Goal: Task Accomplishment & Management: Manage account settings

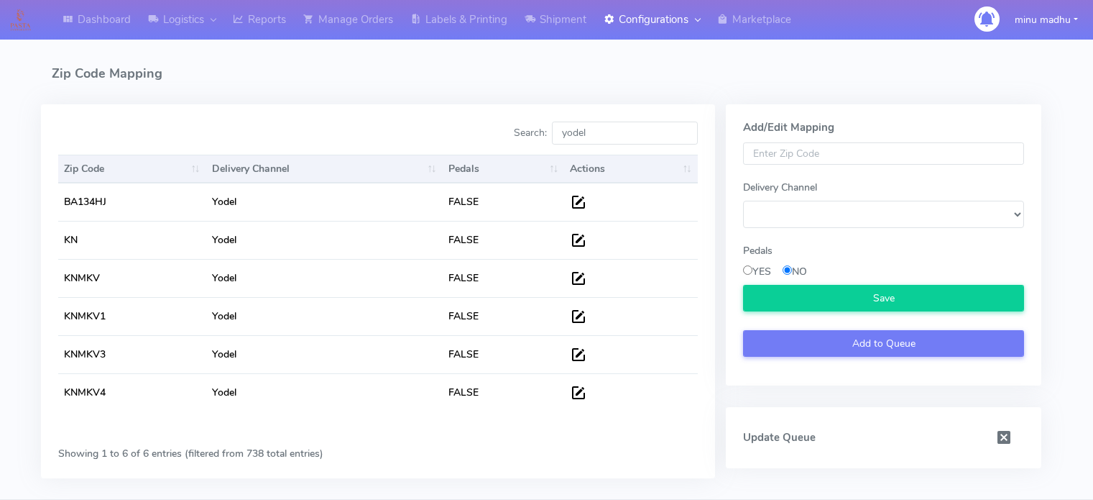
select select
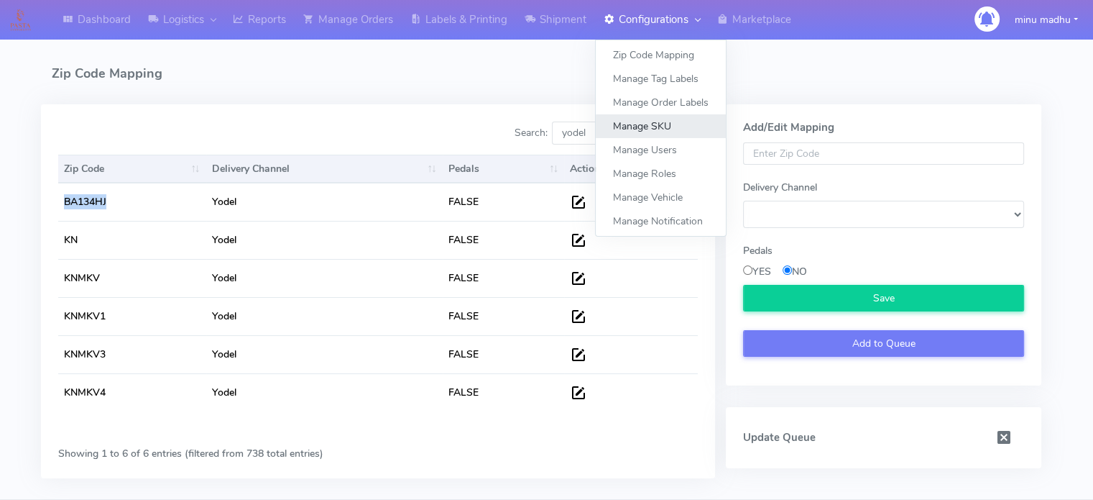
click at [642, 129] on link "Manage SKU" at bounding box center [661, 126] width 130 height 24
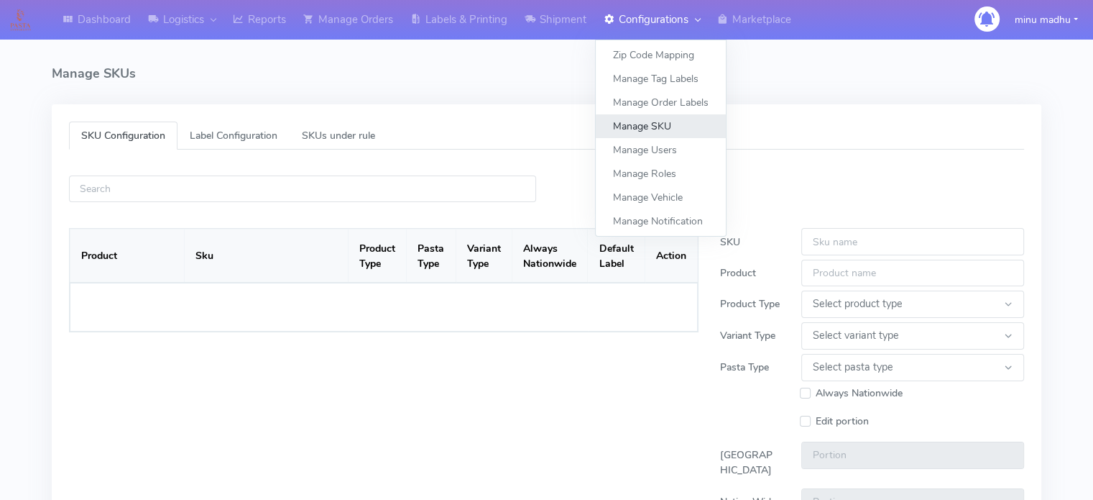
select select
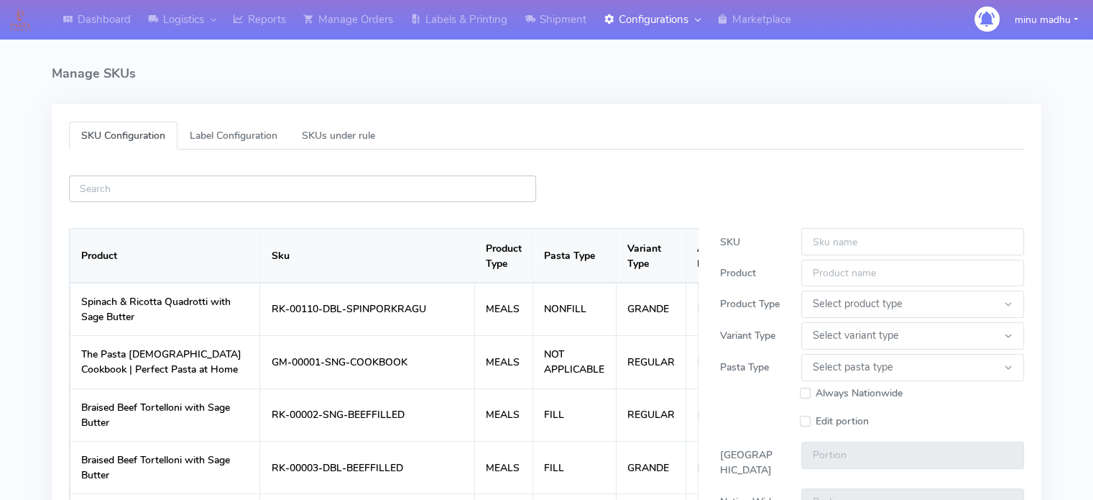
click at [290, 198] on input "text" at bounding box center [302, 188] width 467 height 27
paste input "ATAVI-1000022694"
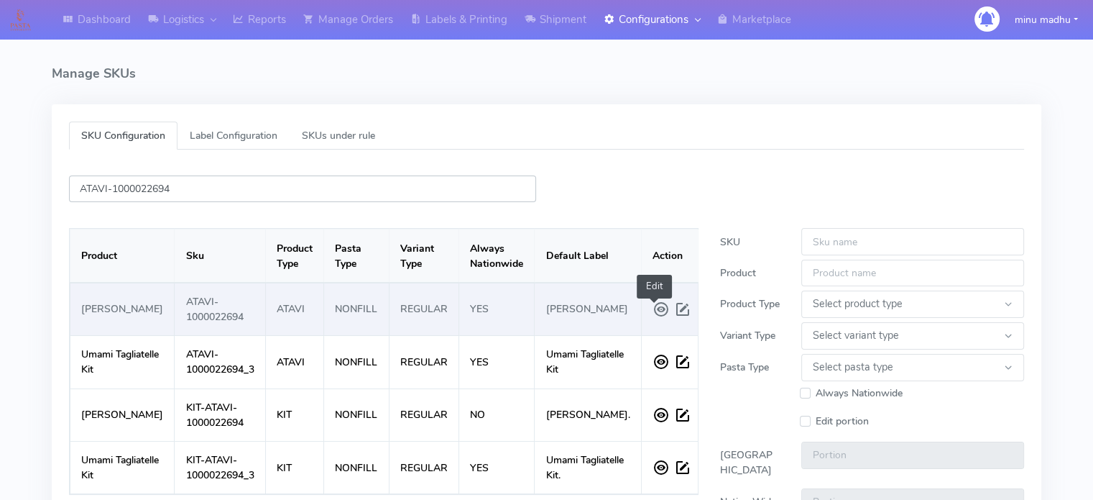
type input "ATAVI-1000022694"
click at [674, 313] on span at bounding box center [685, 309] width 22 height 26
type input "ATAVI-1000022694"
type input "[PERSON_NAME]"
select select
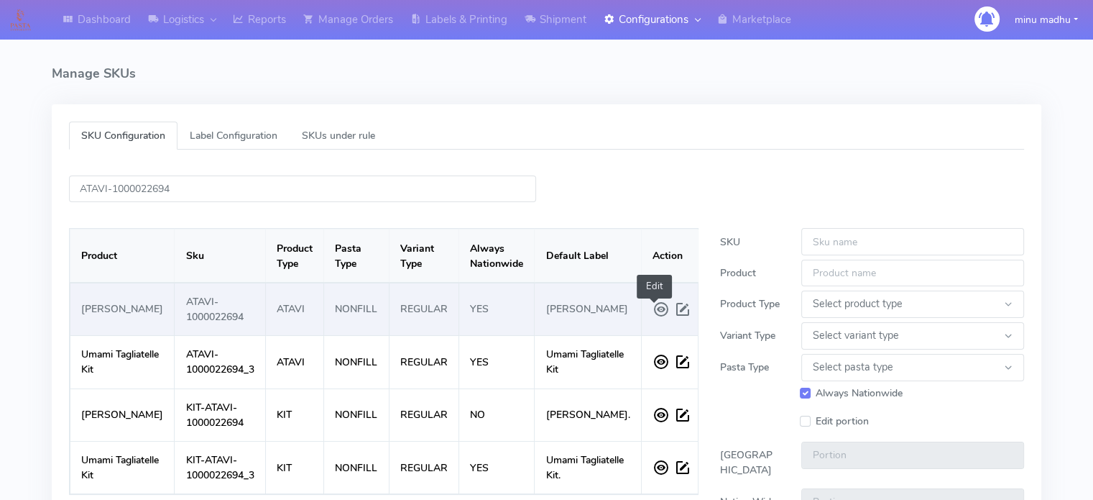
select select "REGULAR"
select select "NONFILL"
checkbox input "true"
select select "SMALL"
type input "1.0"
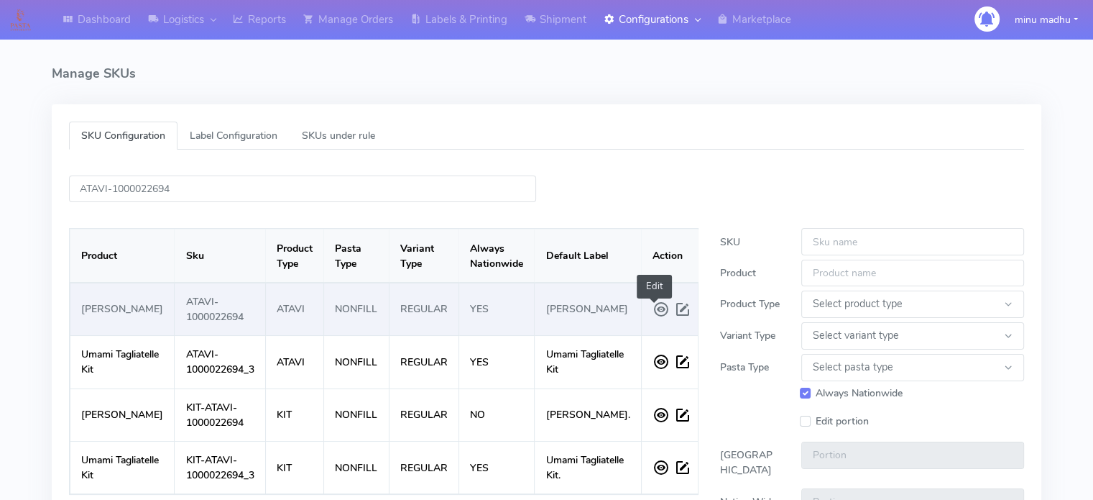
type input "1.0"
type input "[PERSON_NAME]"
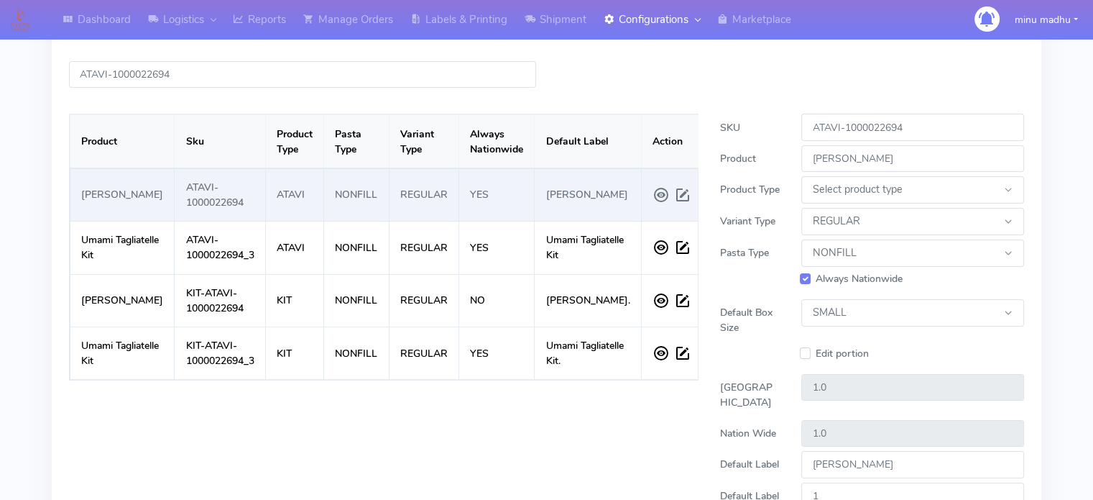
scroll to position [115, 0]
click at [674, 199] on span at bounding box center [685, 194] width 22 height 26
select select
select select "REGULAR"
select select "NONFILL"
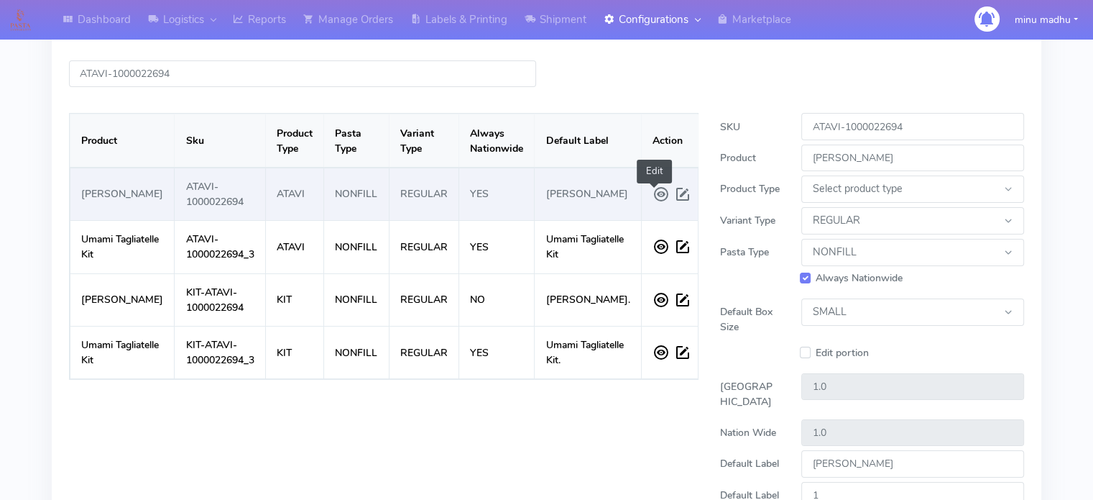
select select "SMALL"
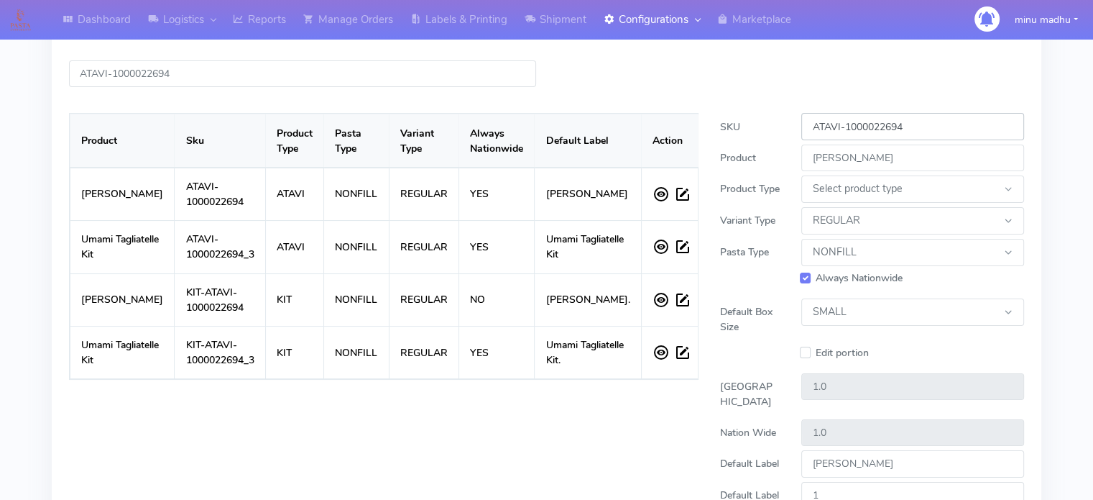
click at [947, 126] on input "ATAVI-1000022694" at bounding box center [913, 126] width 223 height 27
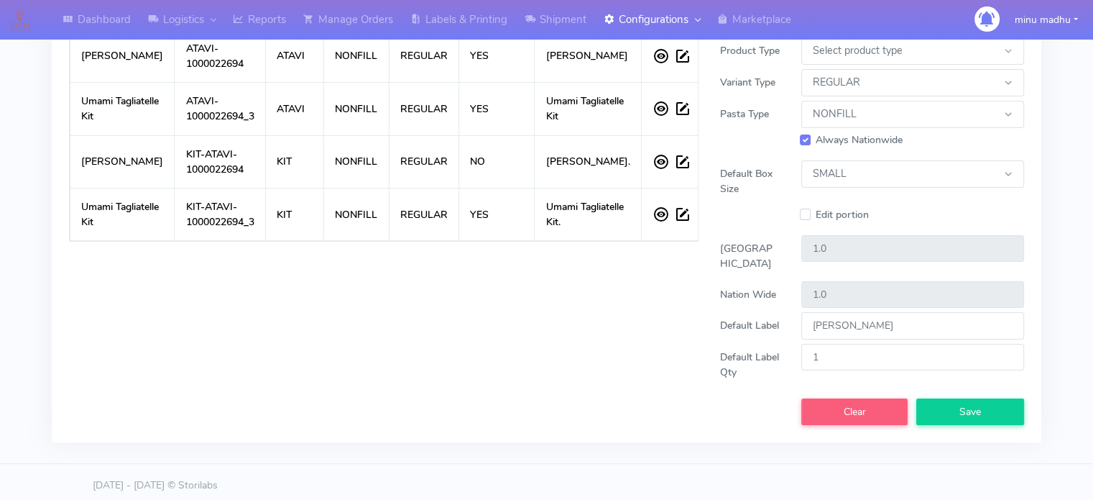
scroll to position [253, 0]
type input "ATAVI-1000022694-10"
click at [966, 418] on span "Save" at bounding box center [971, 412] width 22 height 14
select select
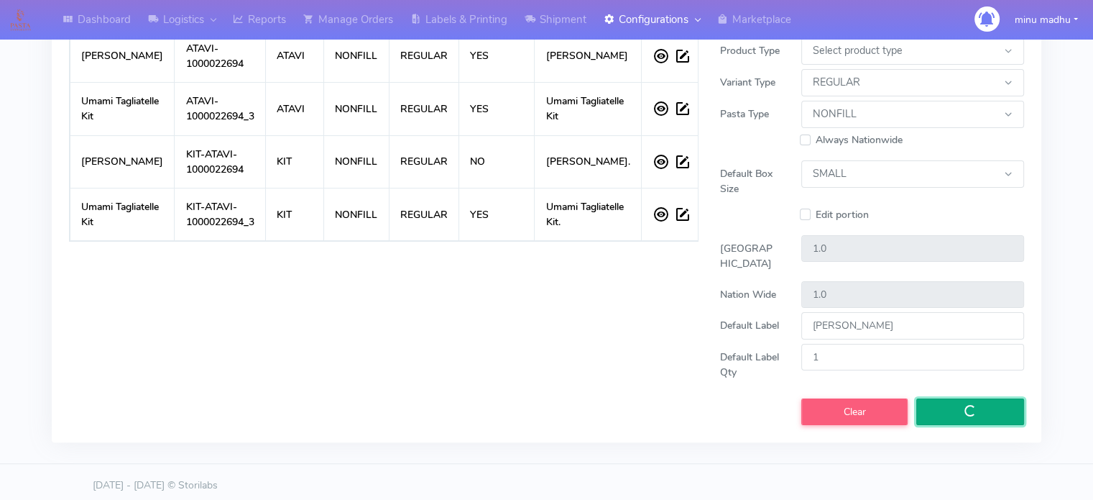
select select
checkbox input "false"
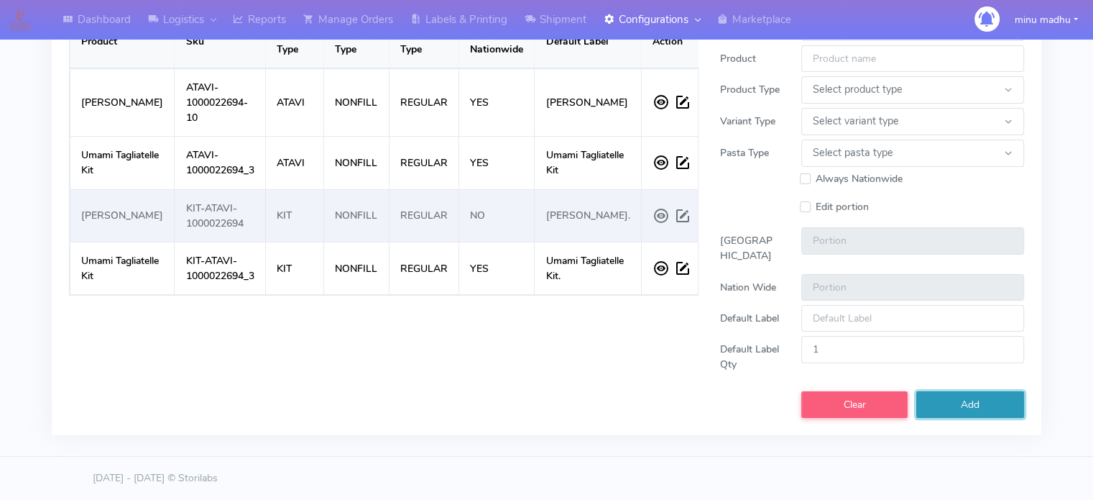
scroll to position [0, 0]
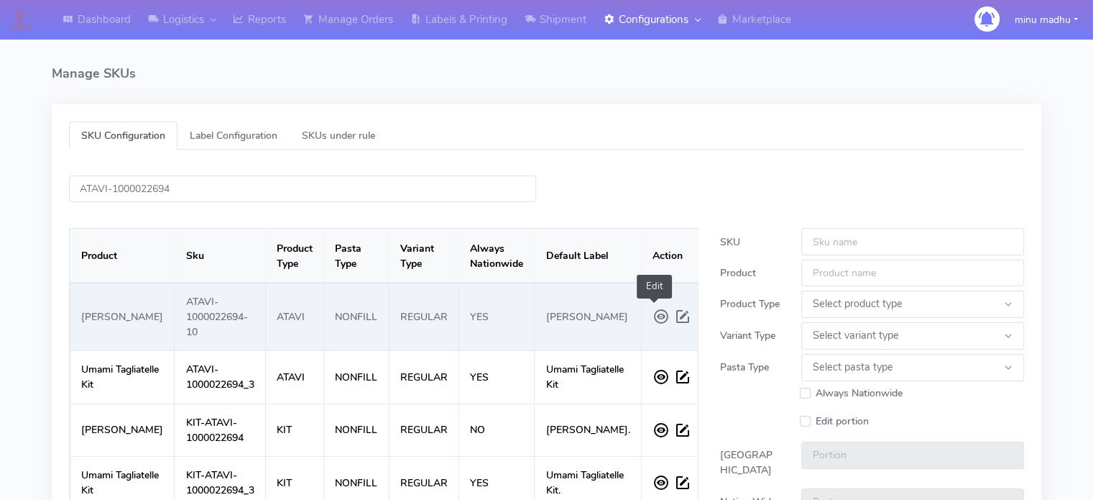
click at [674, 321] on span at bounding box center [685, 316] width 22 height 26
type input "ATAVI-1000022694-10"
type input "[PERSON_NAME]"
select select
select select "REGULAR"
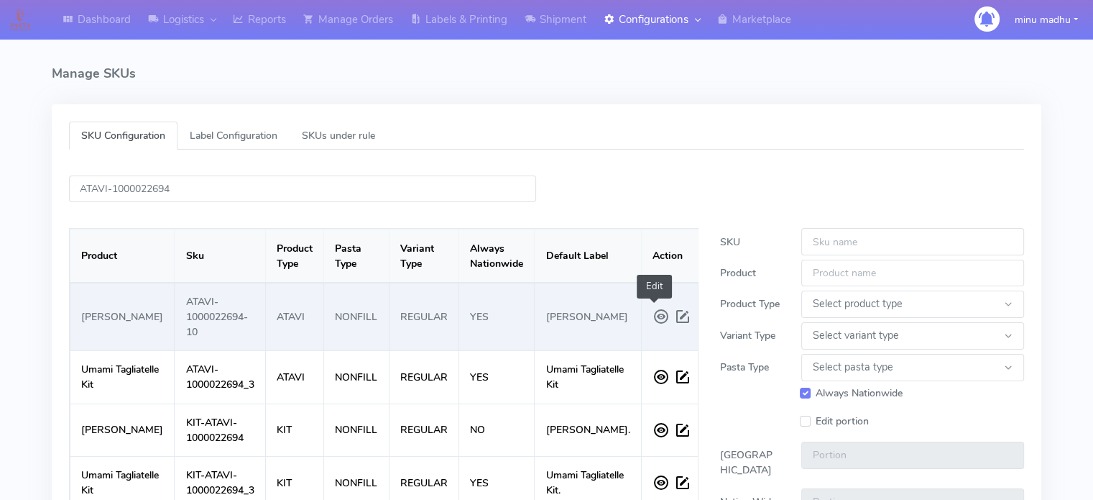
select select "NONFILL"
checkbox input "true"
select select "SMALL"
type input "1.0"
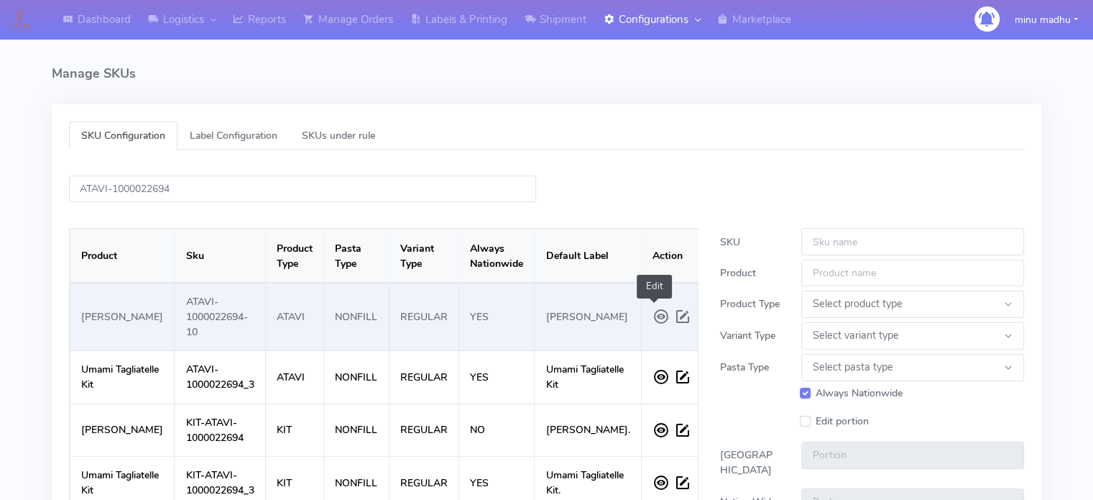
type input "[PERSON_NAME]"
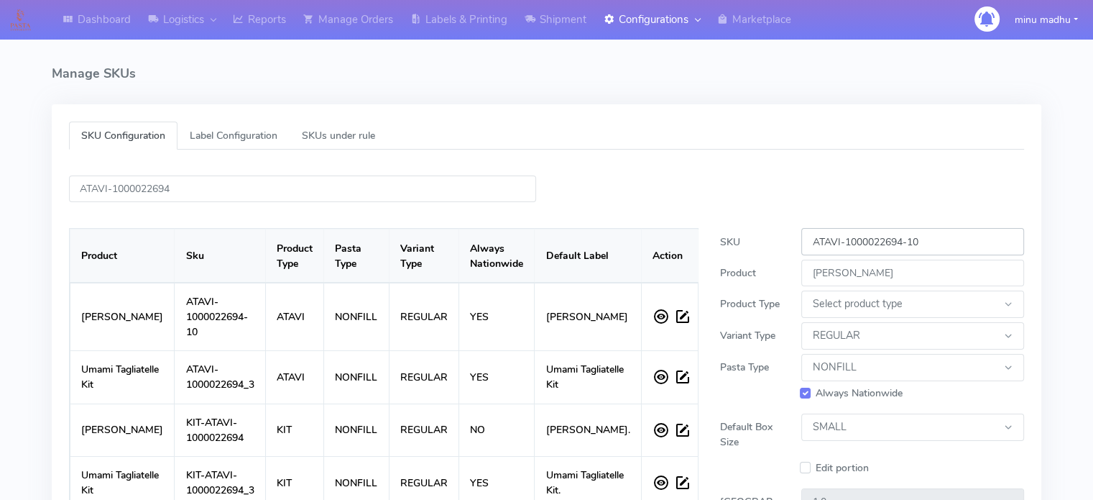
click at [933, 243] on input "ATAVI-1000022694-10" at bounding box center [913, 241] width 223 height 27
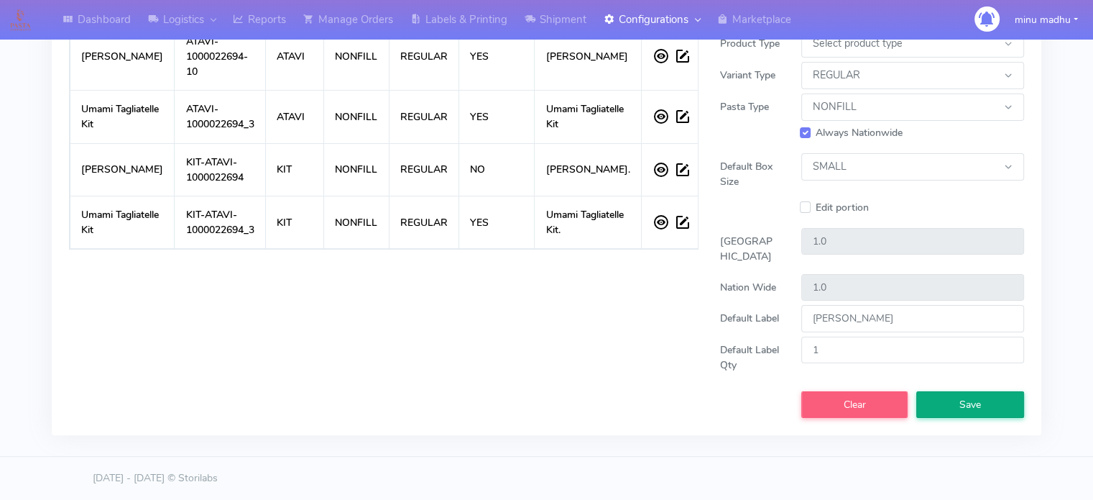
type input "ATAVI-1000022694"
click at [956, 408] on button "Save" at bounding box center [971, 404] width 108 height 27
select select
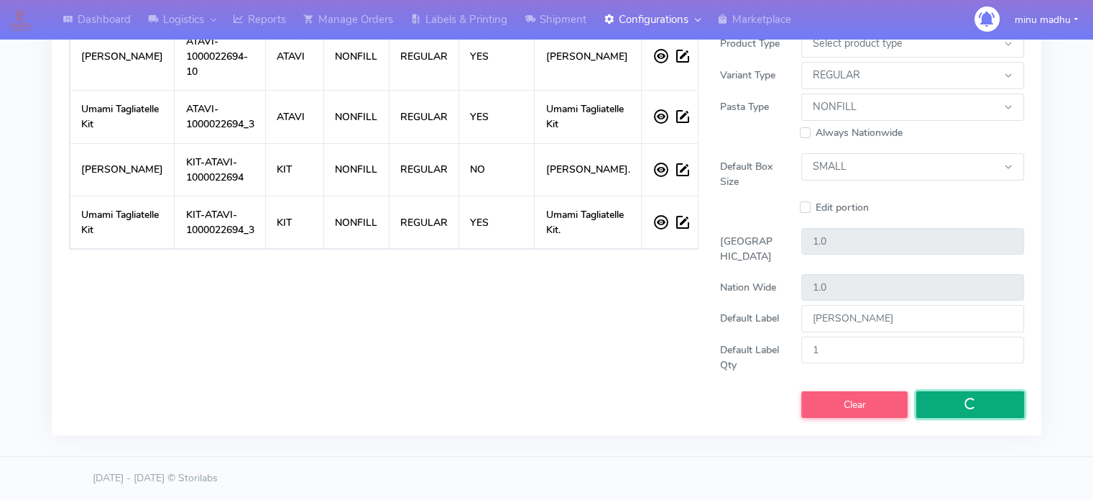
checkbox input "false"
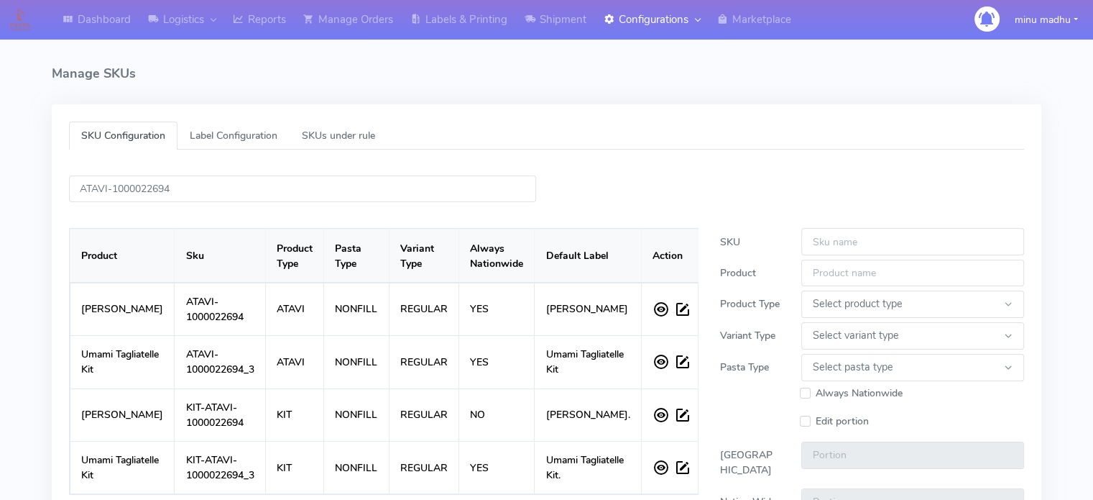
scroll to position [0, 0]
drag, startPoint x: 190, startPoint y: 184, endPoint x: 53, endPoint y: 184, distance: 137.3
click at [53, 184] on div "SKU Configuration Label Configuration SKUs under rule ATAVI-1000022694 Product …" at bounding box center [547, 376] width 990 height 545
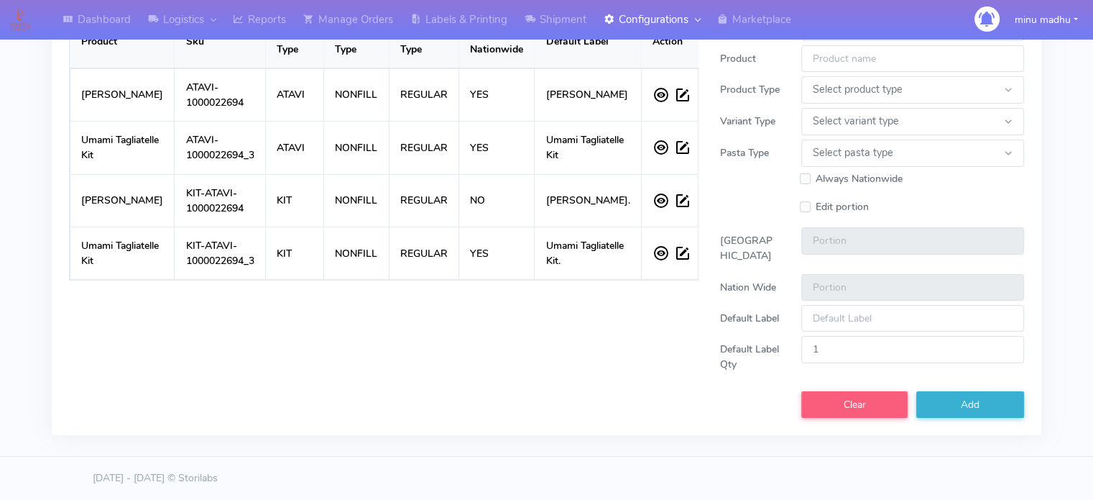
click at [649, 437] on div "SKU Configuration Label Configuration SKUs under rule ATAVI-1000022694 Product …" at bounding box center [546, 173] width 1011 height 566
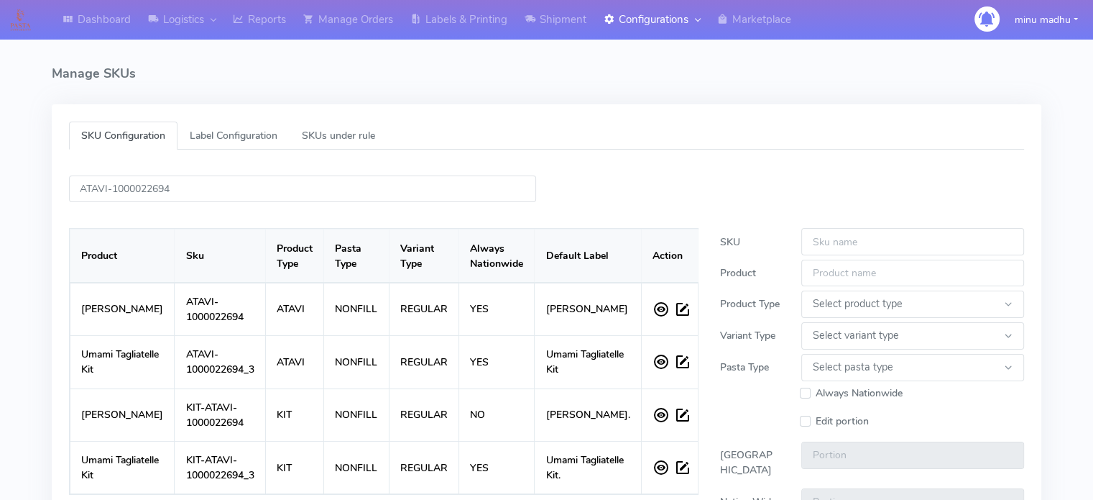
scroll to position [10, 0]
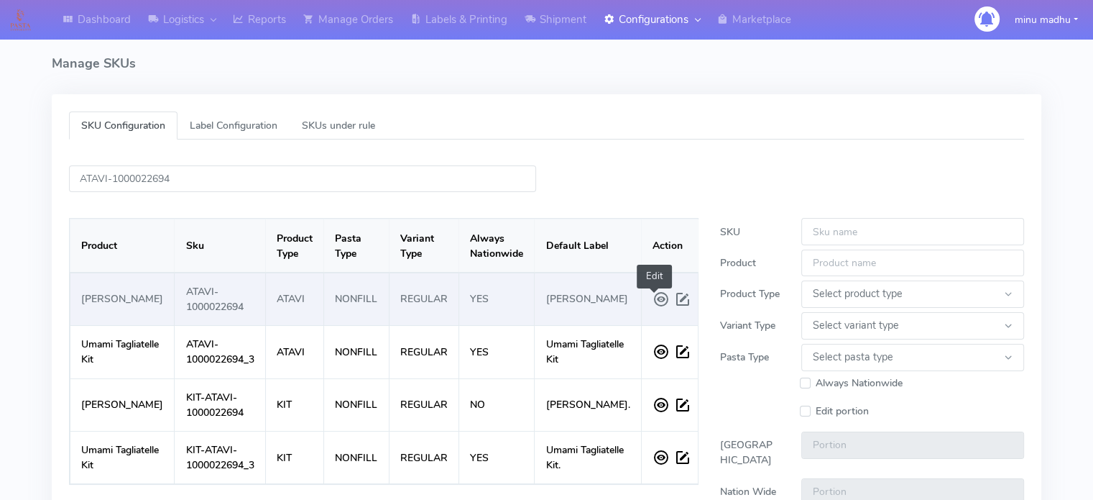
click at [674, 308] on span at bounding box center [685, 299] width 22 height 26
type input "ATAVI-1000022694"
type input "[PERSON_NAME]"
select select
select select "REGULAR"
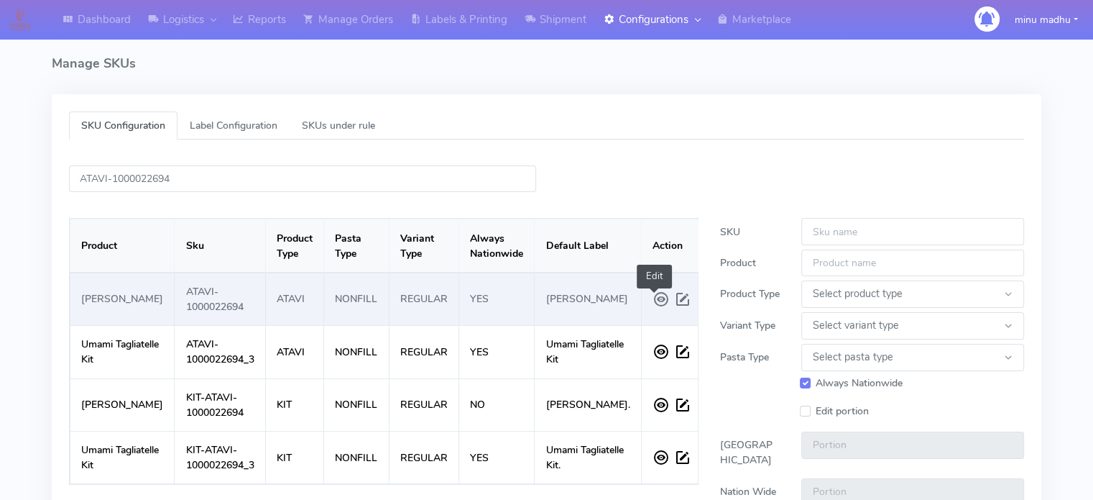
select select "NONFILL"
checkbox input "true"
select select "SMALL"
type input "1.0"
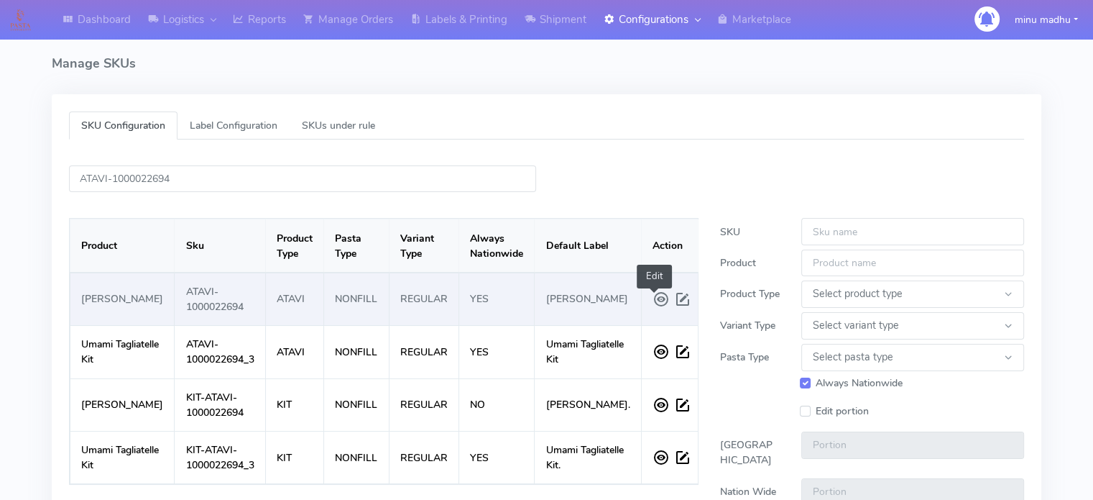
type input "[PERSON_NAME]"
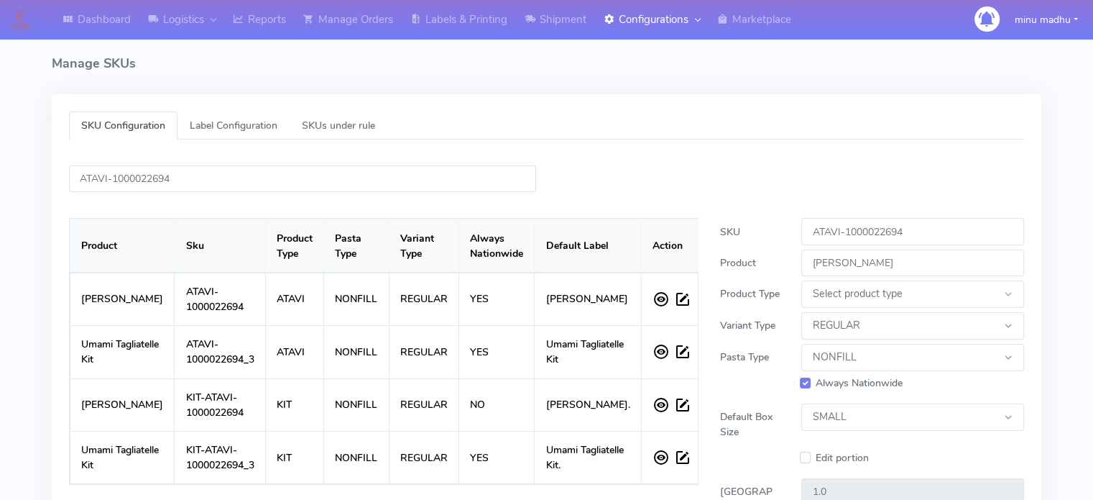
scroll to position [274, 0]
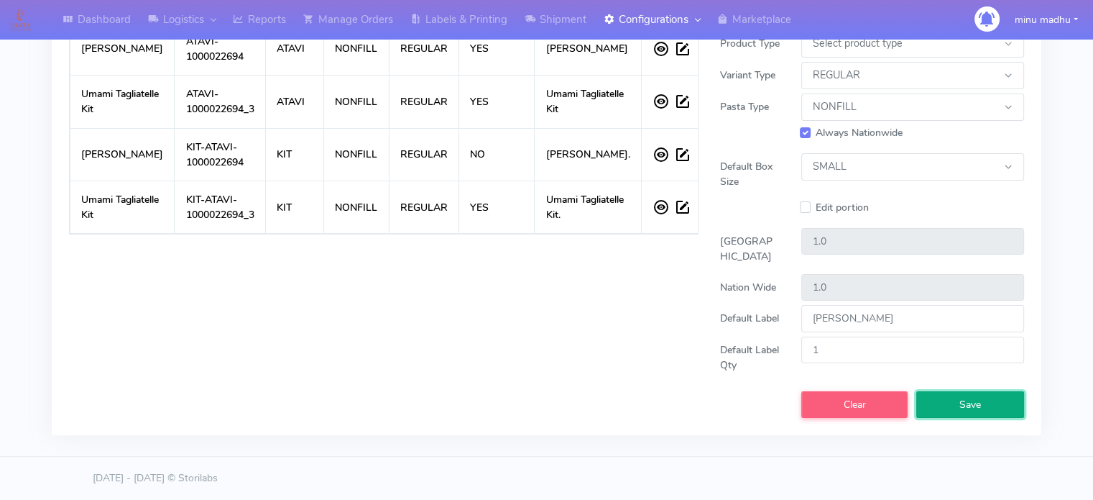
click at [963, 410] on span "Save" at bounding box center [971, 405] width 22 height 14
select select
checkbox input "false"
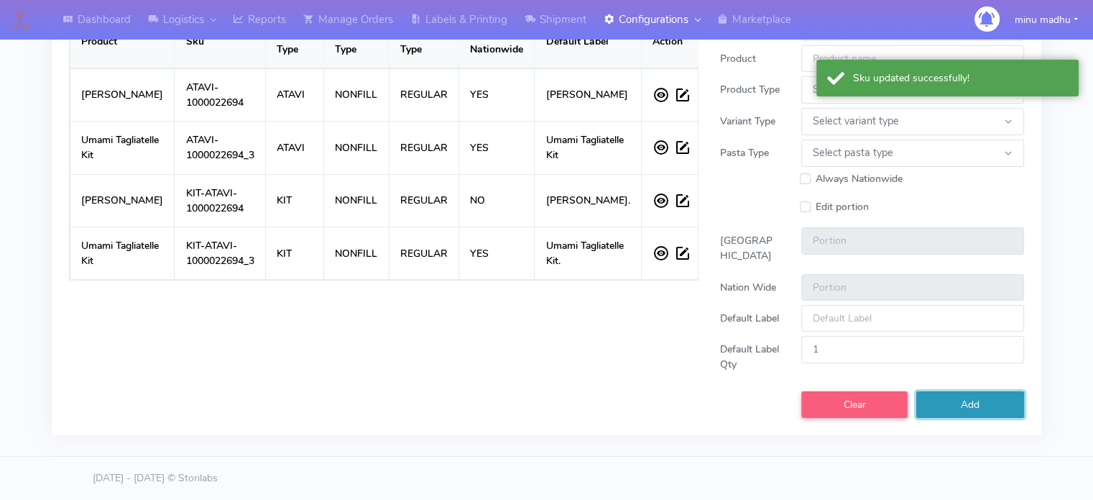
scroll to position [0, 0]
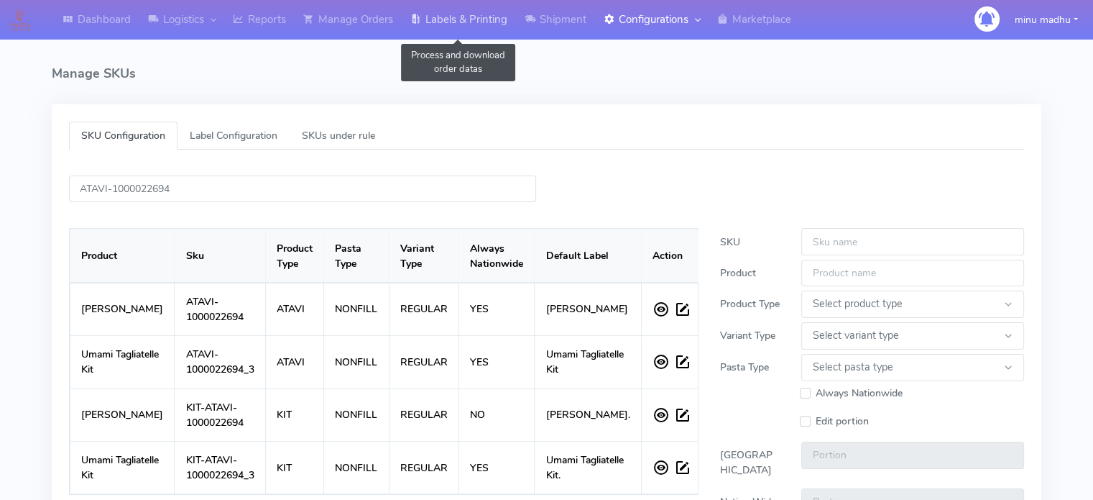
click at [476, 23] on link "Labels & Printing" at bounding box center [459, 20] width 114 height 40
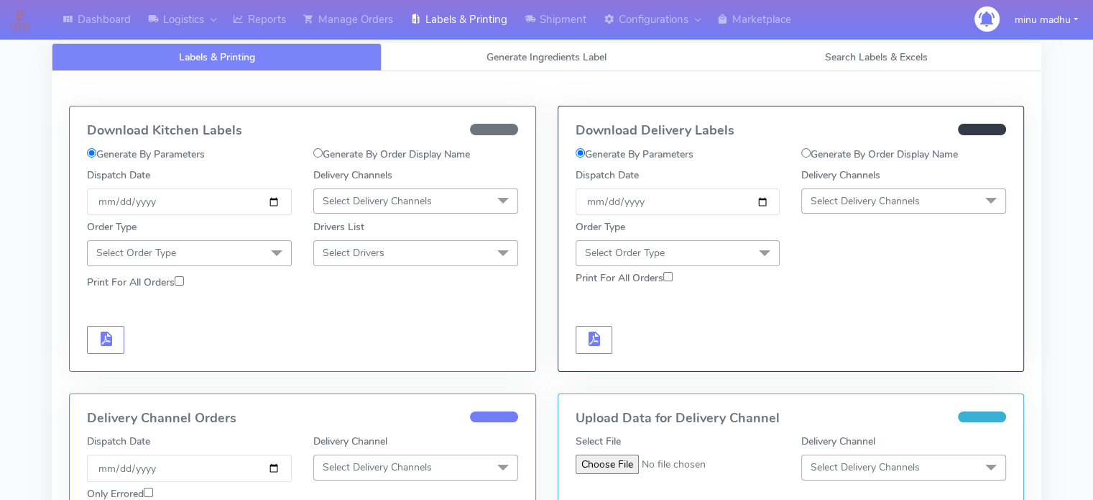
click at [319, 152] on input "Generate By Order Display Name" at bounding box center [317, 152] width 9 height 9
radio input "true"
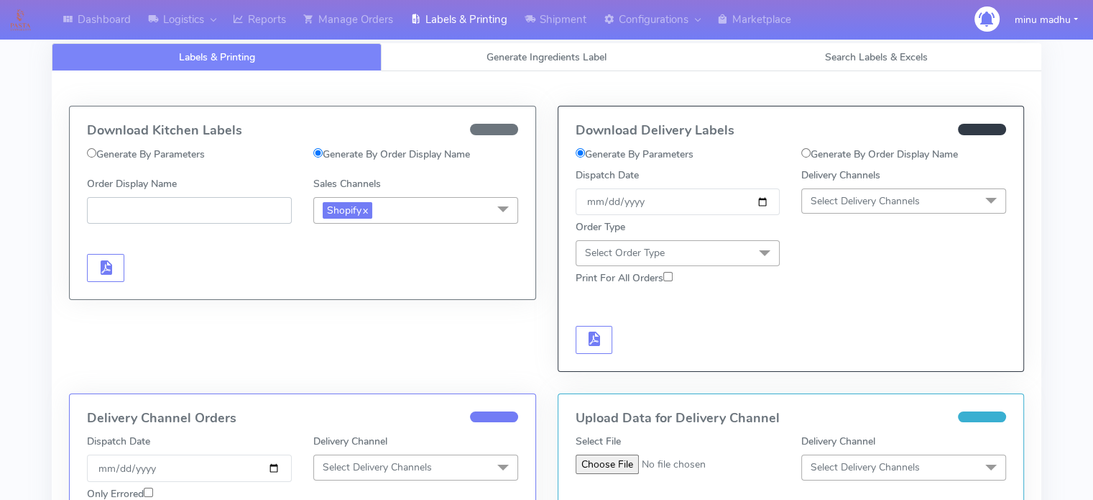
click at [242, 208] on input "Order Display Name" at bounding box center [189, 210] width 205 height 27
paste input "#2490ATAVI_1"
type input "#2490ATAVI_1"
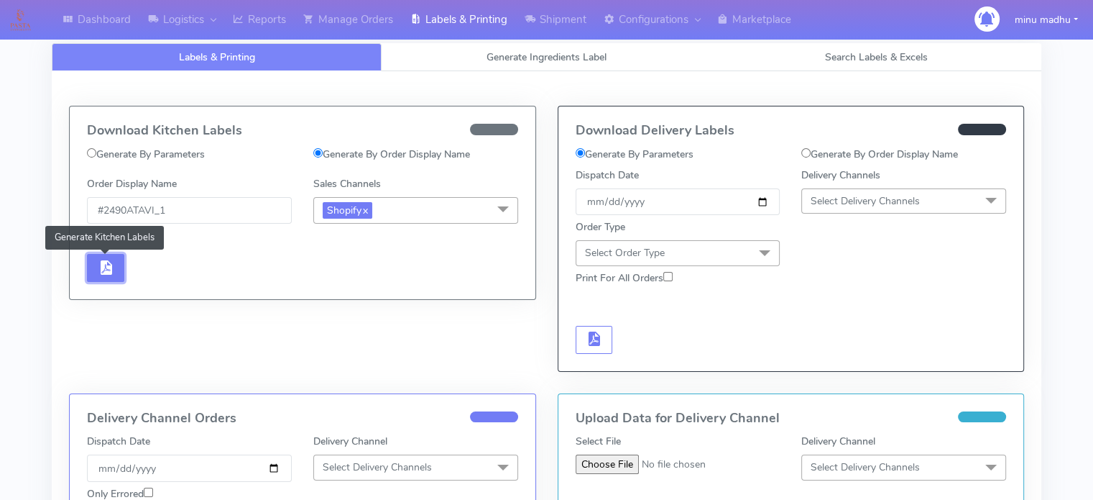
click at [98, 274] on span "button" at bounding box center [105, 271] width 17 height 14
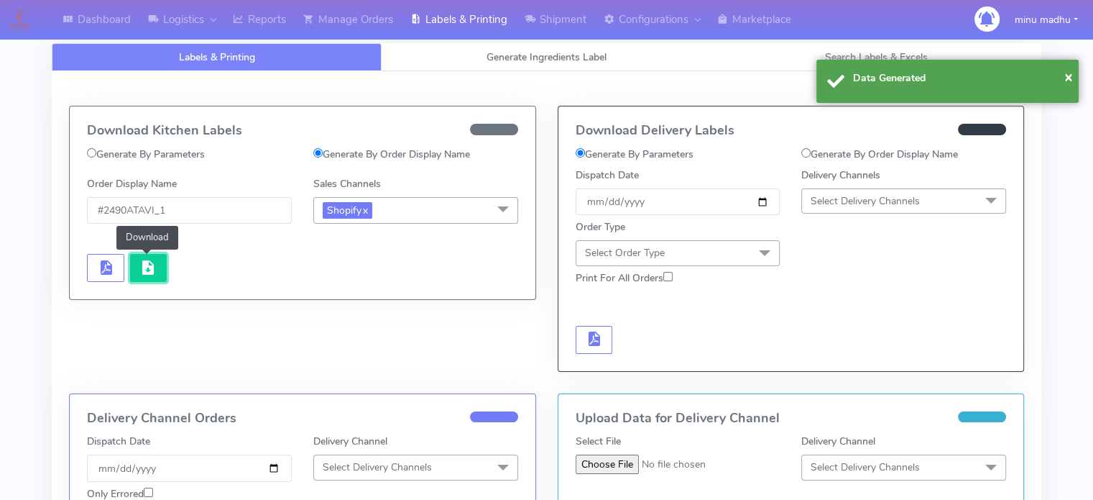
click at [150, 267] on span "button" at bounding box center [147, 271] width 17 height 14
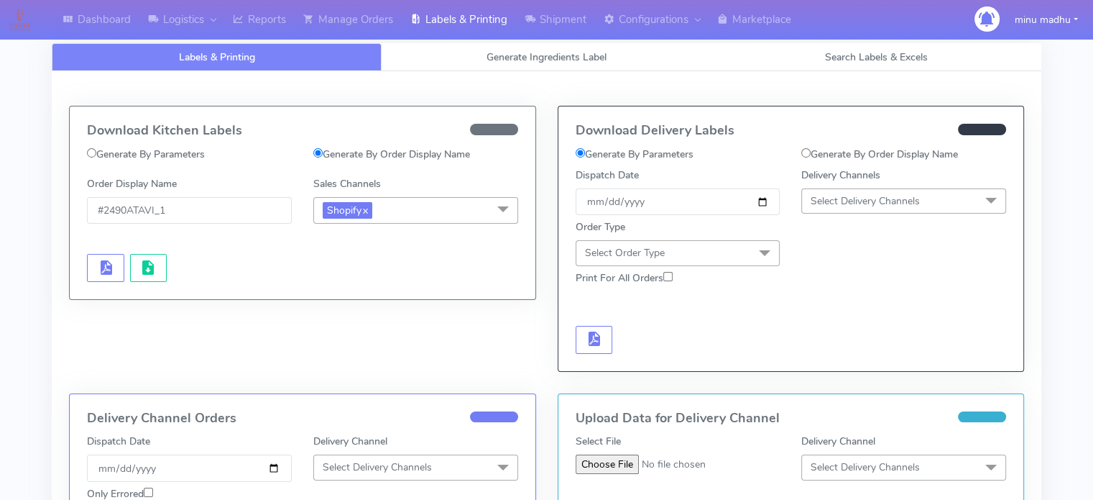
click at [807, 155] on input "Generate By Order Display Name" at bounding box center [806, 152] width 9 height 9
radio input "true"
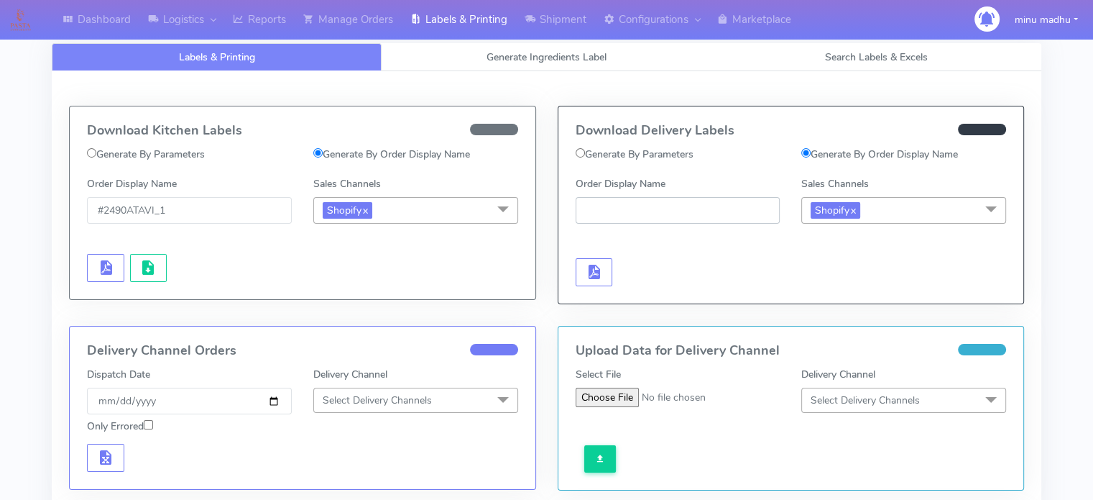
click at [665, 210] on input "Order Display Name" at bounding box center [678, 210] width 205 height 27
paste input "#2490ATAVI_1"
type input "#2490ATAVI_1"
click at [595, 272] on span "button" at bounding box center [593, 275] width 17 height 14
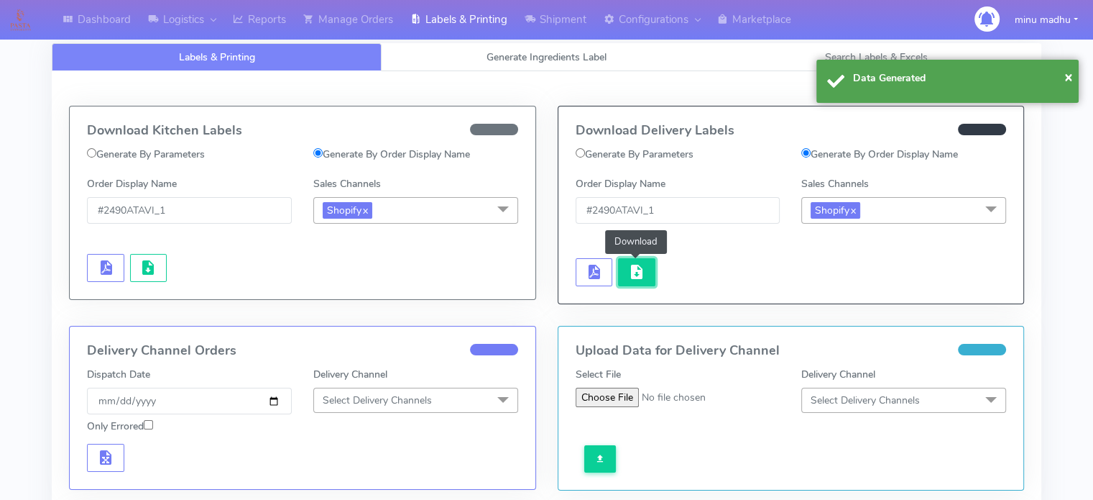
click at [641, 268] on span "button" at bounding box center [636, 275] width 17 height 14
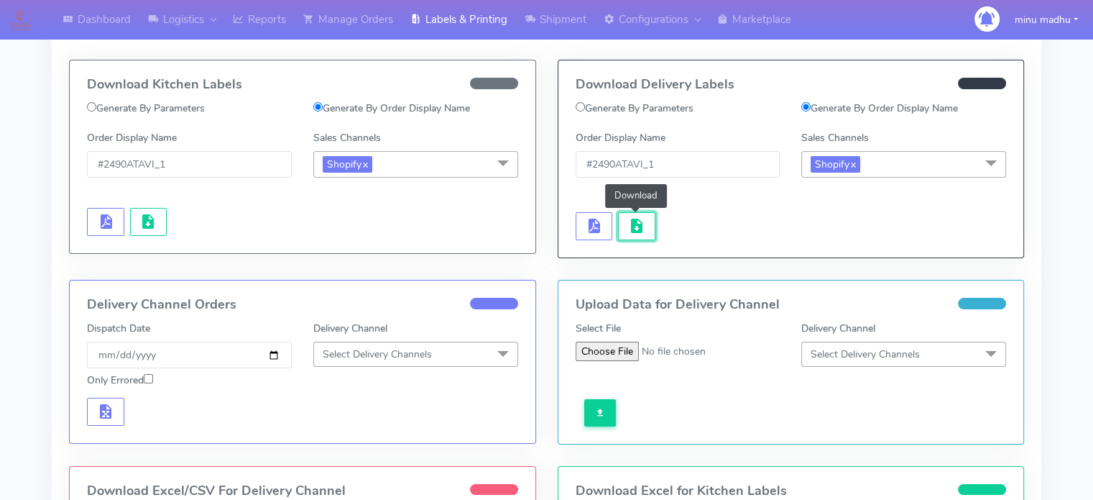
scroll to position [43, 0]
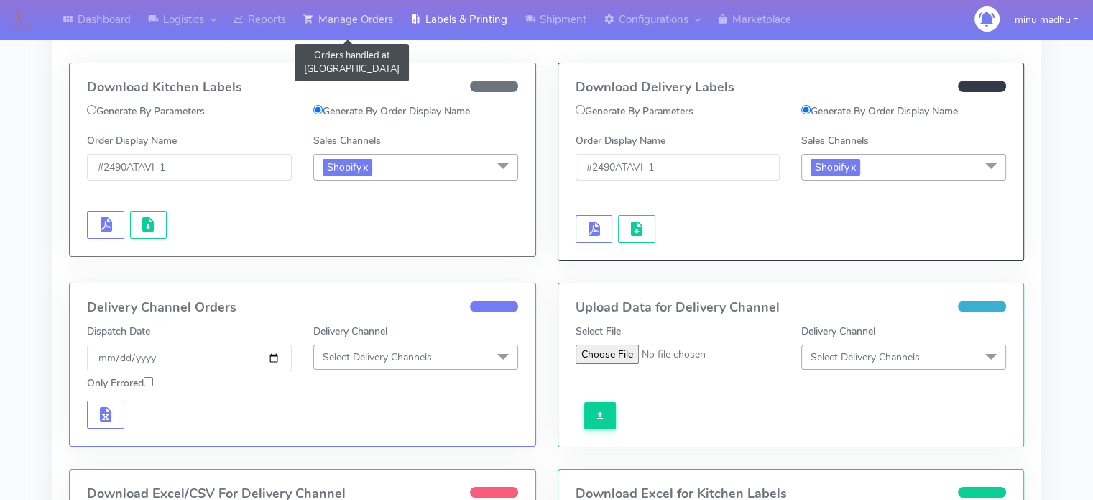
click at [346, 14] on link "Manage Orders" at bounding box center [348, 20] width 107 height 40
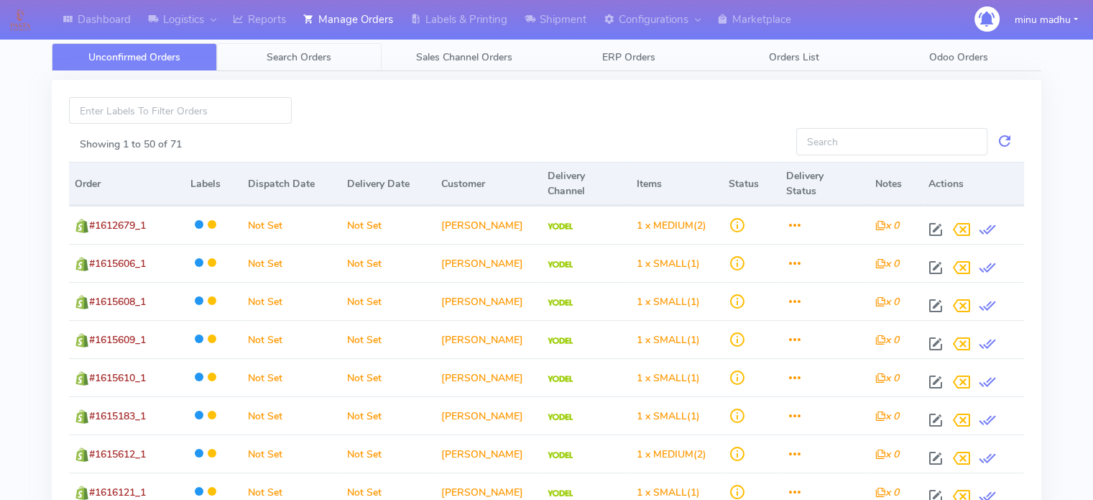
click at [308, 54] on span "Search Orders" at bounding box center [299, 57] width 65 height 14
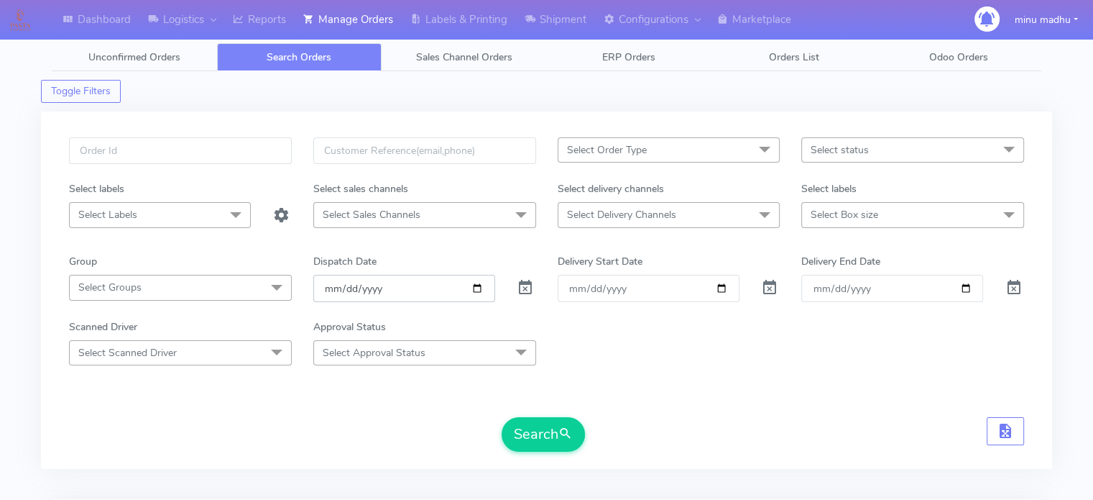
click at [477, 286] on input "[DATE]" at bounding box center [404, 288] width 182 height 27
click at [678, 154] on span "Select Order Type" at bounding box center [669, 149] width 223 height 25
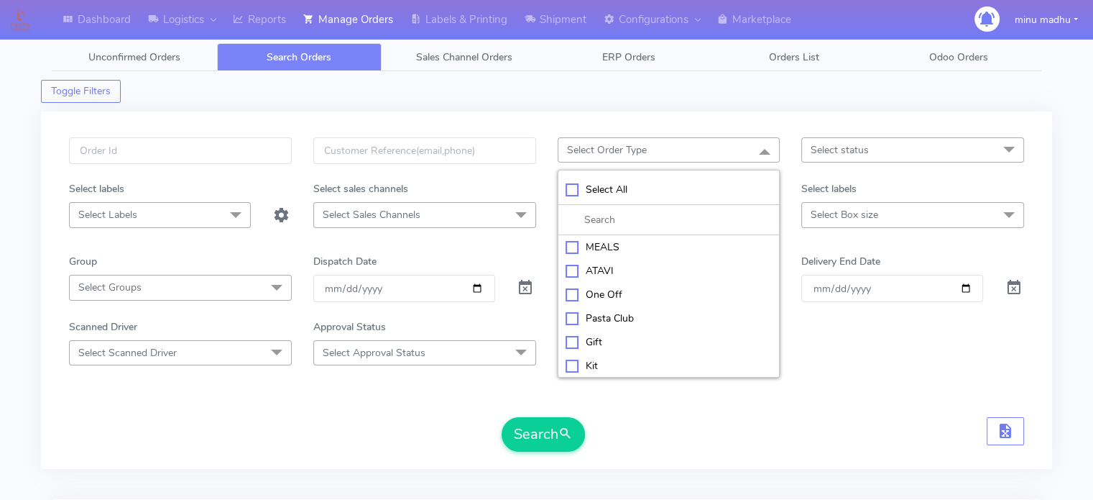
click at [572, 268] on div "ATAVI" at bounding box center [669, 270] width 207 height 15
checkbox input "true"
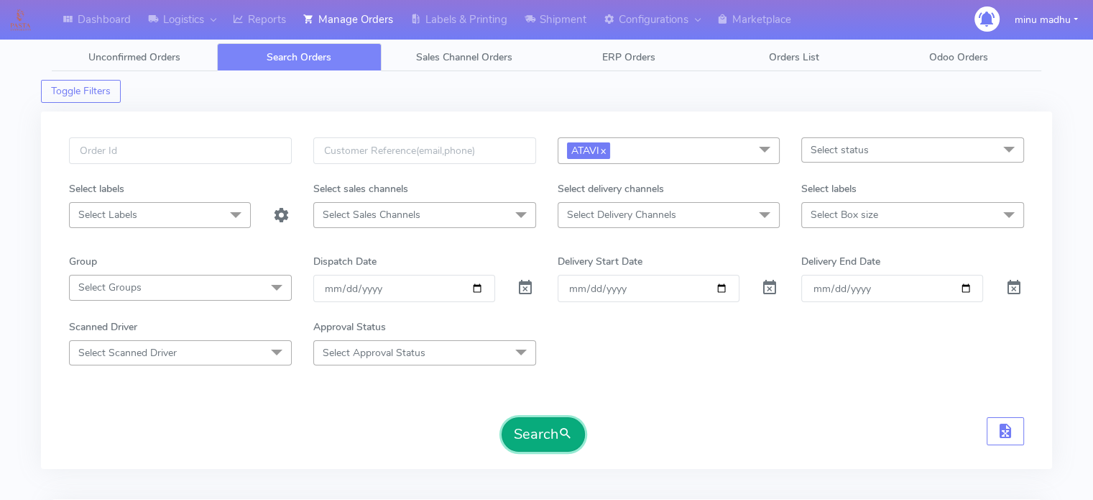
click at [536, 436] on button "Search" at bounding box center [543, 434] width 83 height 35
drag, startPoint x: 206, startPoint y: 155, endPoint x: 48, endPoint y: 150, distance: 157.5
click at [48, 150] on div "#2489ATAVI Select Order Type Select All MEALS ATAVI One Off Pasta Club Gift Kit…" at bounding box center [546, 289] width 1011 height 357
paste input "90ATAVI Complete"
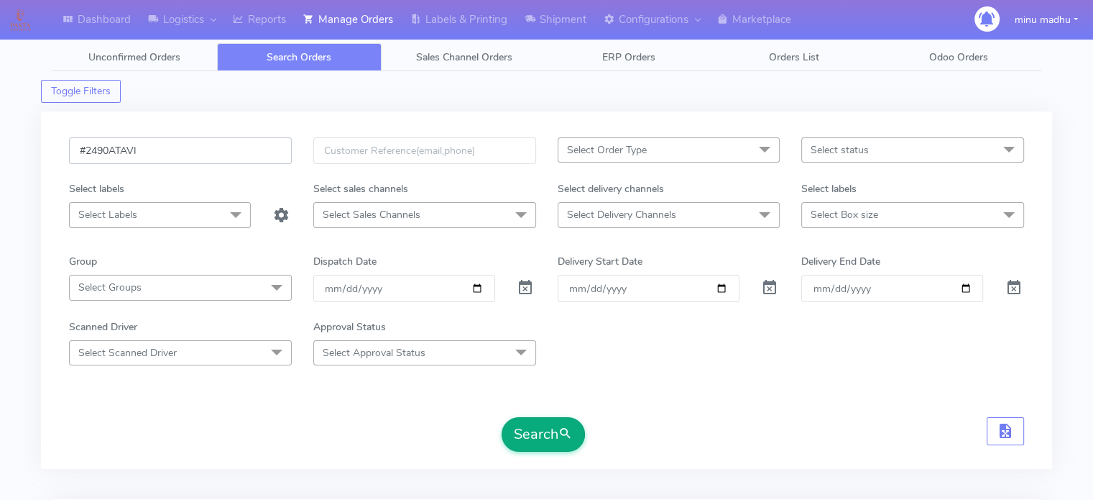
type input "#2490ATAVI"
click at [534, 436] on button "Search" at bounding box center [543, 434] width 83 height 35
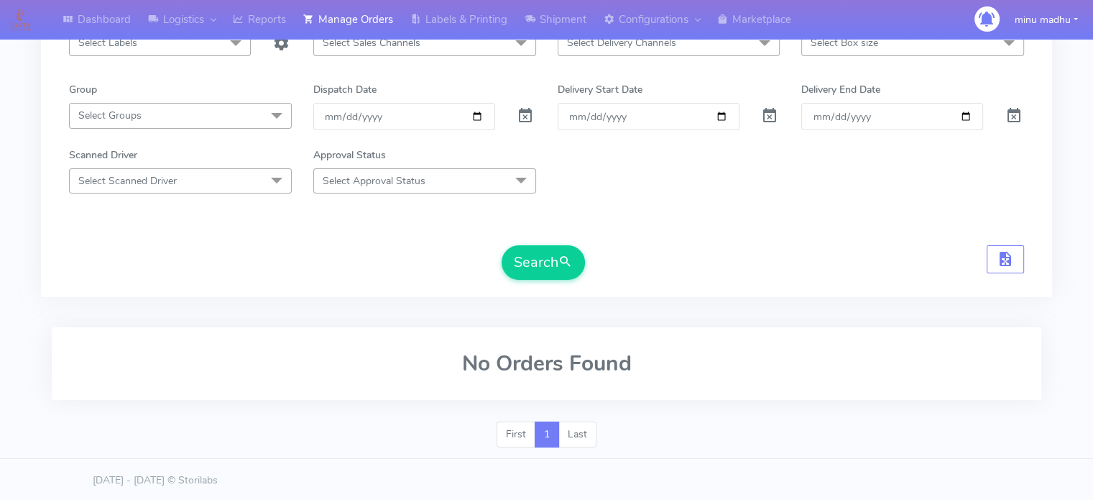
scroll to position [171, 0]
click at [551, 256] on button "Search" at bounding box center [543, 263] width 83 height 35
click at [543, 270] on button "Search" at bounding box center [543, 263] width 83 height 35
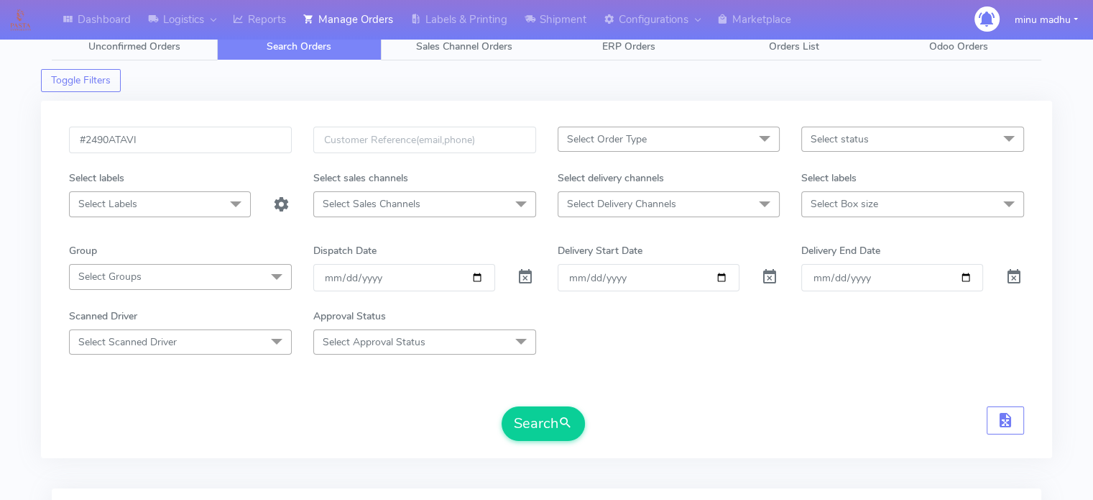
scroll to position [0, 0]
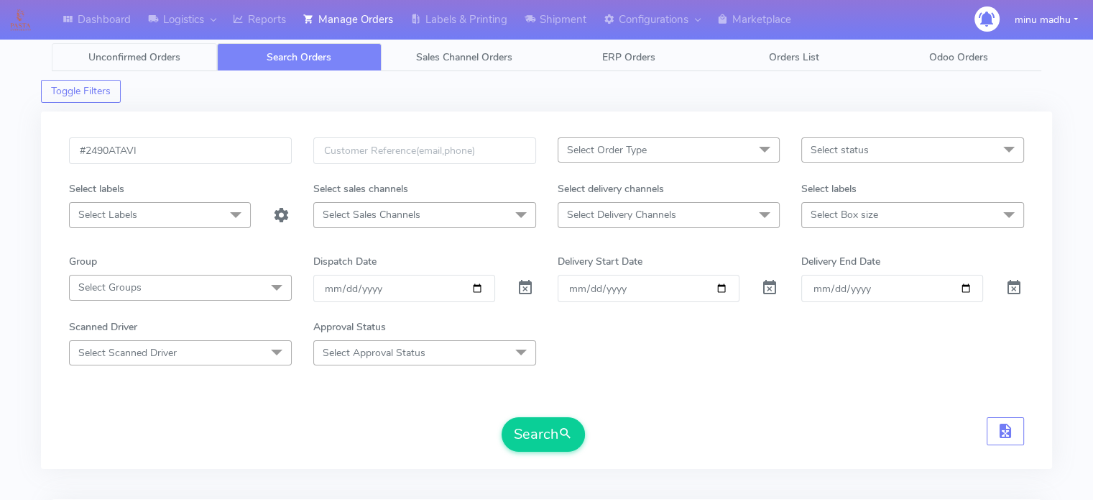
click at [138, 57] on span "Unconfirmed Orders" at bounding box center [134, 57] width 92 height 14
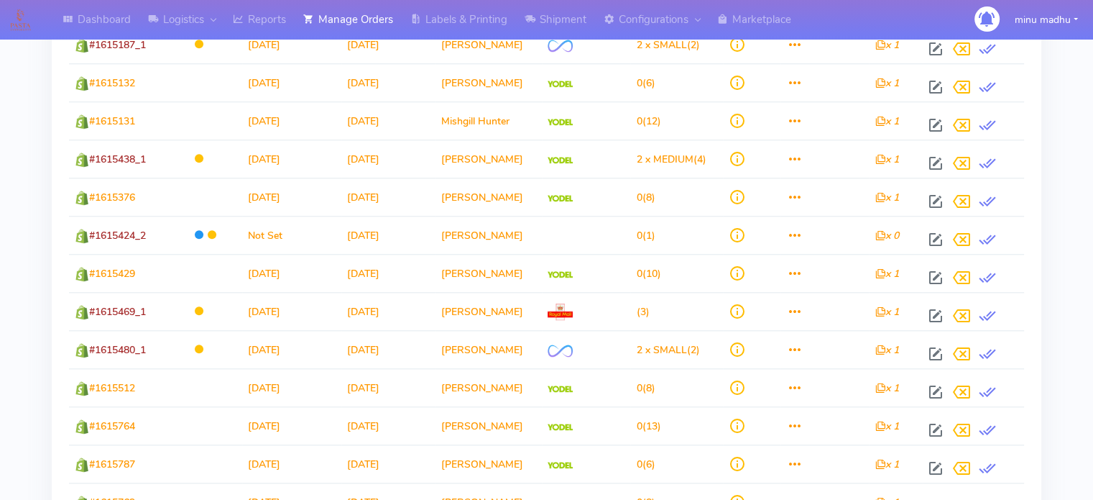
scroll to position [1725, 0]
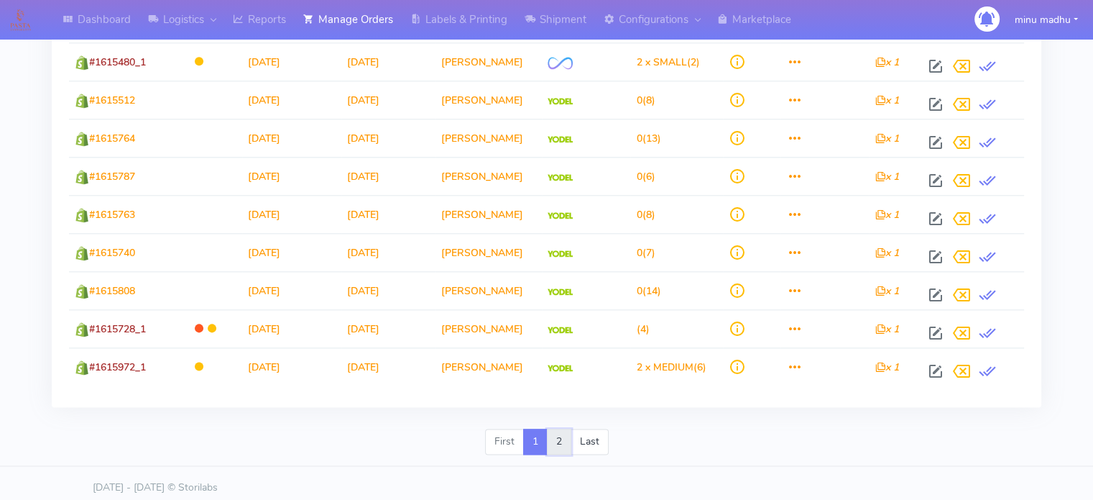
click at [561, 433] on link "2" at bounding box center [559, 441] width 24 height 26
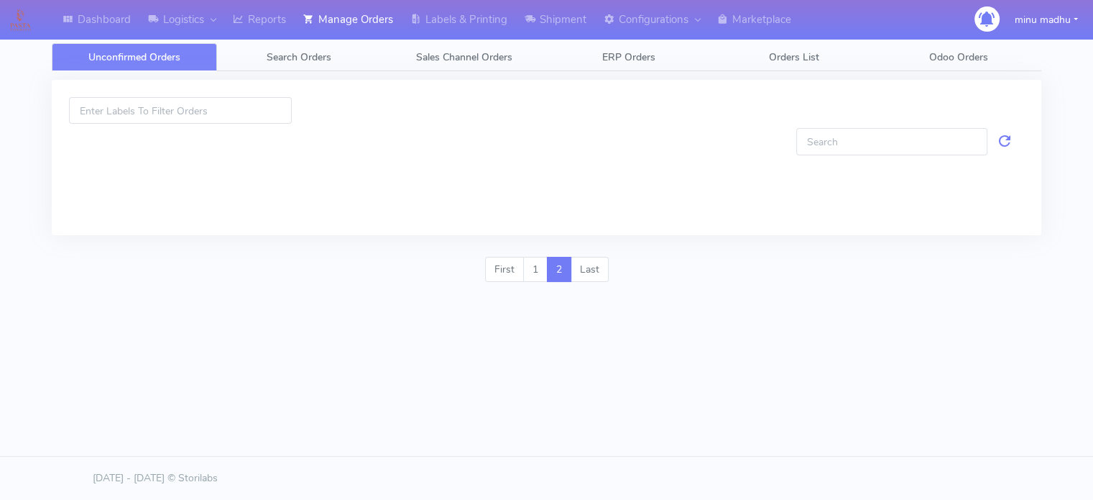
scroll to position [0, 0]
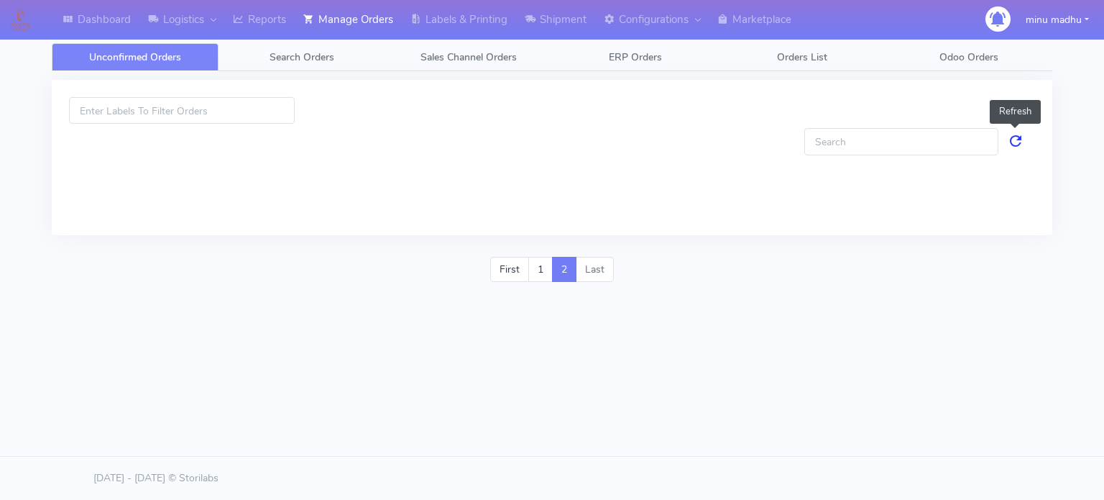
click at [1019, 141] on link at bounding box center [1015, 141] width 17 height 27
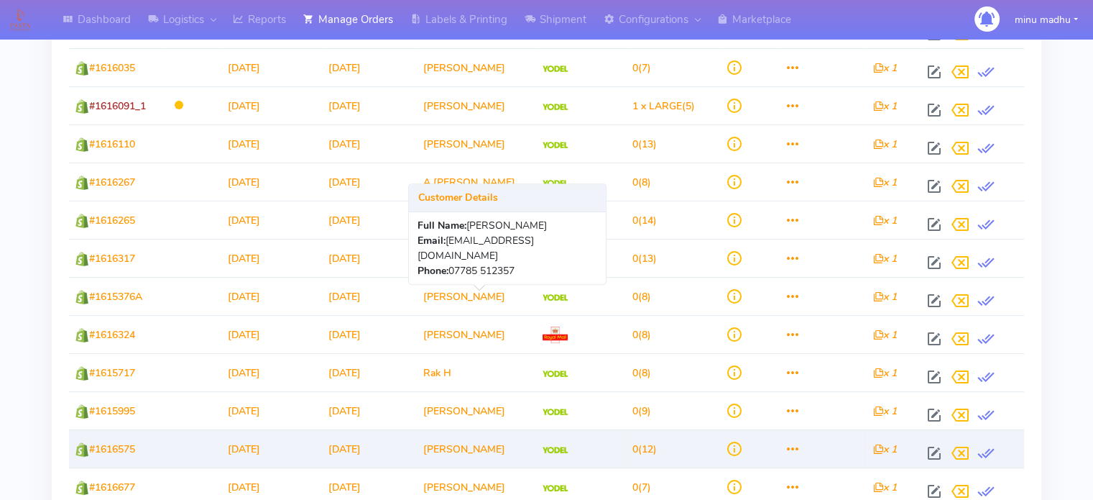
scroll to position [663, 0]
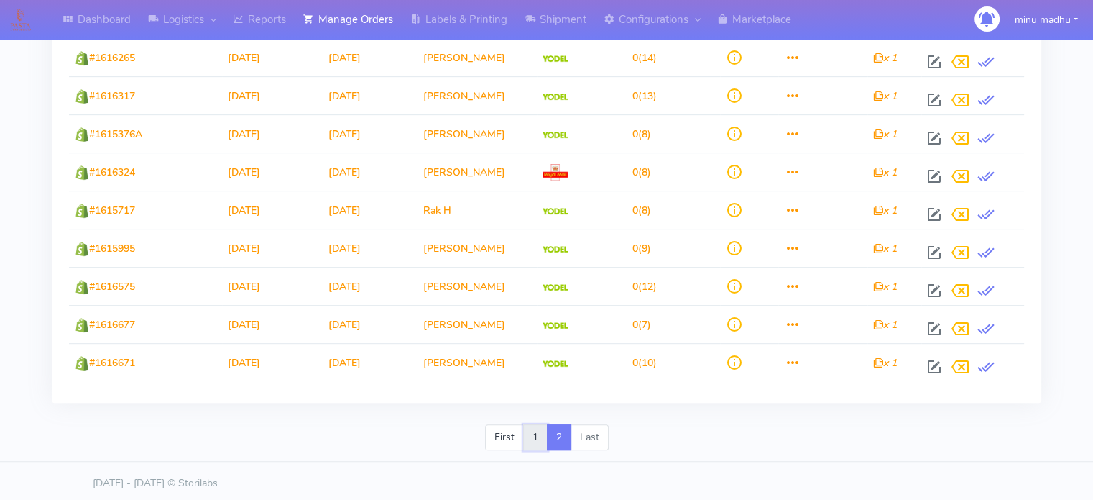
click at [536, 431] on link "1" at bounding box center [535, 437] width 24 height 26
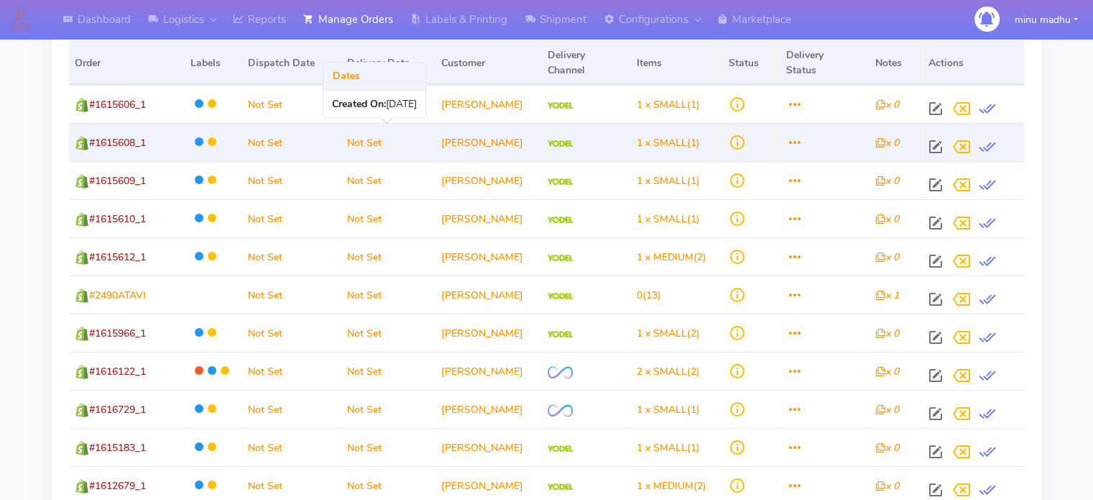
scroll to position [0, 0]
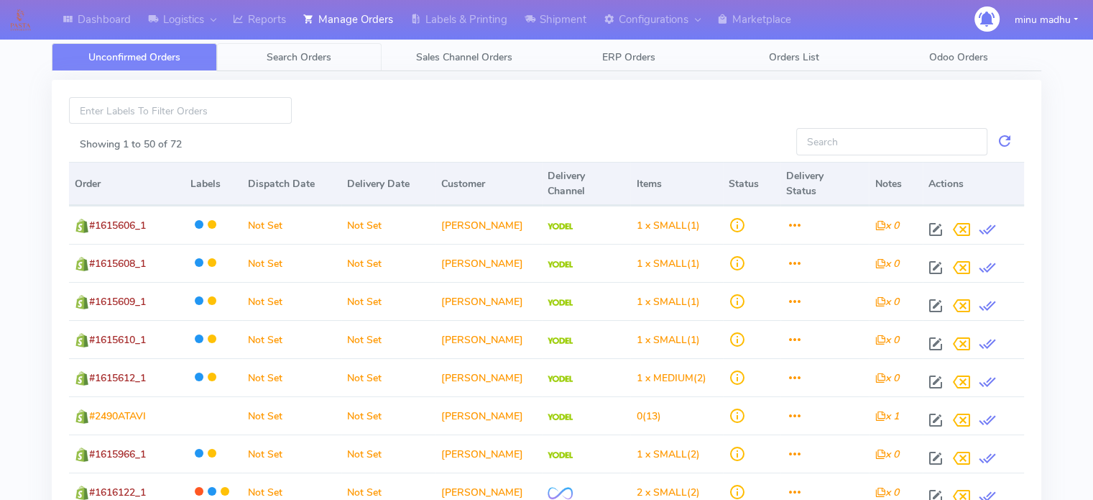
click at [298, 59] on span "Search Orders" at bounding box center [299, 57] width 65 height 14
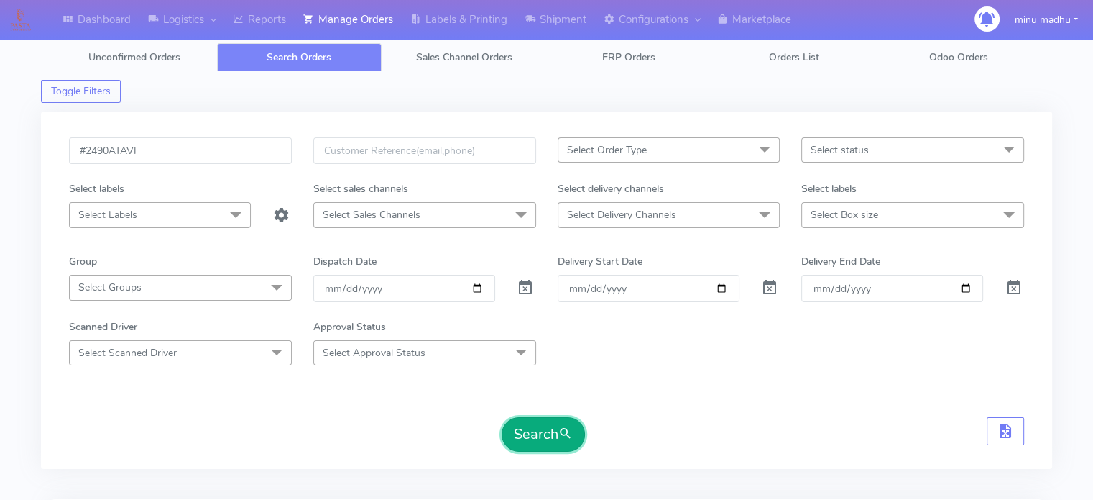
click at [535, 433] on button "Search" at bounding box center [543, 434] width 83 height 35
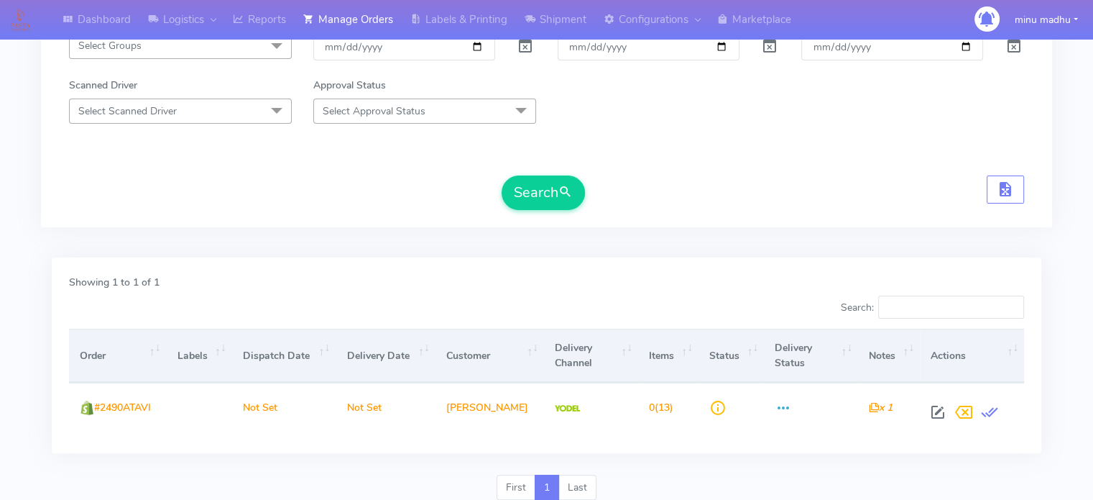
scroll to position [230, 0]
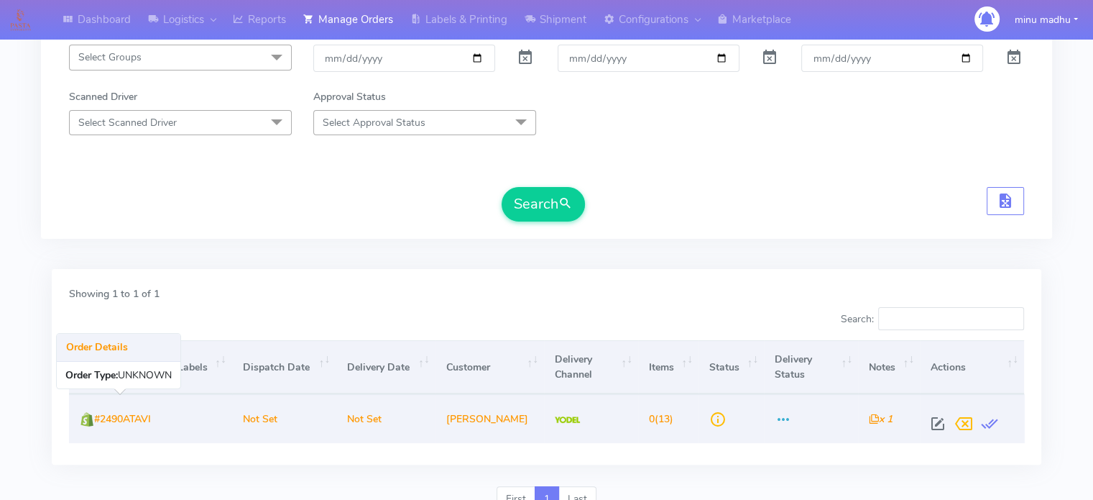
drag, startPoint x: 162, startPoint y: 421, endPoint x: 98, endPoint y: 427, distance: 64.3
click at [98, 427] on td "#2490ATAVI" at bounding box center [117, 418] width 97 height 48
copy span "#2490ATAVI"
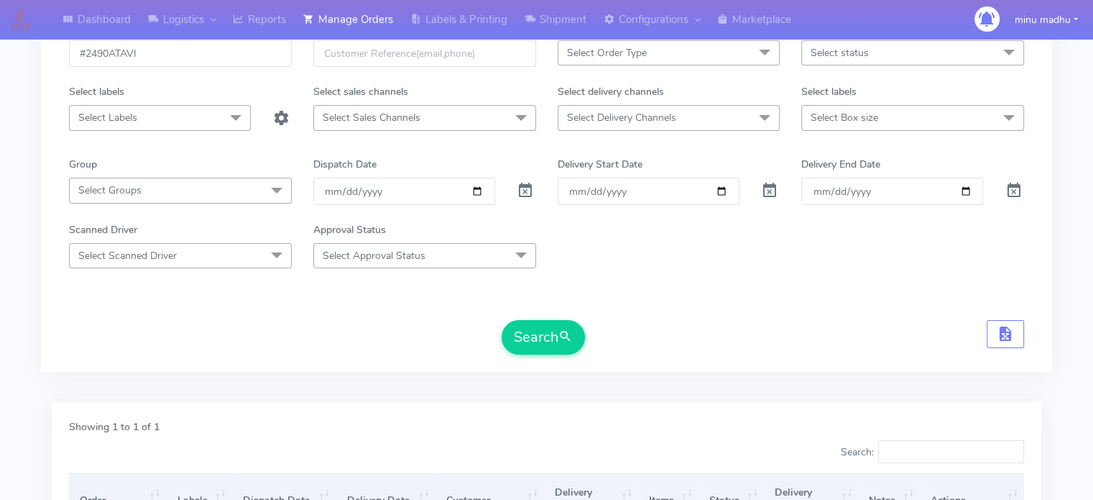
scroll to position [0, 0]
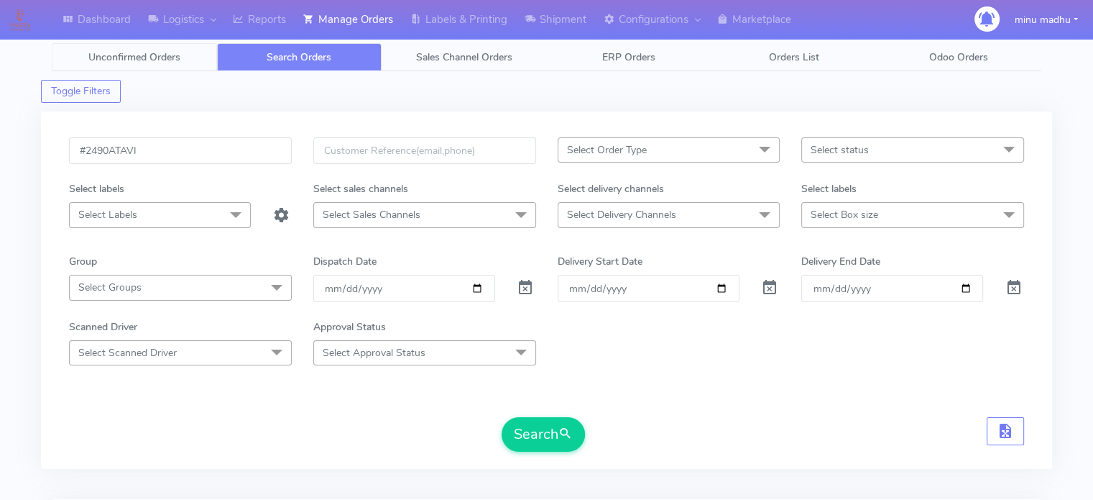
click at [152, 59] on span "Unconfirmed Orders" at bounding box center [134, 57] width 92 height 14
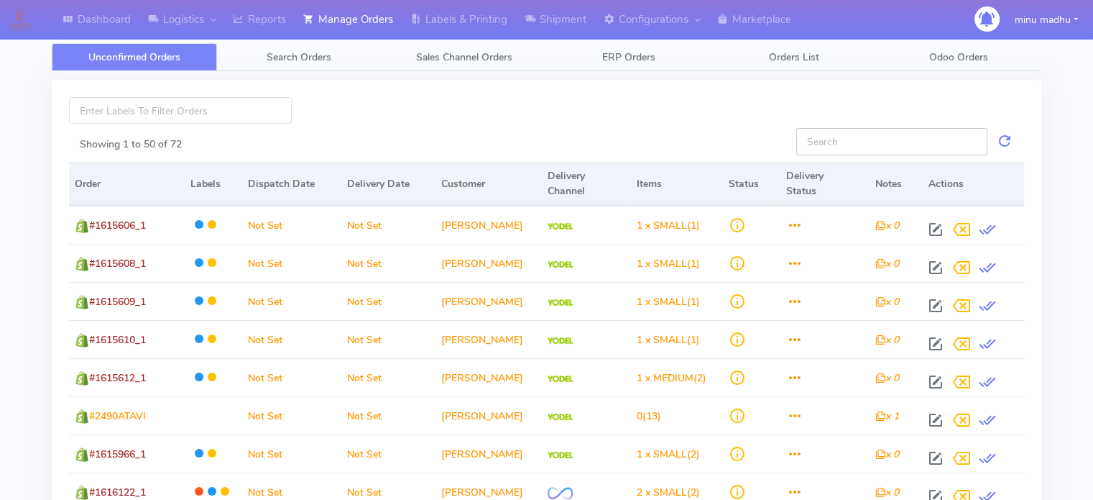
click at [828, 142] on input "Showing 1 to 50 of 72" at bounding box center [892, 141] width 191 height 27
paste input "#2490ATAVI"
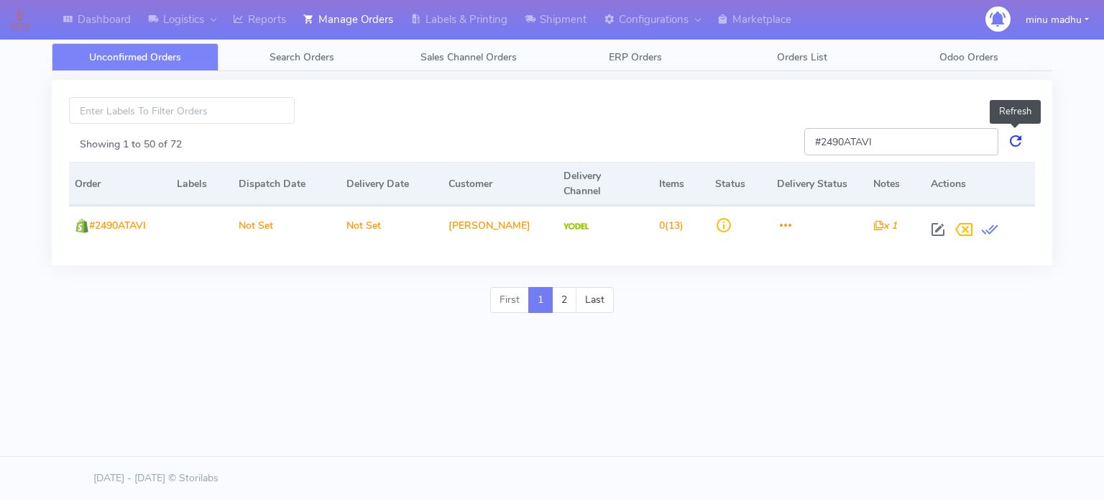
type input "#2490ATAVI"
click at [1016, 138] on link at bounding box center [1015, 141] width 17 height 27
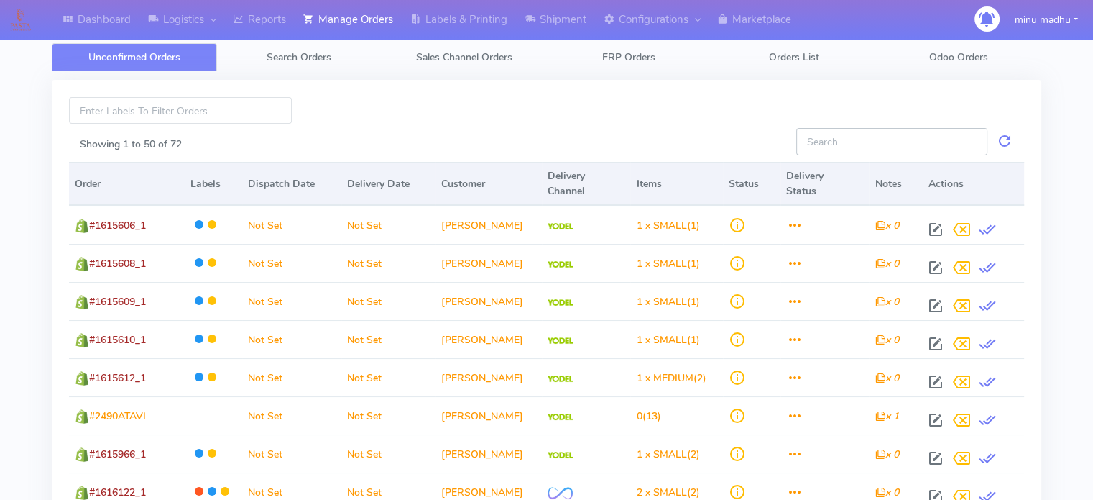
click at [840, 137] on input "Showing 1 to 50 of 72" at bounding box center [892, 141] width 191 height 27
paste input "#2490ATAVI"
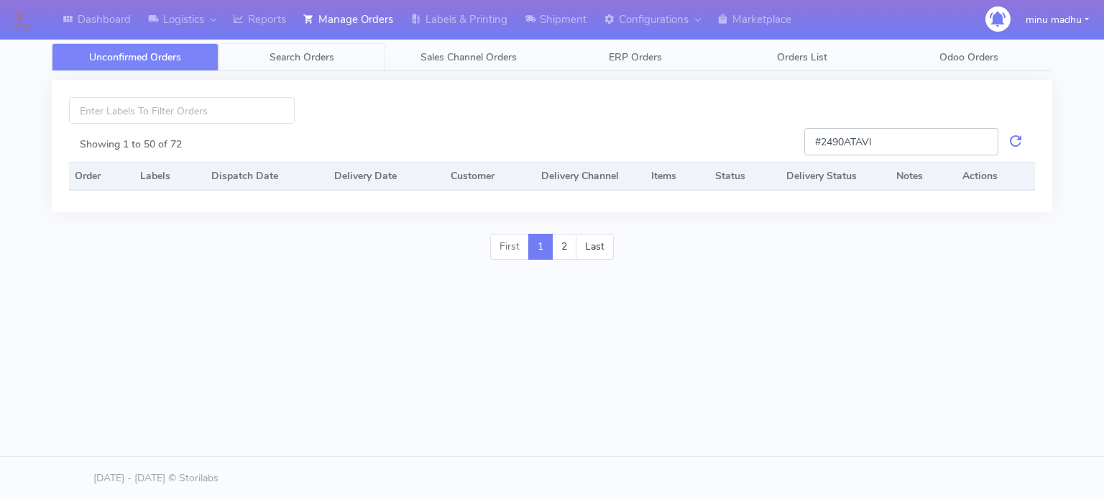
type input "#2490ATAVI"
click at [314, 56] on span "Search Orders" at bounding box center [302, 57] width 65 height 14
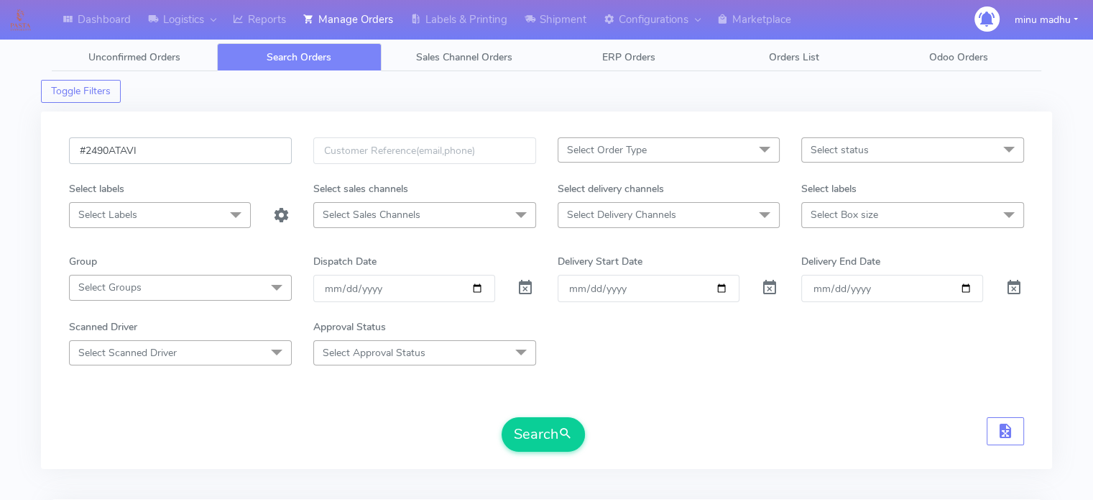
click at [229, 152] on input "#2490ATAVI" at bounding box center [180, 150] width 223 height 27
click at [544, 425] on button "Search" at bounding box center [543, 434] width 83 height 35
click at [138, 45] on link "Unconfirmed Orders" at bounding box center [134, 57] width 165 height 28
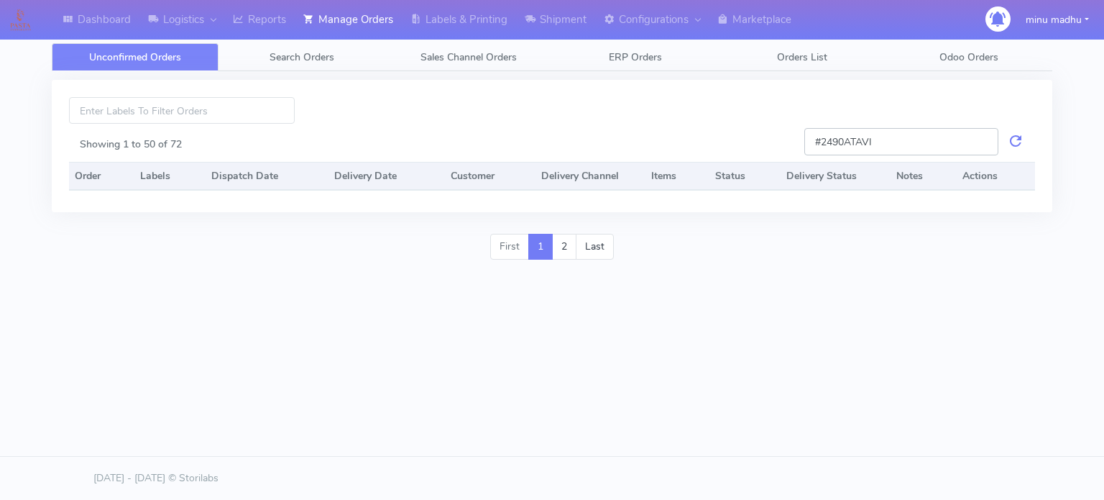
click at [931, 139] on input "#2490ATAVI" at bounding box center [901, 141] width 194 height 27
click at [299, 56] on span "Search Orders" at bounding box center [302, 57] width 65 height 14
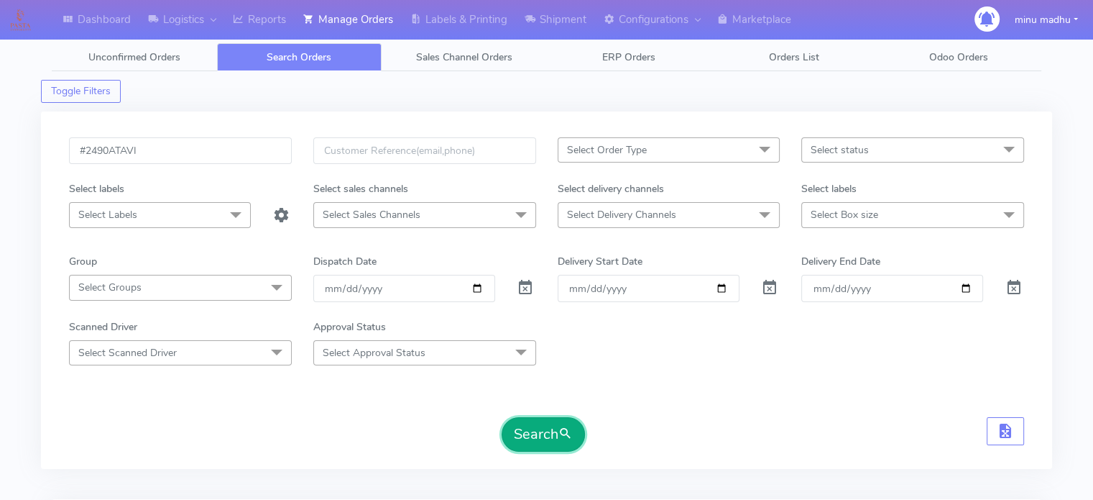
click at [530, 428] on button "Search" at bounding box center [543, 434] width 83 height 35
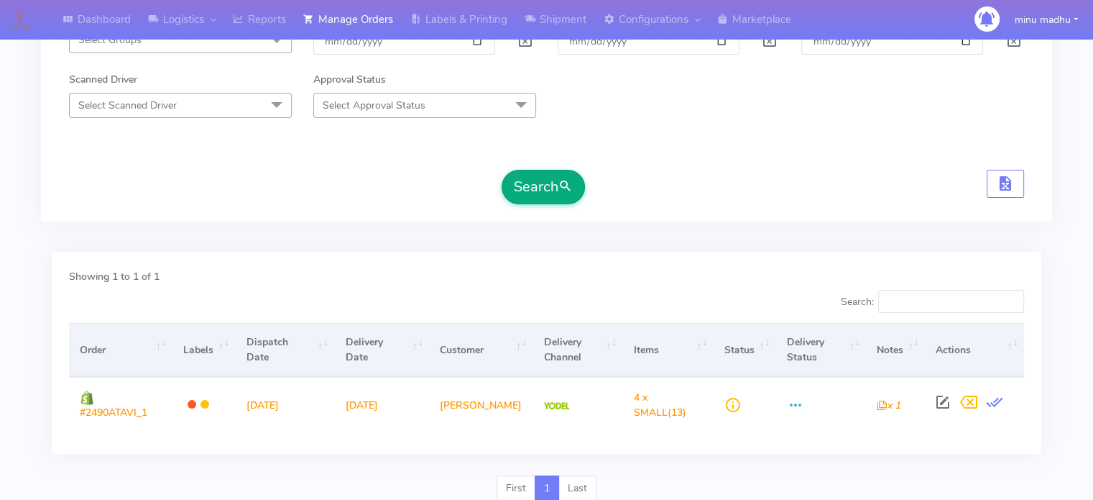
scroll to position [247, 0]
click at [543, 182] on button "Search" at bounding box center [543, 187] width 83 height 35
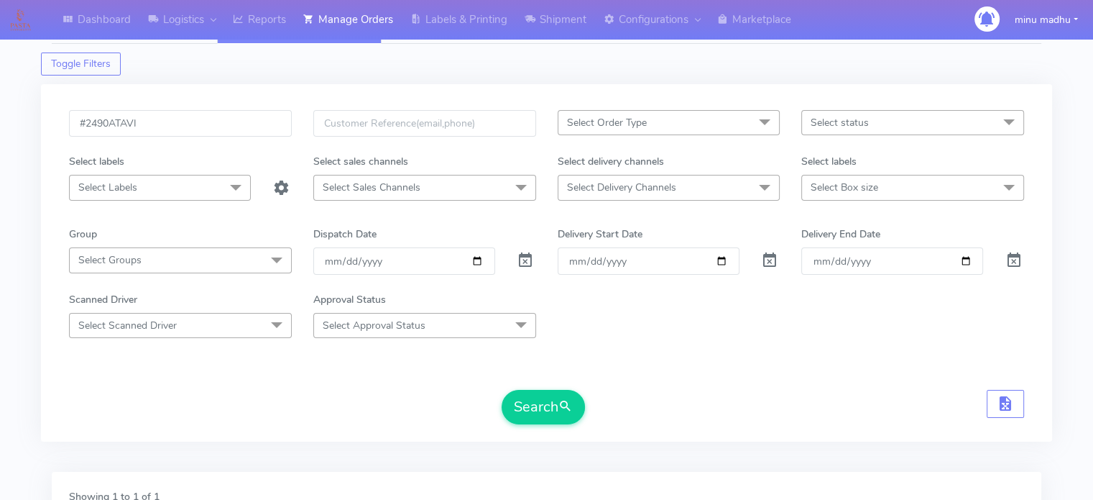
scroll to position [29, 0]
drag, startPoint x: 198, startPoint y: 130, endPoint x: 58, endPoint y: 114, distance: 141.8
click at [58, 114] on div "#2490ATAVI" at bounding box center [180, 131] width 244 height 44
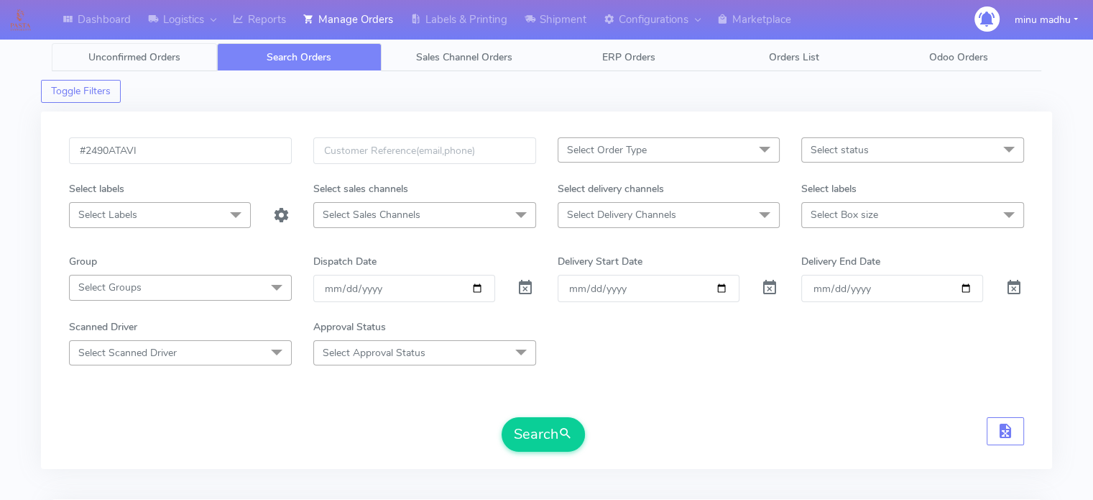
click at [142, 57] on span "Unconfirmed Orders" at bounding box center [134, 57] width 92 height 14
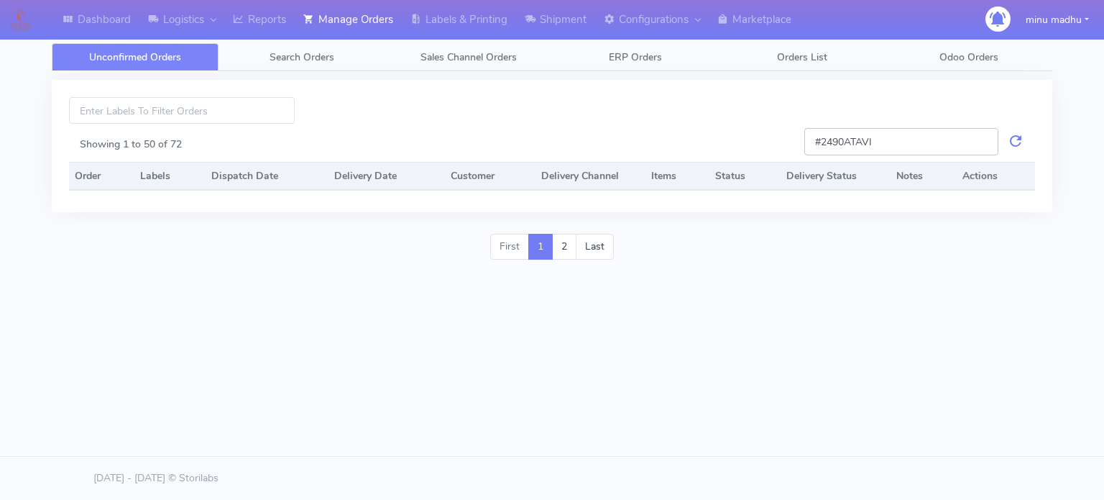
drag, startPoint x: 881, startPoint y: 145, endPoint x: 755, endPoint y: 144, distance: 125.8
click at [755, 144] on div "#2490ATAVI Showing 1 to 50 of 72 Order Labels Dispatch Date Delivery Date Custo…" at bounding box center [552, 146] width 1001 height 132
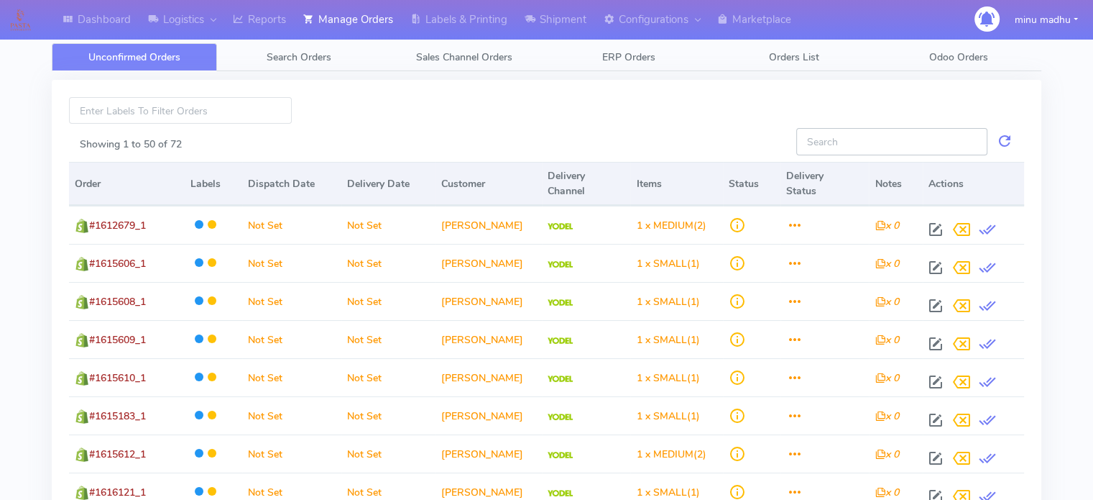
paste input "#2490ATAVI"
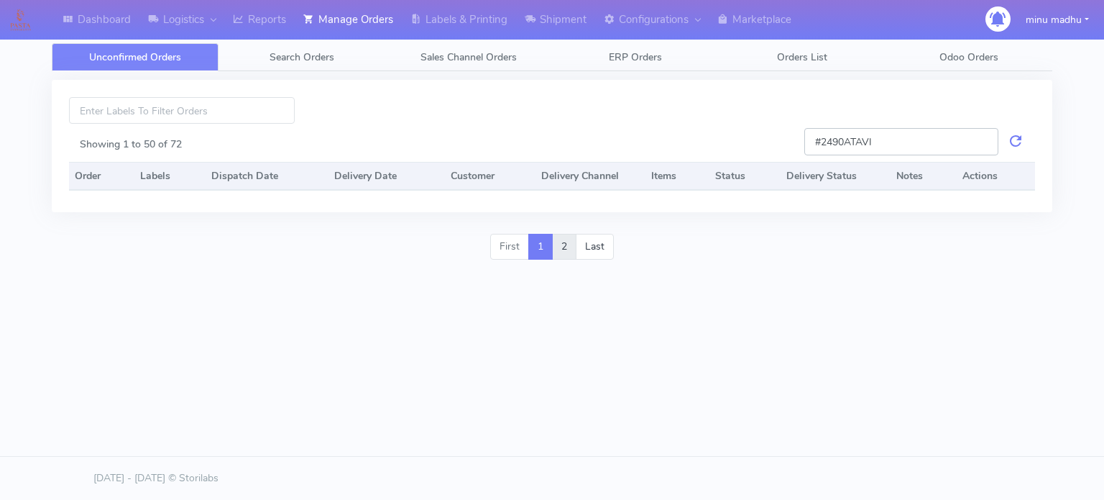
type input "#2490ATAVI"
click at [566, 247] on link "2" at bounding box center [564, 247] width 24 height 26
click at [302, 56] on span "Search Orders" at bounding box center [302, 57] width 65 height 14
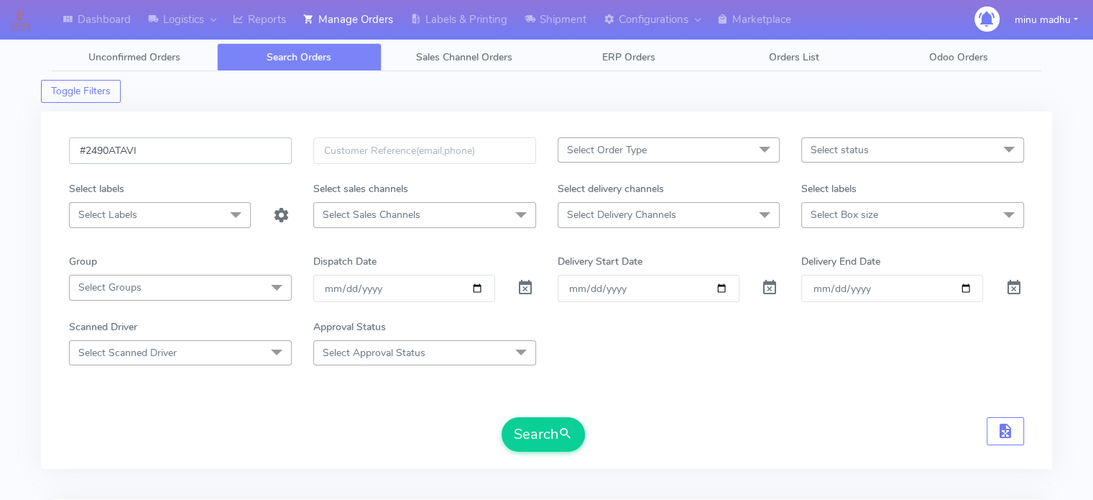
click at [162, 150] on input "#2490ATAVI" at bounding box center [180, 150] width 223 height 27
drag, startPoint x: 162, startPoint y: 150, endPoint x: 52, endPoint y: 148, distance: 110.0
click at [52, 148] on div "#2490ATAVI Select Order Type Select All MEALS ATAVI One Off Pasta Club Gift Kit…" at bounding box center [546, 289] width 1011 height 357
click at [528, 432] on button "Search" at bounding box center [543, 434] width 83 height 35
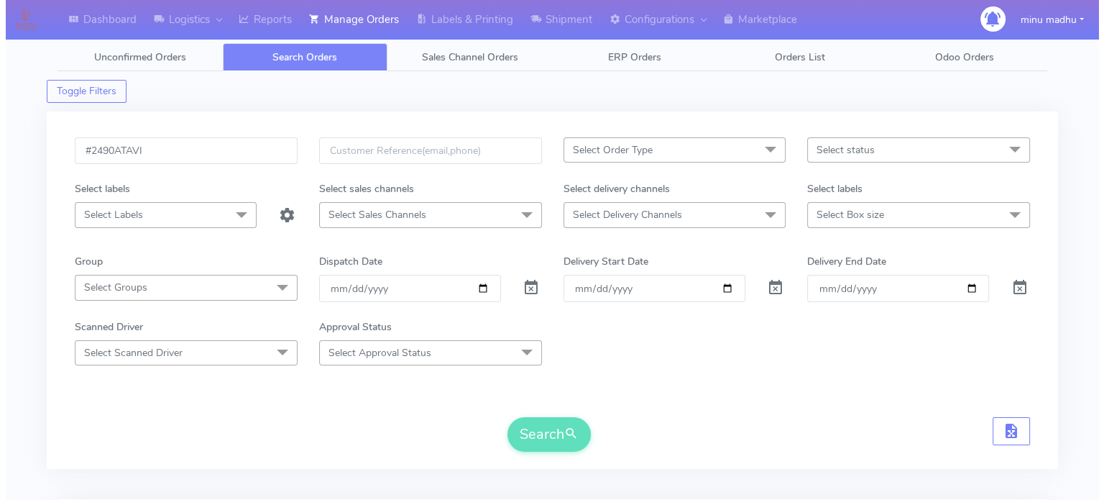
scroll to position [242, 0]
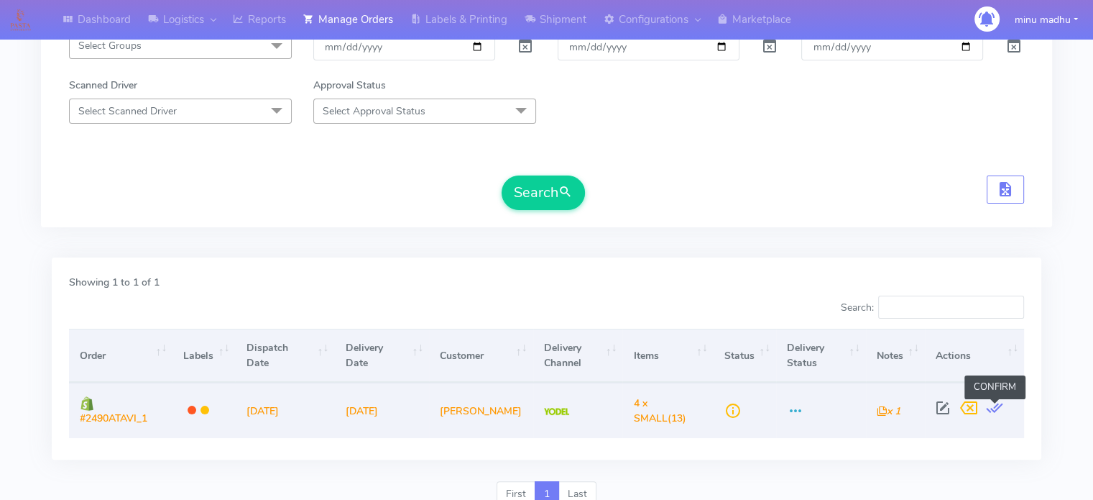
click at [994, 410] on span at bounding box center [995, 411] width 26 height 14
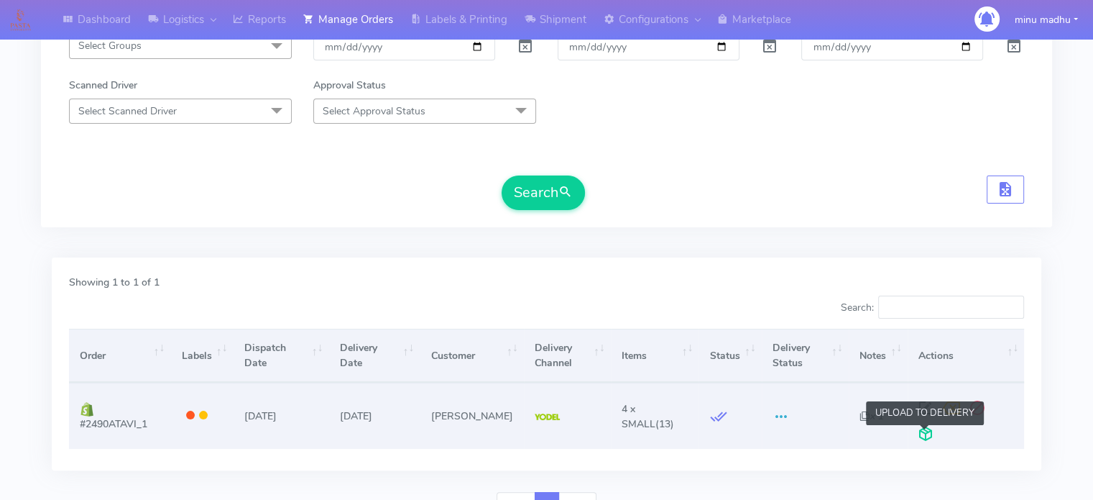
click at [923, 433] on span at bounding box center [926, 437] width 26 height 14
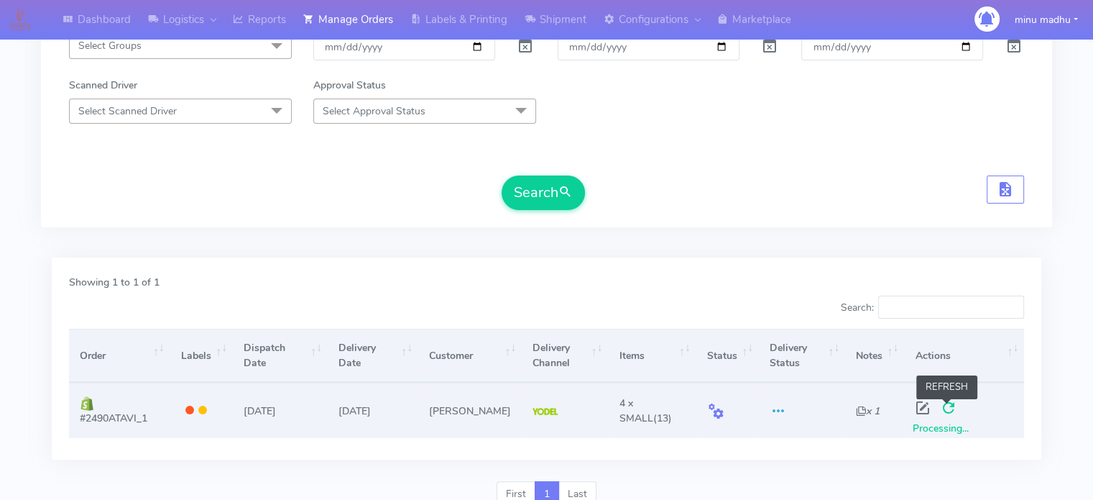
click at [943, 410] on span at bounding box center [948, 411] width 26 height 14
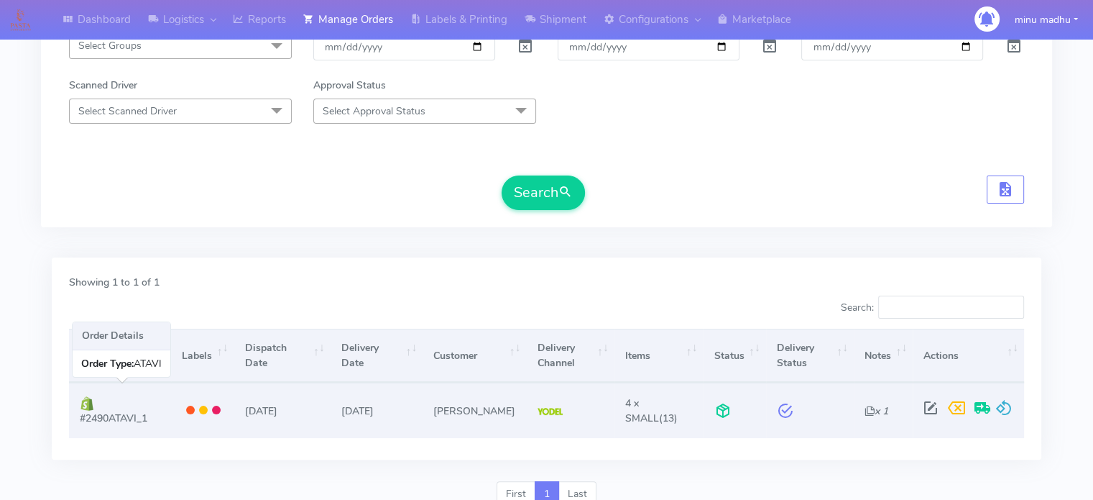
drag, startPoint x: 153, startPoint y: 419, endPoint x: 75, endPoint y: 428, distance: 78.1
click at [75, 428] on td "#2490ATAVI_1" at bounding box center [120, 409] width 102 height 55
copy span "#2490ATAVI_1"
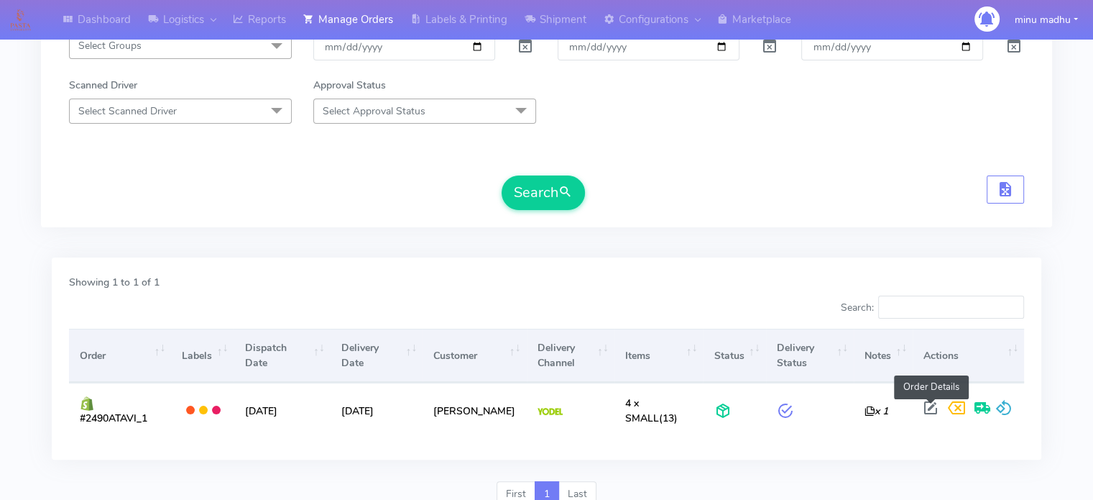
click at [930, 408] on span at bounding box center [931, 411] width 26 height 14
select select "5"
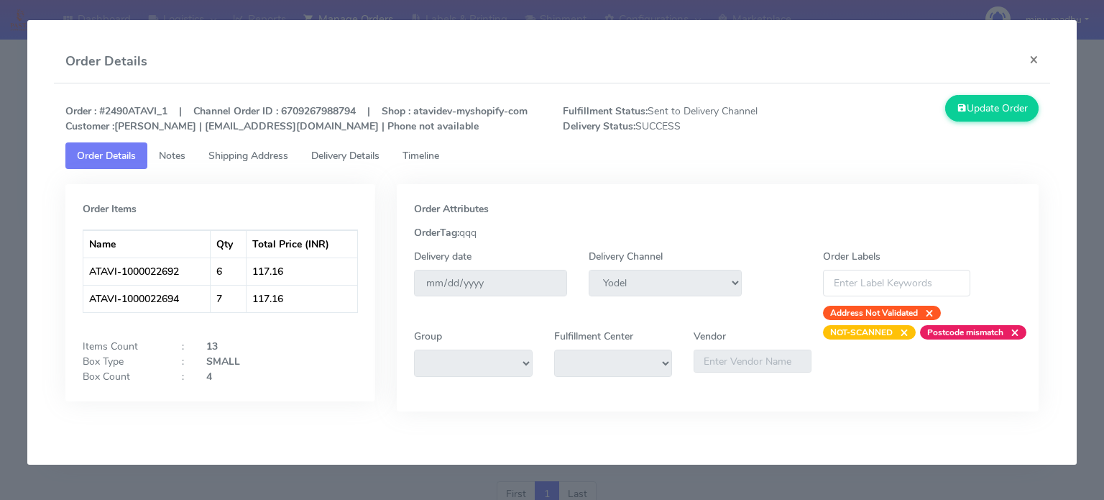
click at [357, 154] on span "Delivery Details" at bounding box center [345, 156] width 68 height 14
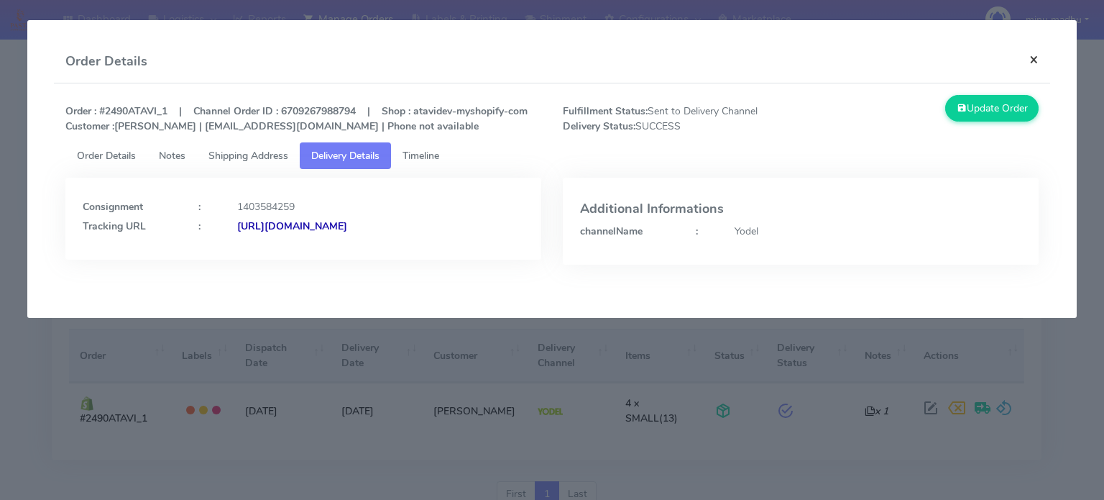
click at [1038, 60] on button "×" at bounding box center [1034, 59] width 32 height 38
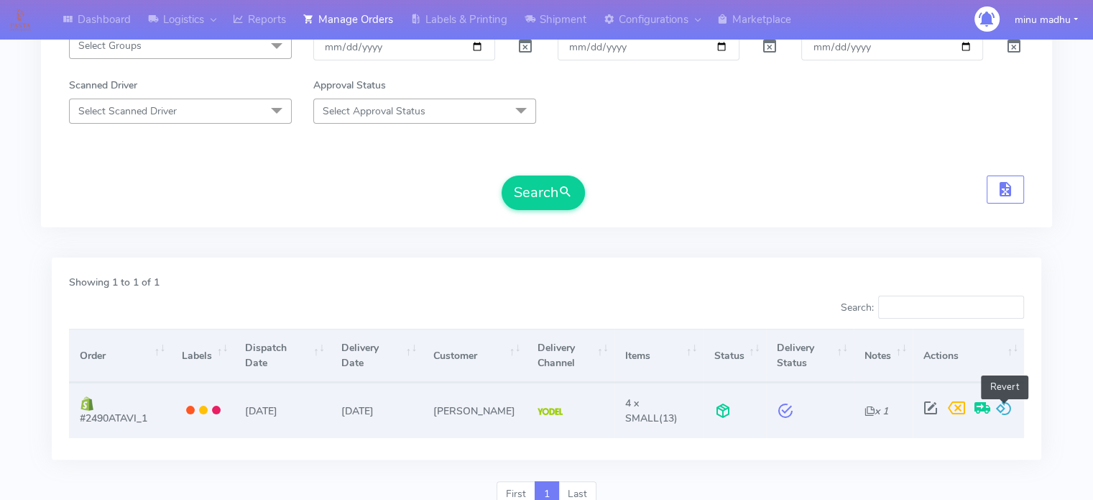
click at [1004, 405] on span at bounding box center [1004, 411] width 17 height 14
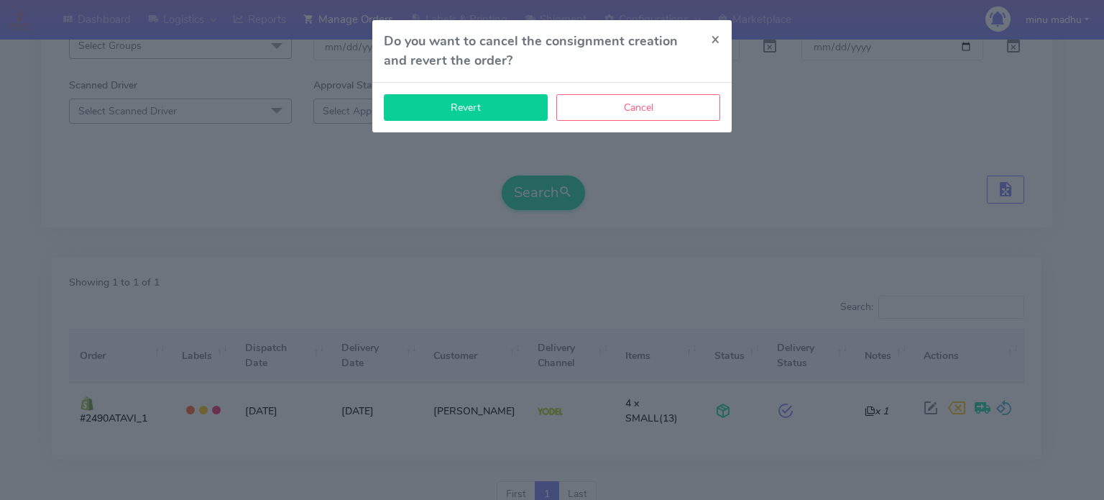
click at [452, 104] on button "Revert" at bounding box center [466, 107] width 164 height 27
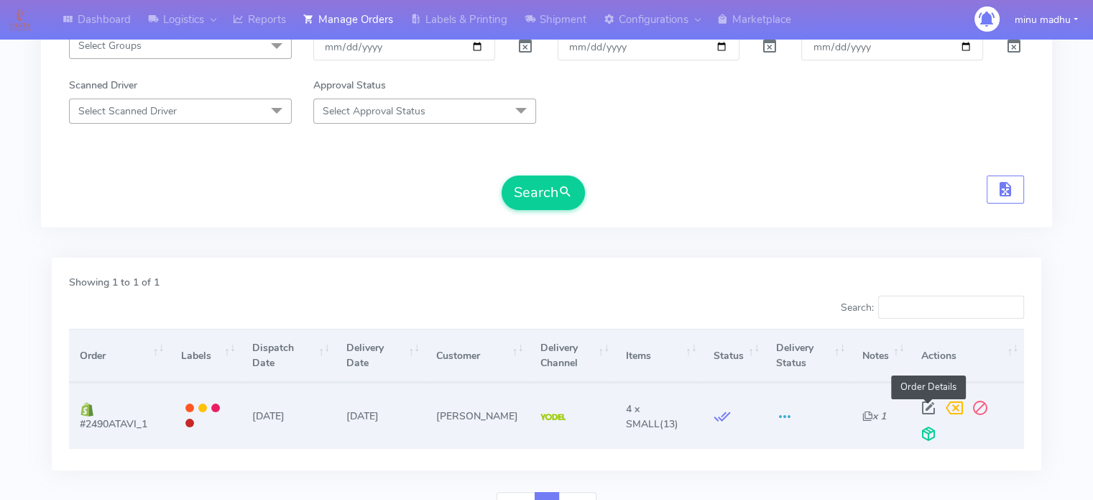
click at [924, 408] on span at bounding box center [929, 411] width 26 height 14
select select "5"
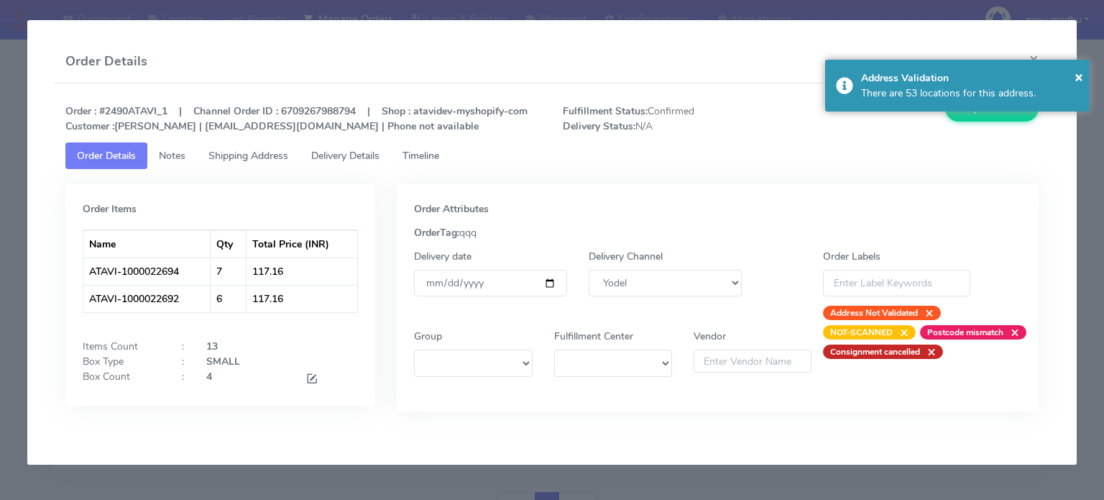
click at [261, 151] on span "Shipping Address" at bounding box center [248, 156] width 80 height 14
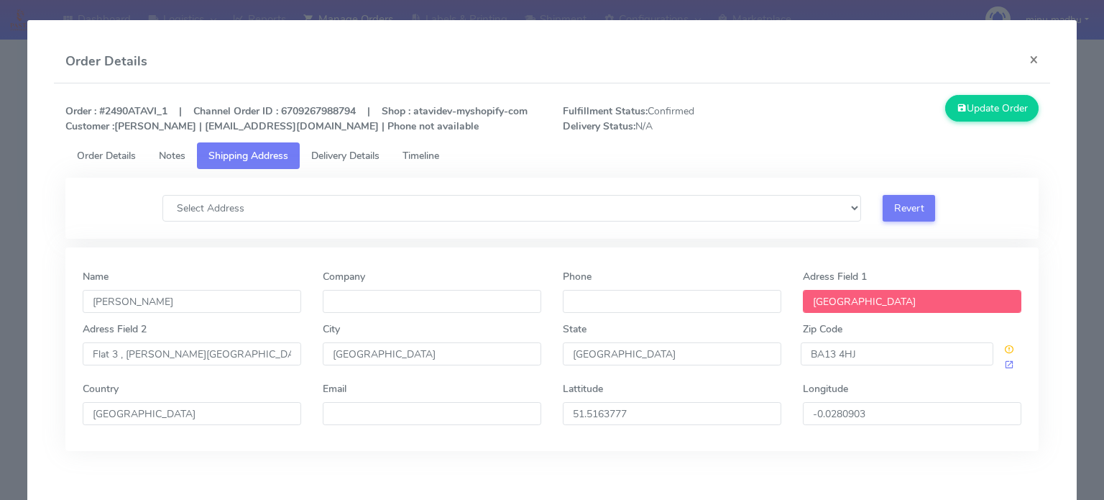
click at [348, 156] on span "Delivery Details" at bounding box center [345, 156] width 68 height 14
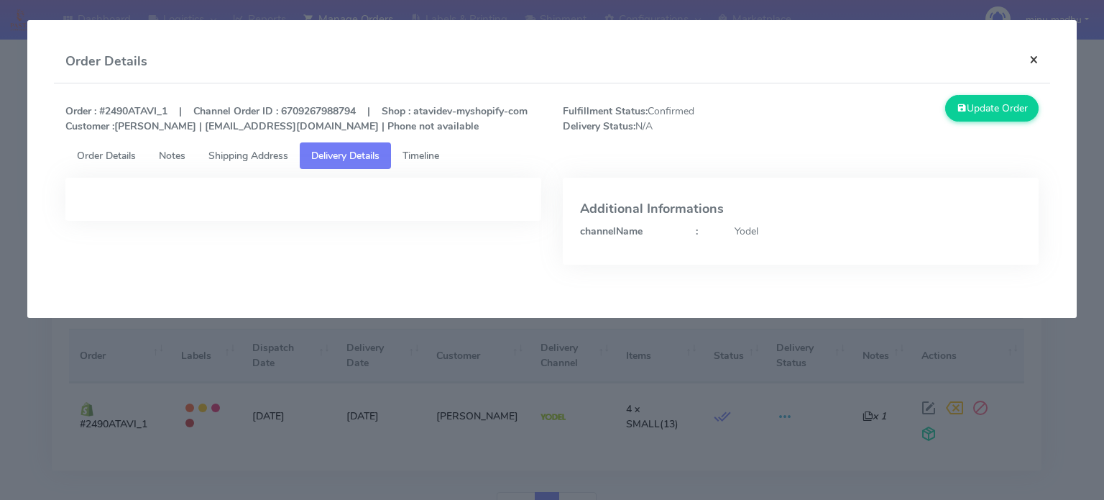
click at [1037, 59] on button "×" at bounding box center [1034, 59] width 32 height 38
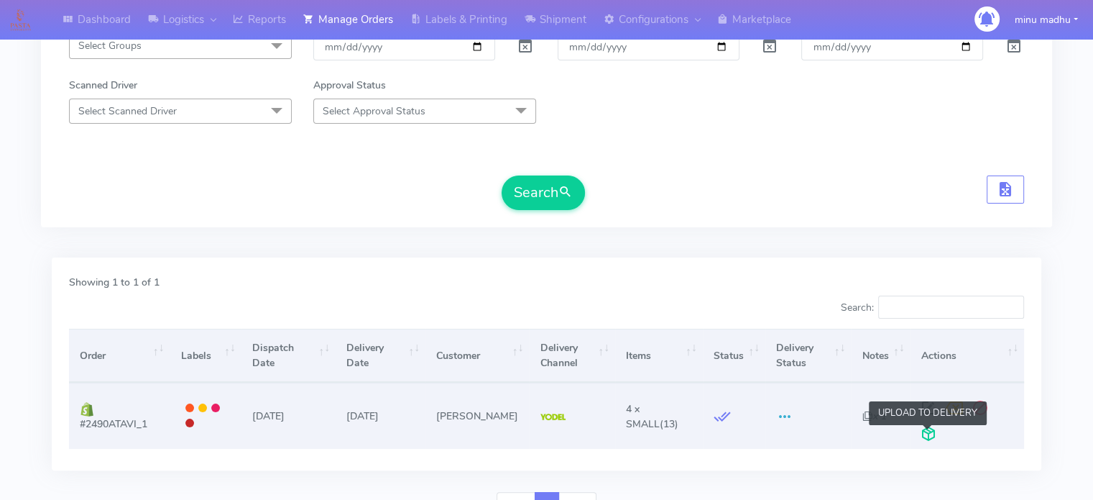
click at [929, 430] on span at bounding box center [929, 437] width 26 height 14
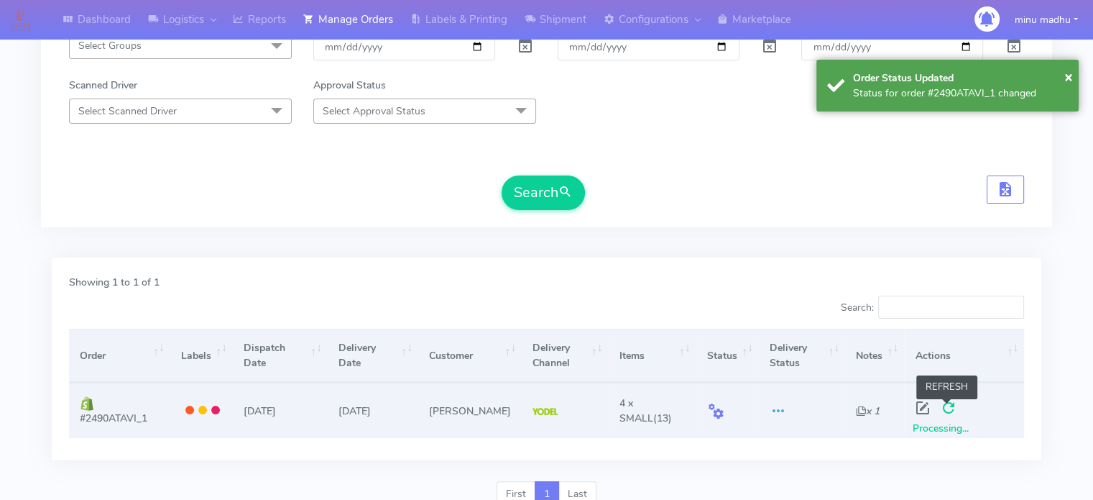
click at [945, 410] on span at bounding box center [948, 411] width 26 height 14
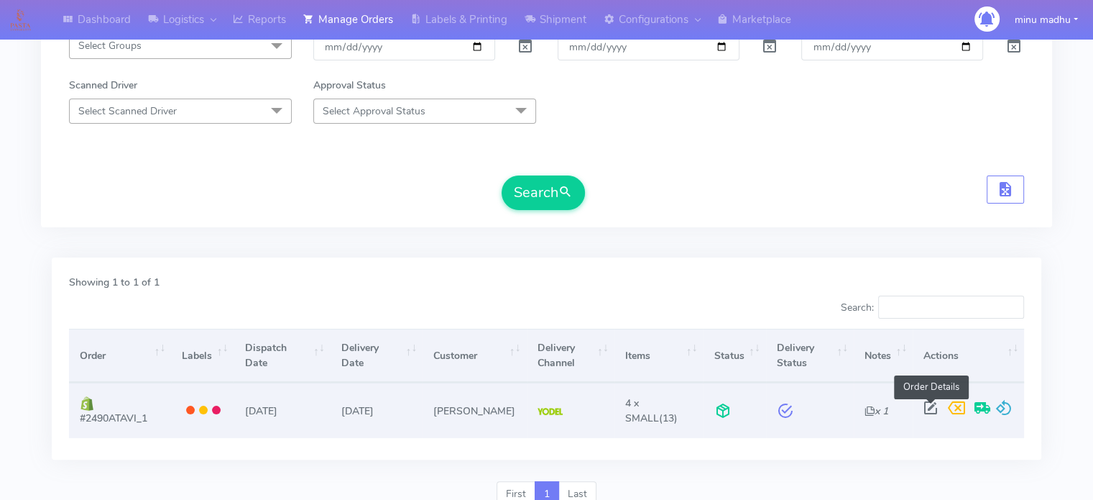
click at [924, 408] on span at bounding box center [931, 411] width 26 height 14
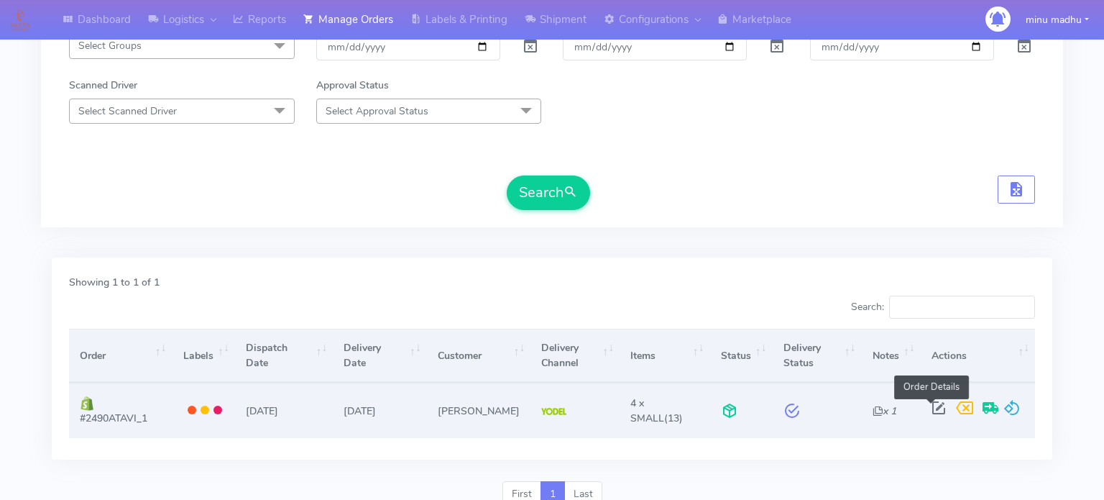
select select "5"
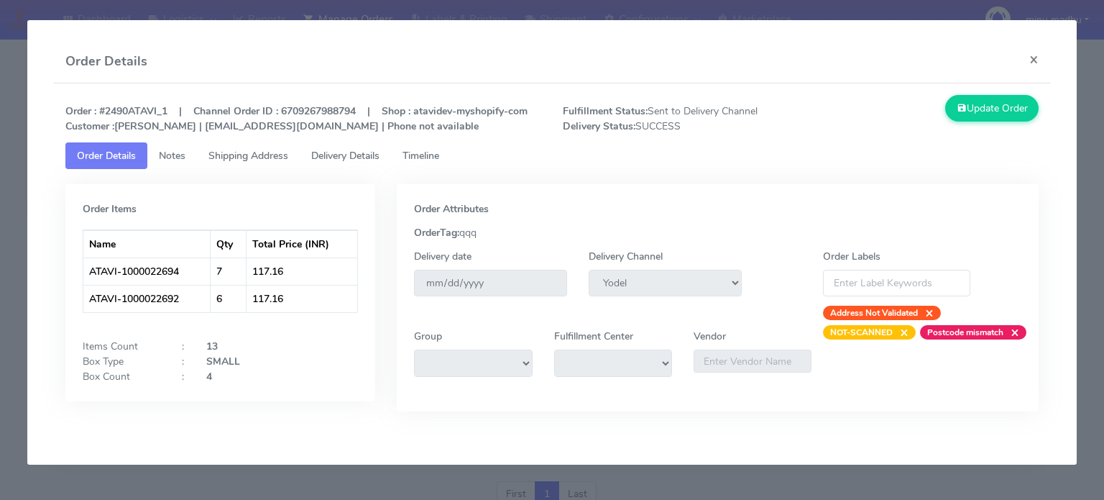
click at [337, 155] on span "Delivery Details" at bounding box center [345, 156] width 68 height 14
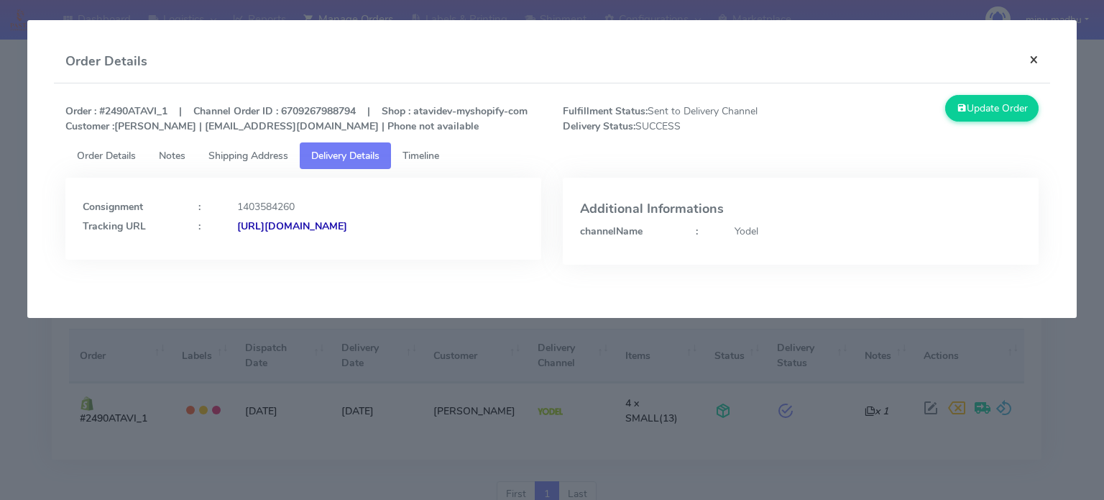
click at [1036, 67] on button "×" at bounding box center [1034, 59] width 32 height 38
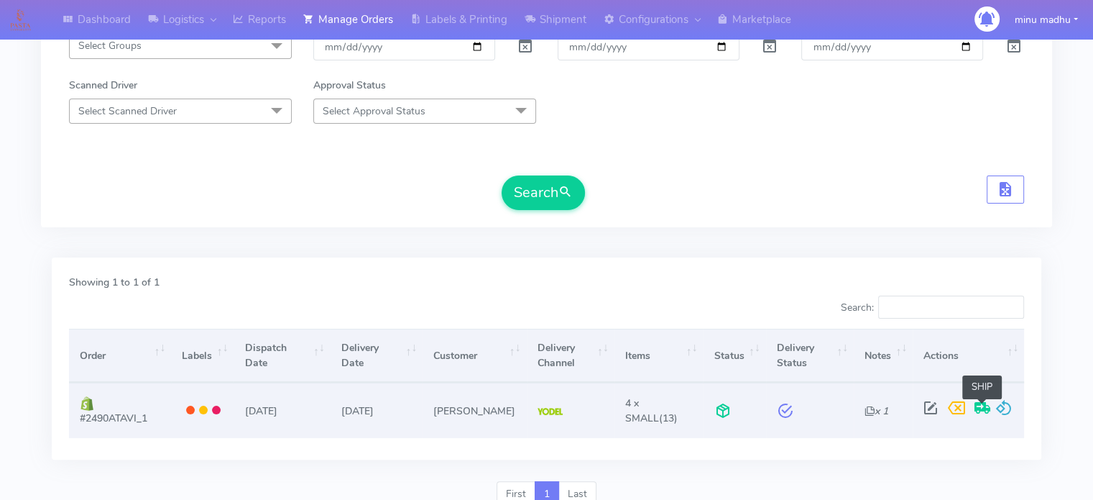
click at [983, 405] on span at bounding box center [983, 411] width 26 height 14
click at [981, 408] on span at bounding box center [983, 411] width 26 height 14
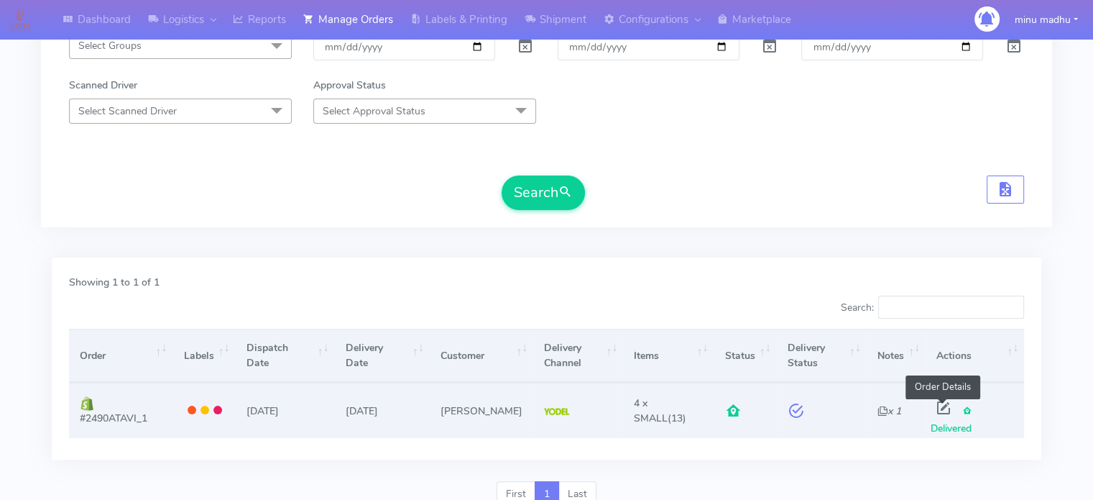
click at [937, 405] on span at bounding box center [944, 411] width 26 height 14
select select "5"
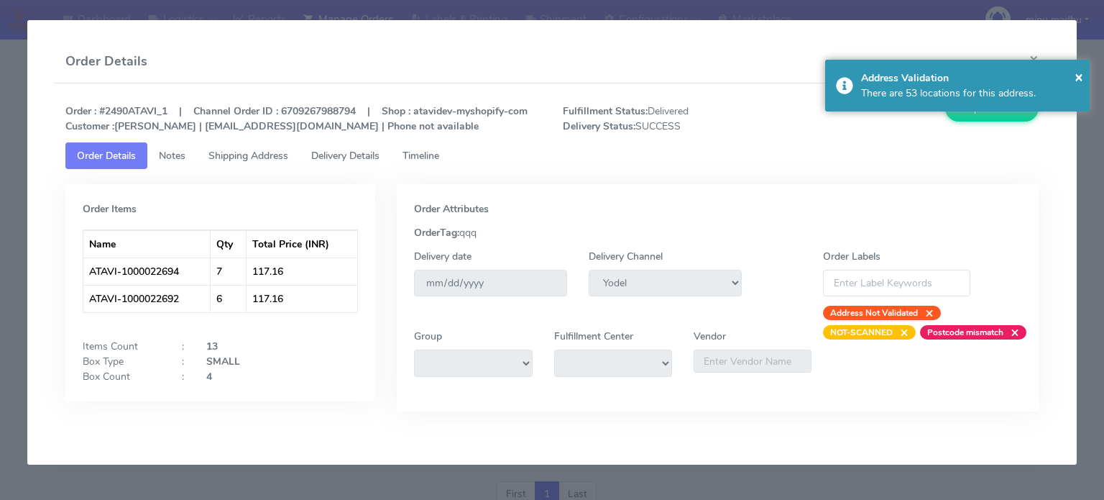
click at [433, 157] on span "Timeline" at bounding box center [421, 156] width 37 height 14
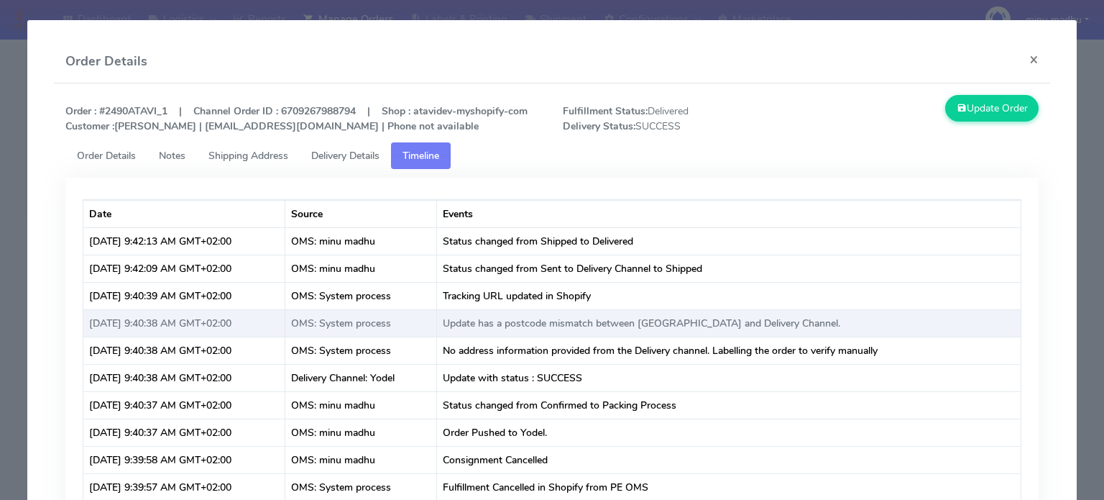
scroll to position [40, 0]
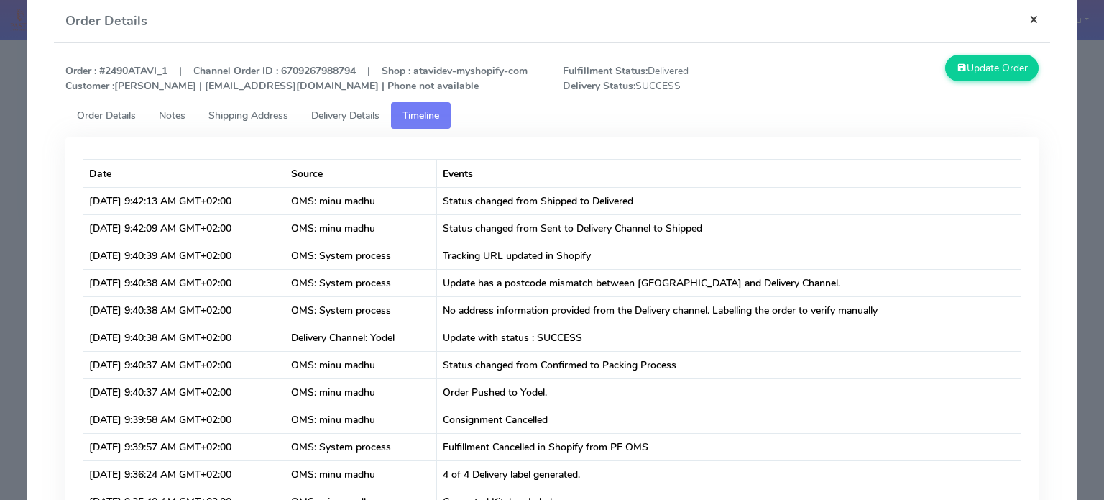
click at [1027, 21] on button "×" at bounding box center [1034, 19] width 32 height 38
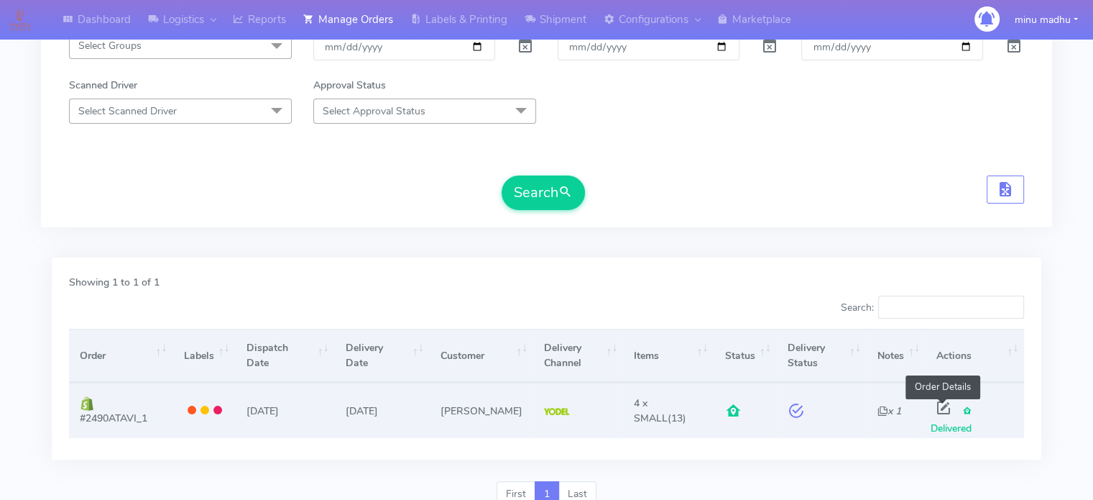
click at [935, 404] on span at bounding box center [944, 411] width 26 height 14
select select "5"
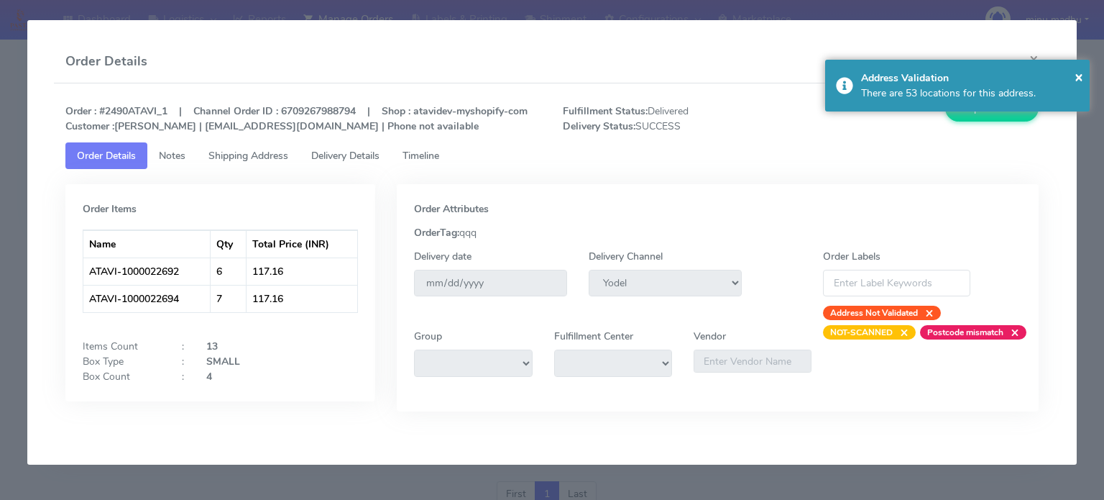
click at [421, 159] on span "Timeline" at bounding box center [421, 156] width 37 height 14
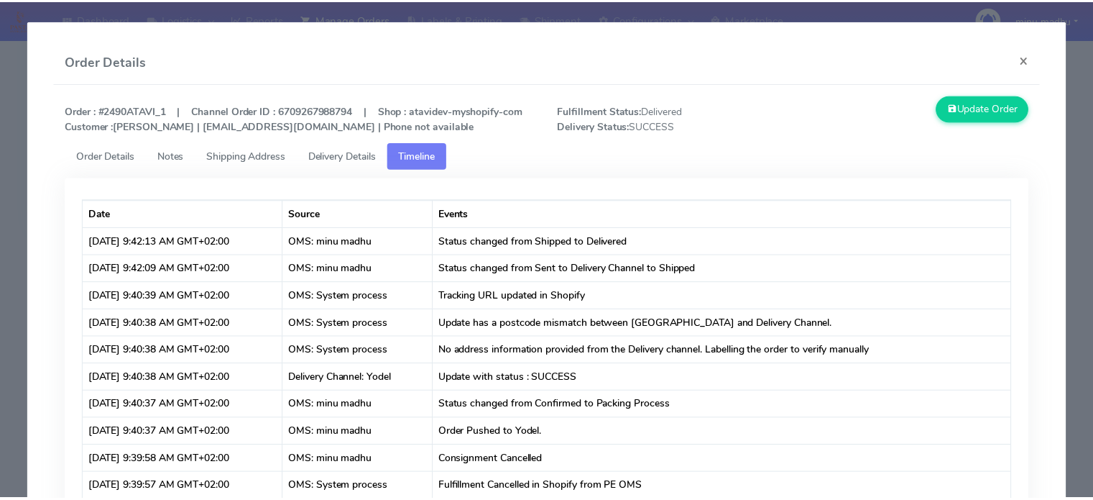
scroll to position [0, 0]
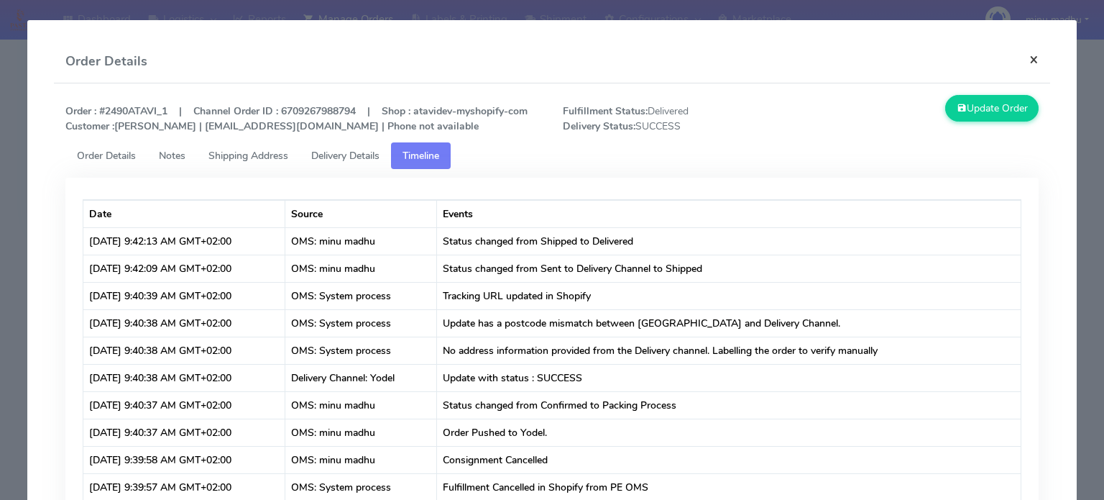
click at [1030, 55] on button "×" at bounding box center [1034, 59] width 32 height 38
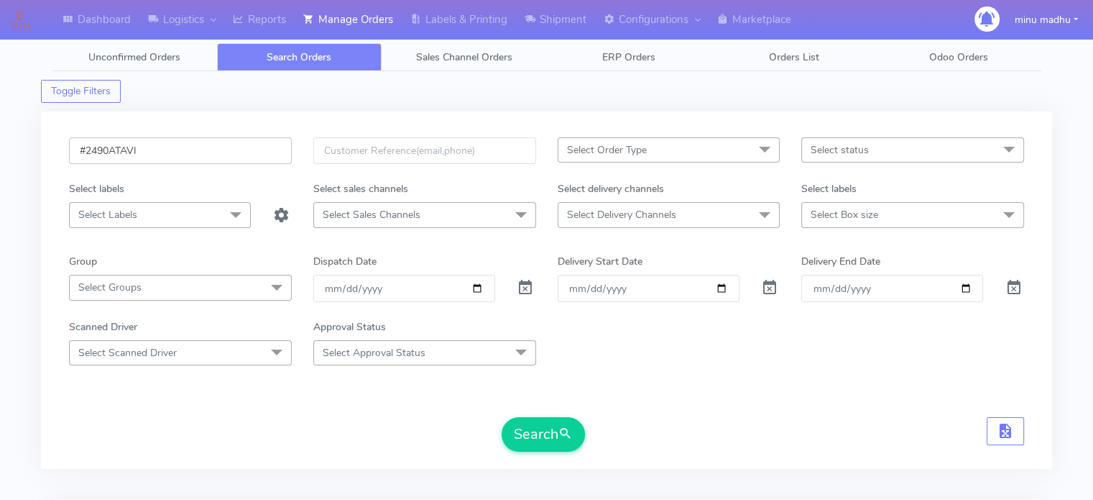
drag, startPoint x: 200, startPoint y: 144, endPoint x: 50, endPoint y: 161, distance: 151.2
click at [50, 161] on div "#2490ATAVI Select Order Type Select All MEALS ATAVI One Off Pasta Club Gift Kit…" at bounding box center [546, 289] width 1011 height 357
paste input "text"
type input "#2490ATAVI"
click at [532, 433] on button "Search" at bounding box center [543, 434] width 83 height 35
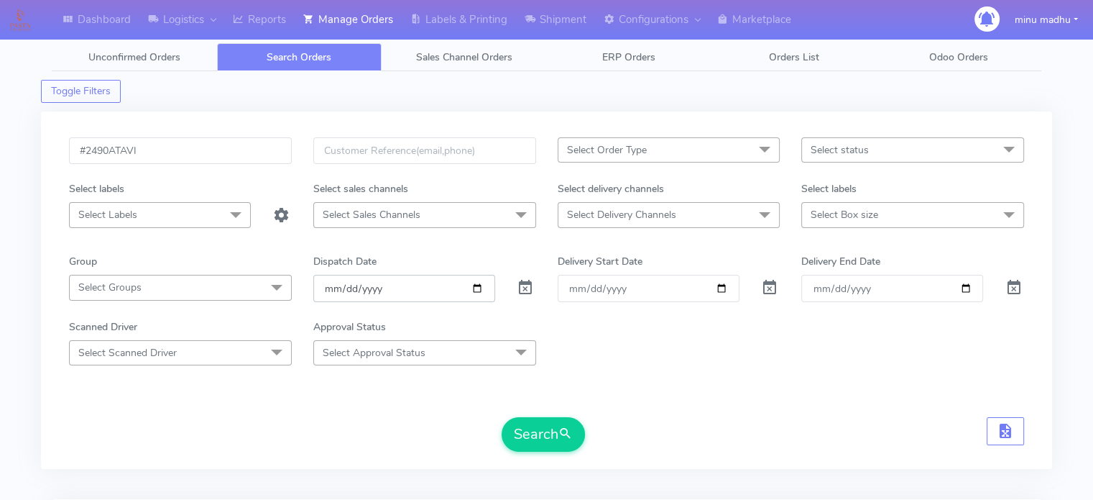
click at [478, 285] on input "date" at bounding box center [404, 288] width 182 height 27
type input "[DATE]"
drag, startPoint x: 157, startPoint y: 146, endPoint x: 24, endPoint y: 157, distance: 134.2
click at [24, 157] on div "Dashboard Logistics [GEOGRAPHIC_DATA] Logistics Reports Manage Orders Labels & …" at bounding box center [546, 392] width 1093 height 733
click at [541, 422] on button "Search" at bounding box center [543, 434] width 83 height 35
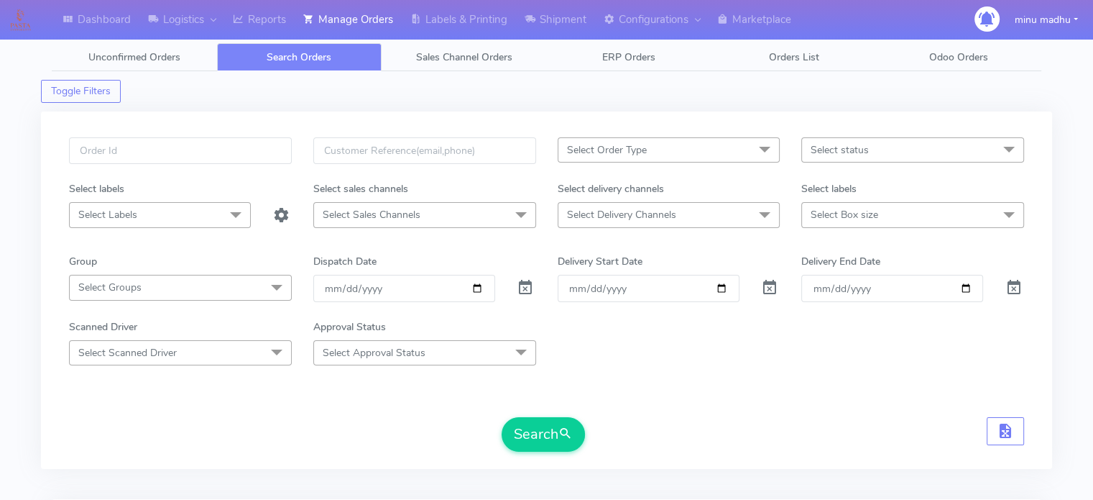
scroll to position [2, 0]
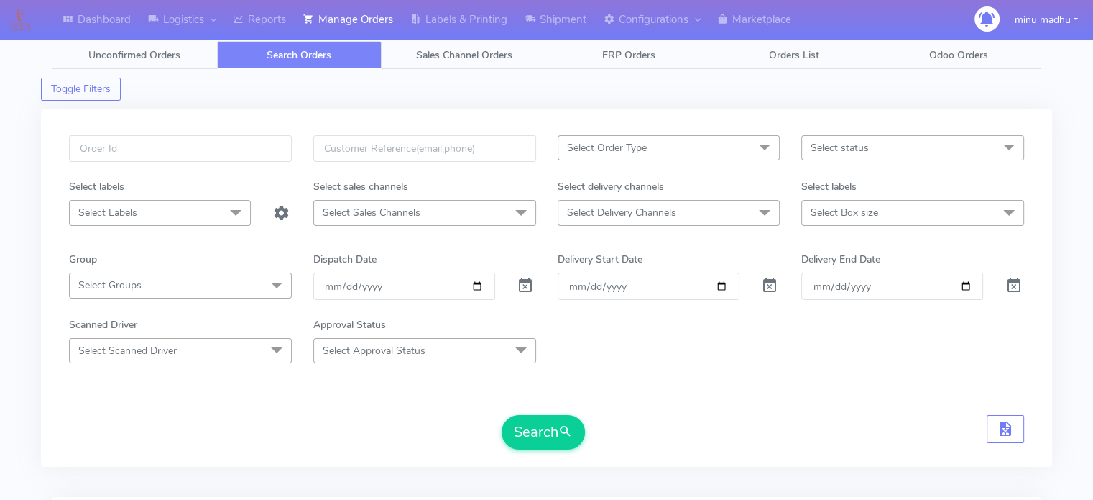
click at [760, 218] on span at bounding box center [764, 213] width 29 height 27
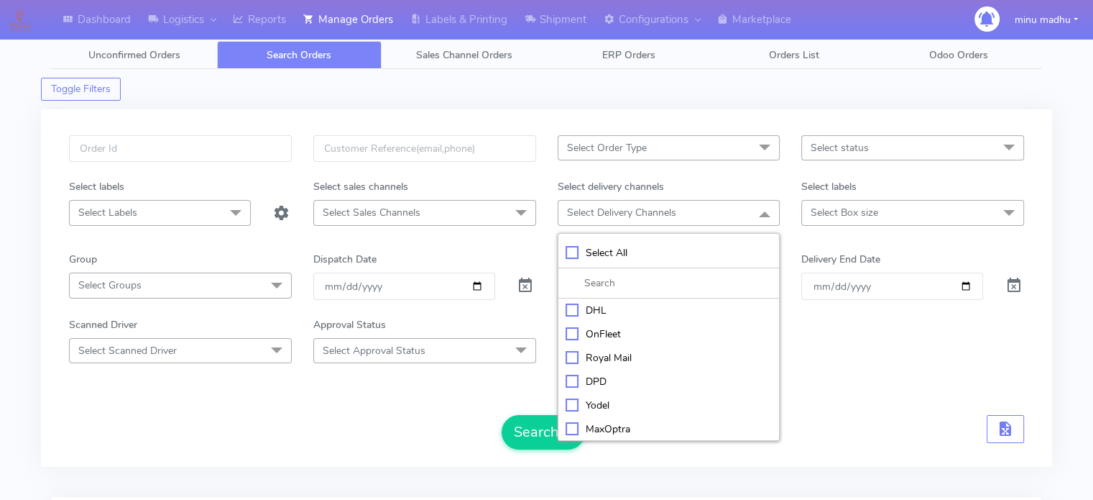
click at [693, 149] on span "Select Order Type" at bounding box center [669, 147] width 223 height 25
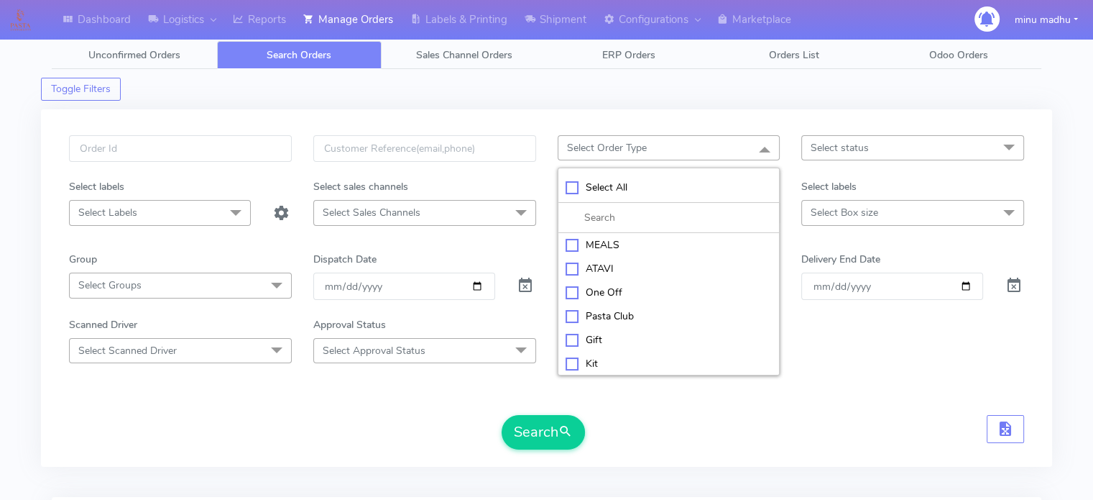
click at [573, 265] on div "ATAVI" at bounding box center [669, 268] width 207 height 15
checkbox input "true"
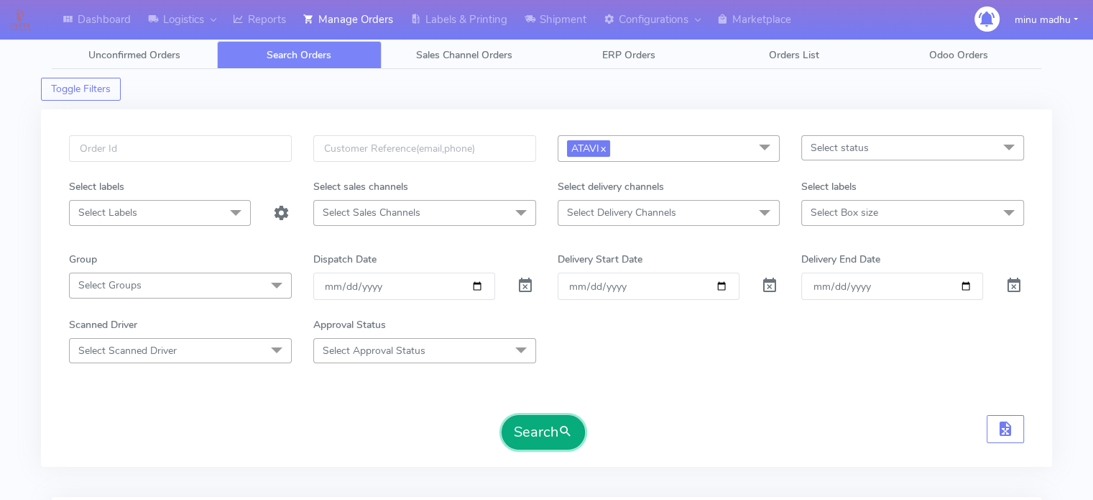
click at [535, 426] on button "Search" at bounding box center [543, 432] width 83 height 35
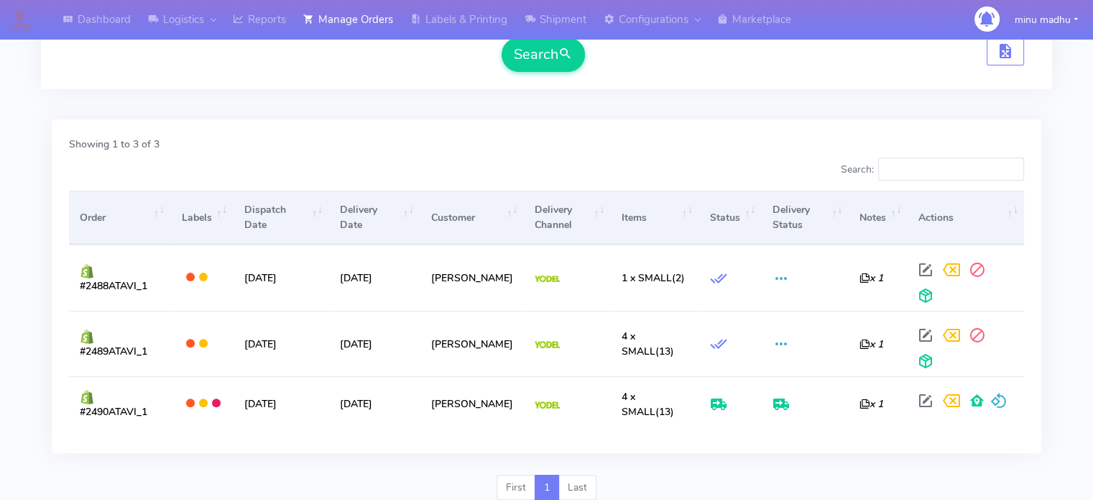
scroll to position [381, 0]
drag, startPoint x: 157, startPoint y: 352, endPoint x: 61, endPoint y: 364, distance: 97.1
click at [61, 364] on div "Order Labels Dispatch Date Delivery Date Customer Delivery Channel Items Status…" at bounding box center [546, 309] width 977 height 249
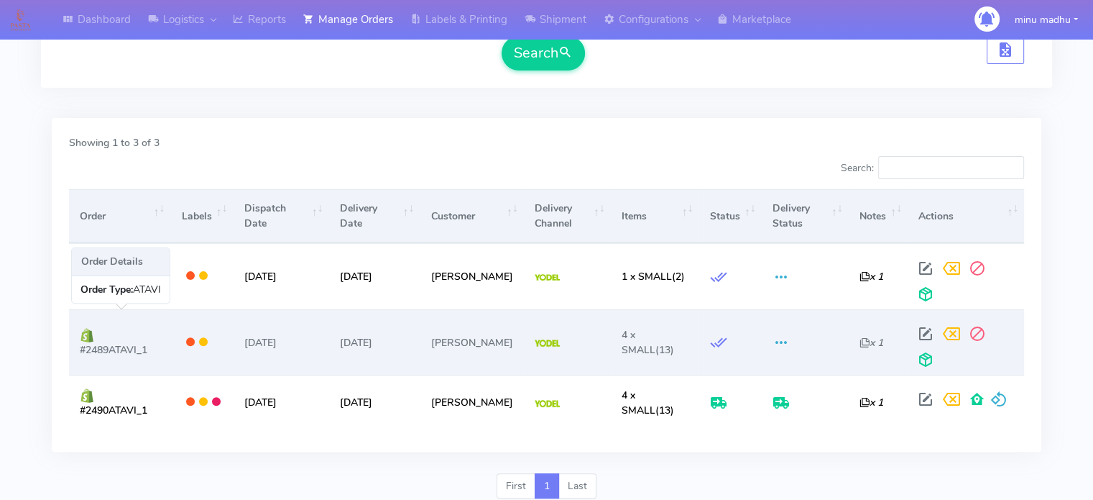
click at [136, 362] on td "#2489ATAVI_1" at bounding box center [119, 341] width 101 height 65
drag, startPoint x: 147, startPoint y: 353, endPoint x: 81, endPoint y: 356, distance: 66.9
click at [81, 356] on td "#2489ATAVI_1" at bounding box center [119, 341] width 101 height 65
copy span "#2489ATAVI_1"
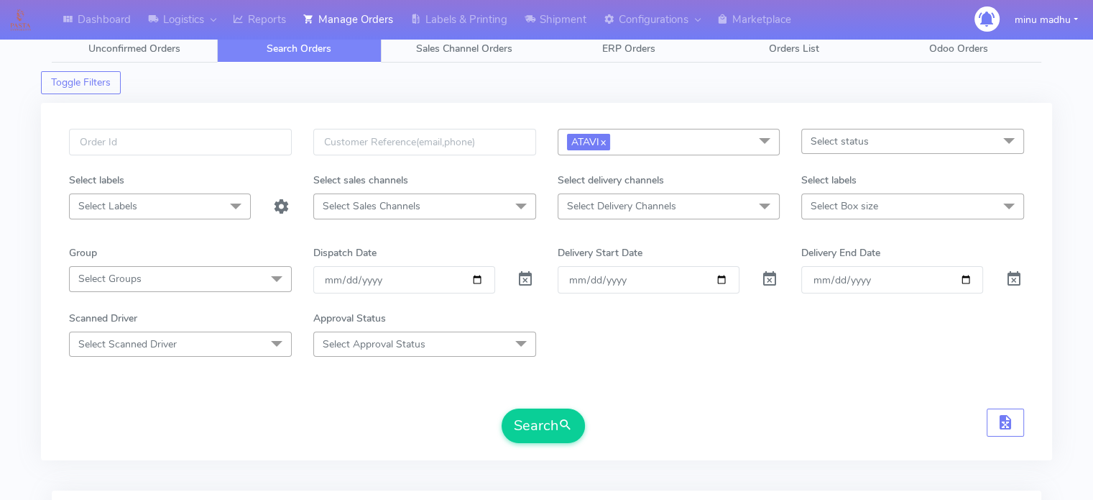
scroll to position [0, 0]
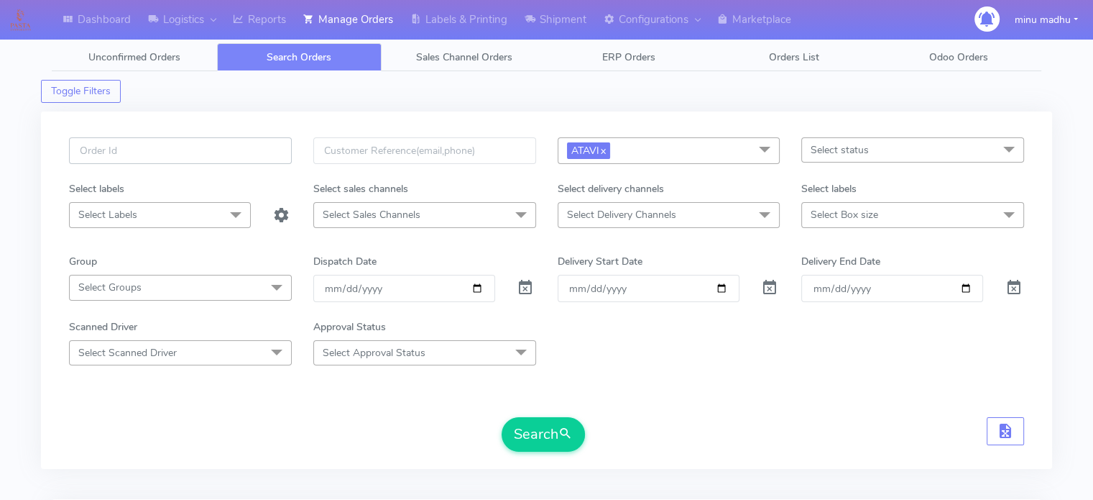
click at [179, 143] on input "text" at bounding box center [180, 150] width 223 height 27
paste input "#2489ATAVI_1"
type input "#2489ATAVI_1"
click at [610, 149] on span "ATAVI x" at bounding box center [588, 150] width 43 height 17
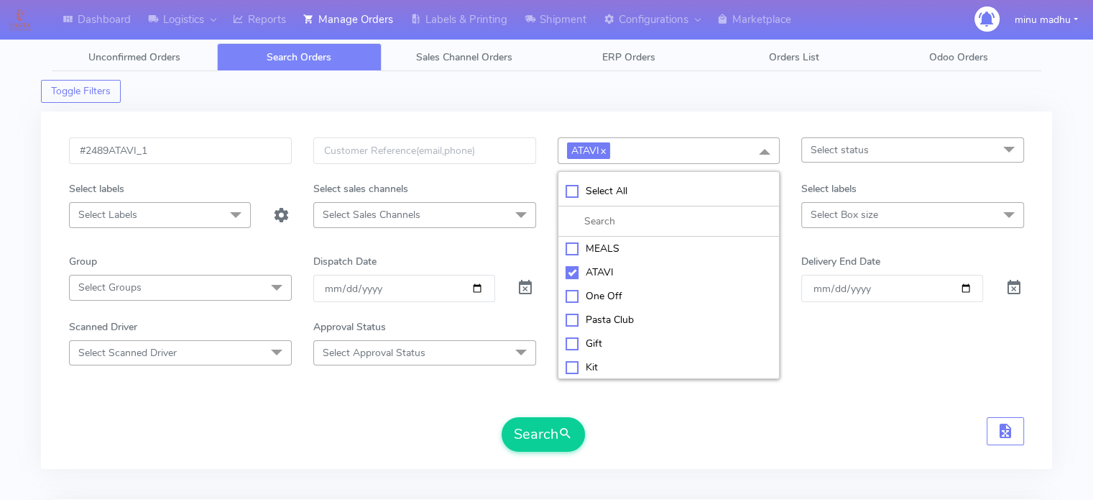
click at [679, 411] on form "#2489ATAVI_1 ATAVI x Select All MEALS ATAVI One Off Pasta Club Gift Kit Event U…" at bounding box center [546, 294] width 955 height 314
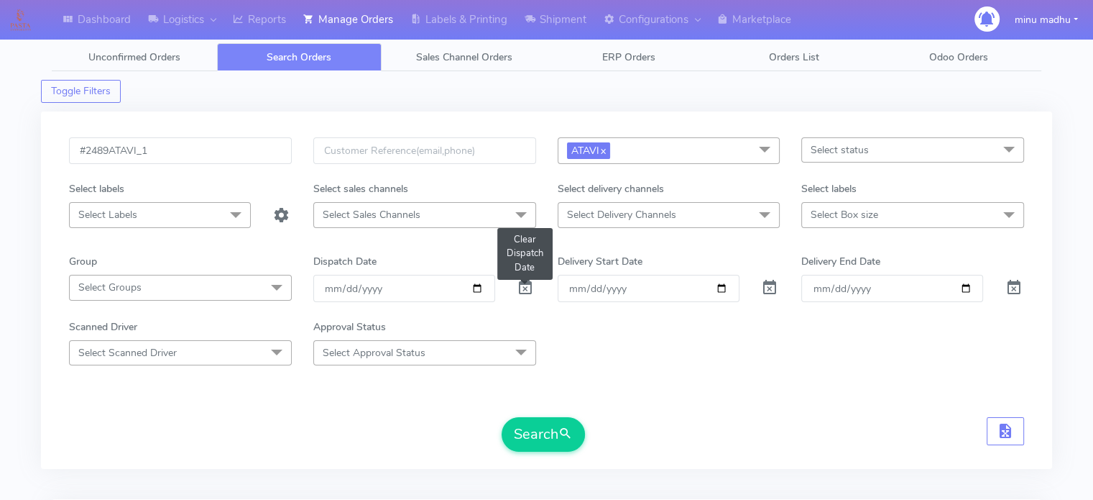
click at [525, 289] on span at bounding box center [525, 291] width 17 height 14
click at [606, 146] on link "x" at bounding box center [603, 149] width 6 height 15
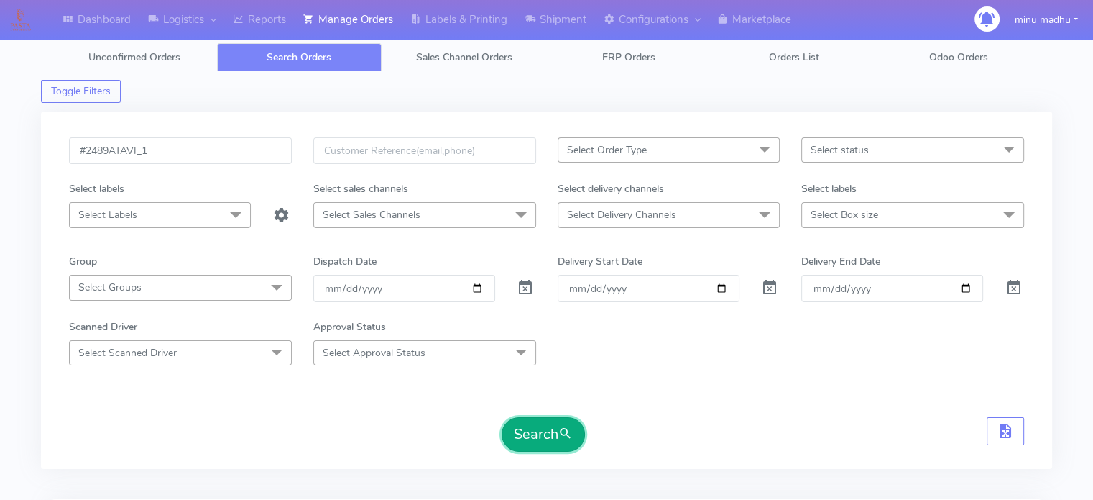
click at [536, 445] on button "Search" at bounding box center [543, 434] width 83 height 35
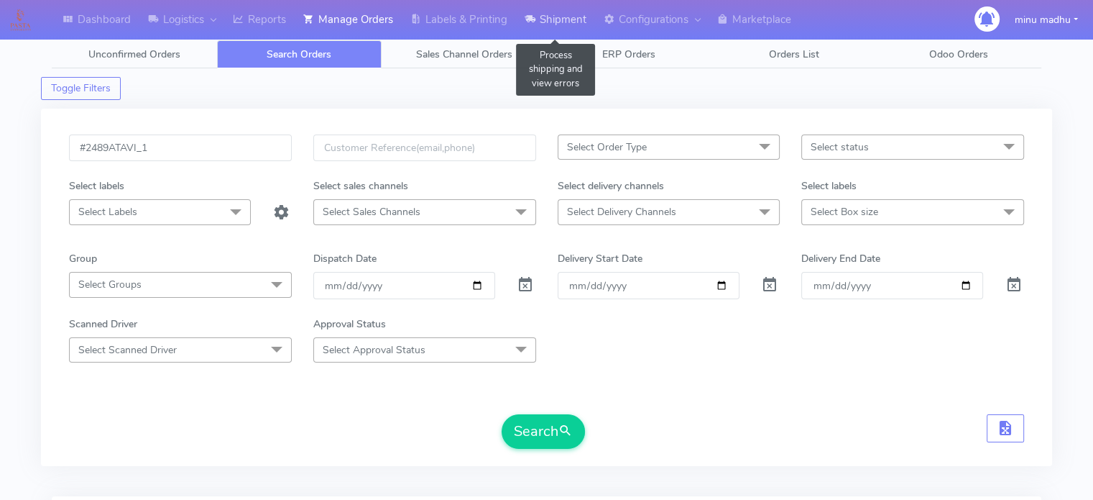
click at [567, 23] on link "Shipment" at bounding box center [555, 20] width 79 height 40
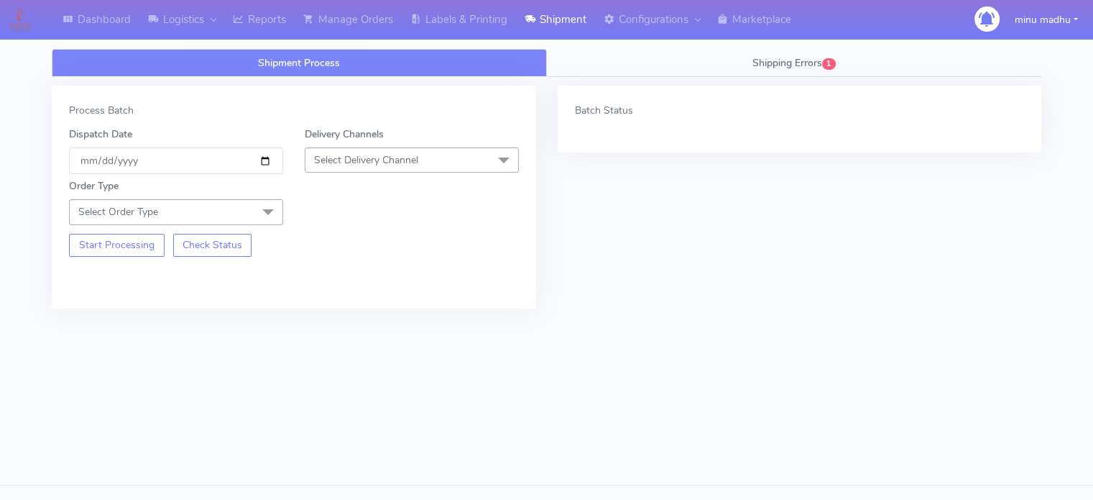
click at [418, 153] on span "Select Delivery Channel" at bounding box center [366, 160] width 104 height 14
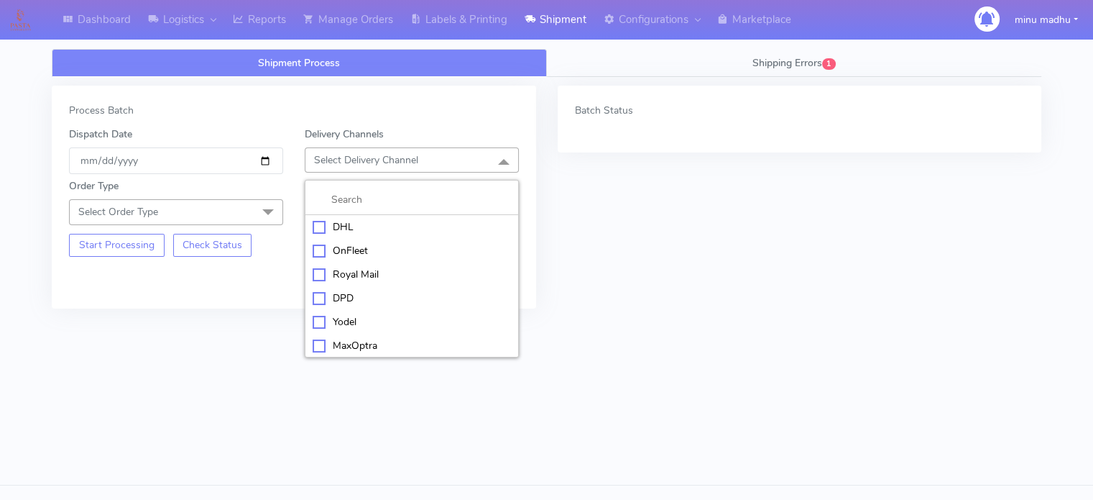
scroll to position [24, 0]
click at [318, 295] on div "Yodel" at bounding box center [412, 297] width 198 height 15
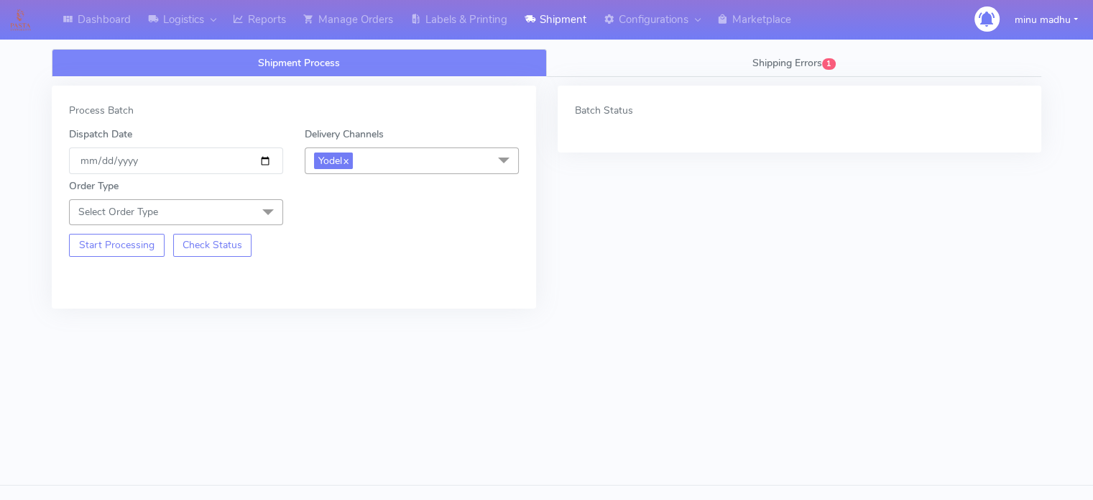
click at [264, 211] on span at bounding box center [268, 212] width 29 height 27
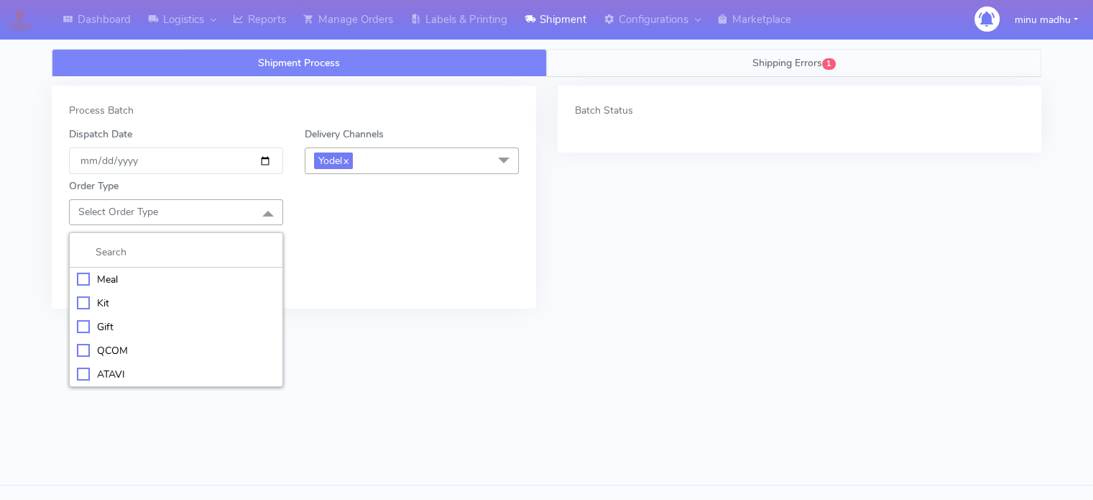
click at [781, 65] on span "Shipping Errors" at bounding box center [788, 63] width 70 height 14
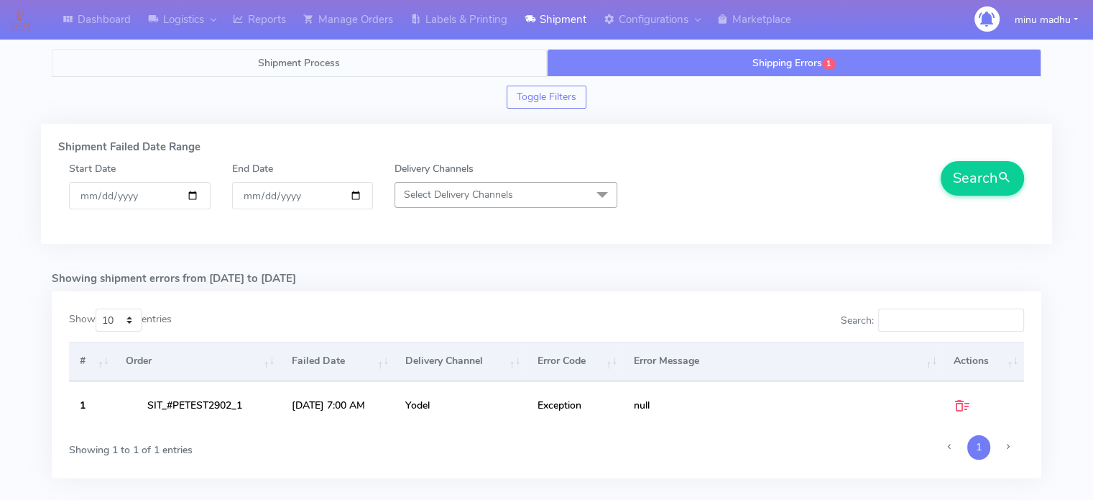
click at [298, 62] on span "Shipment Process" at bounding box center [299, 63] width 82 height 14
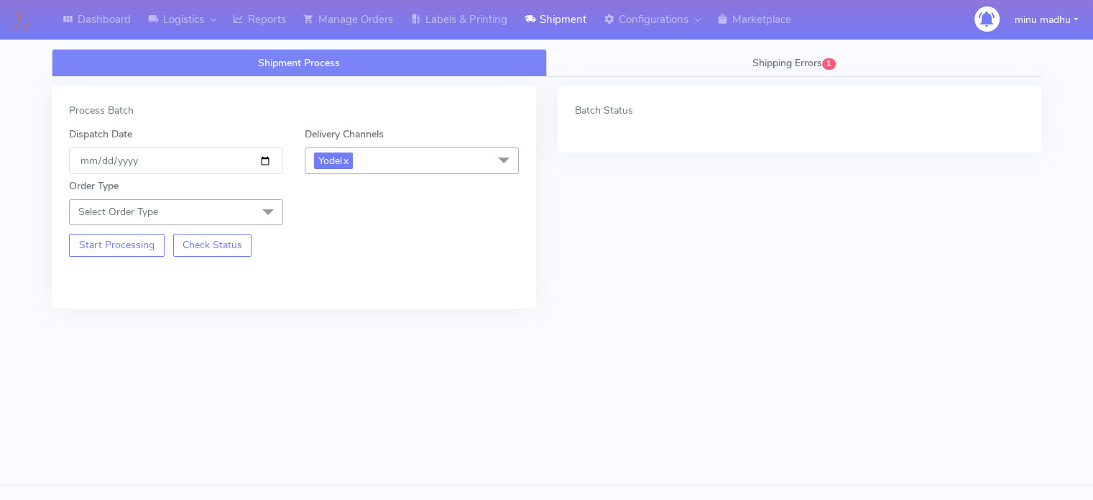
click at [266, 208] on span at bounding box center [268, 212] width 29 height 27
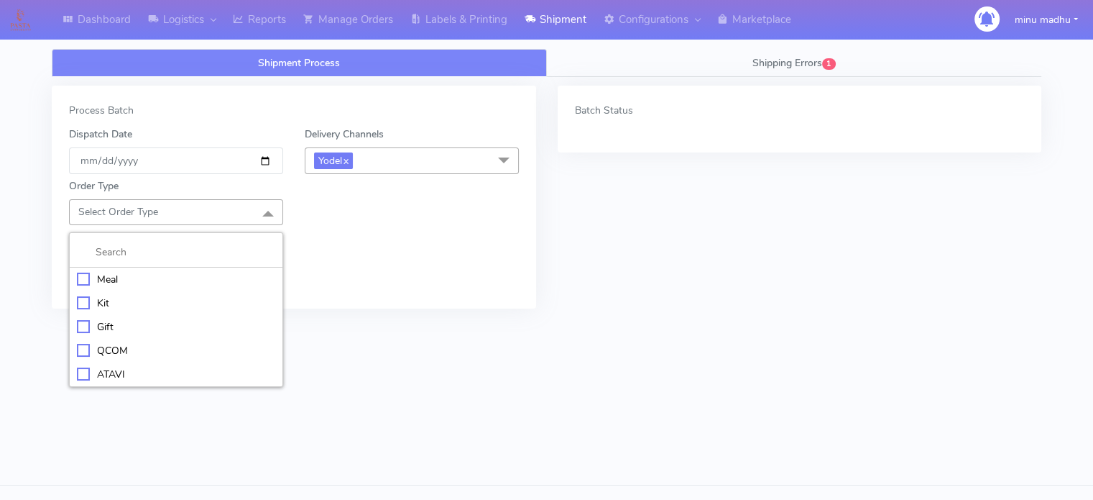
click at [83, 372] on div "ATAVI" at bounding box center [176, 374] width 198 height 15
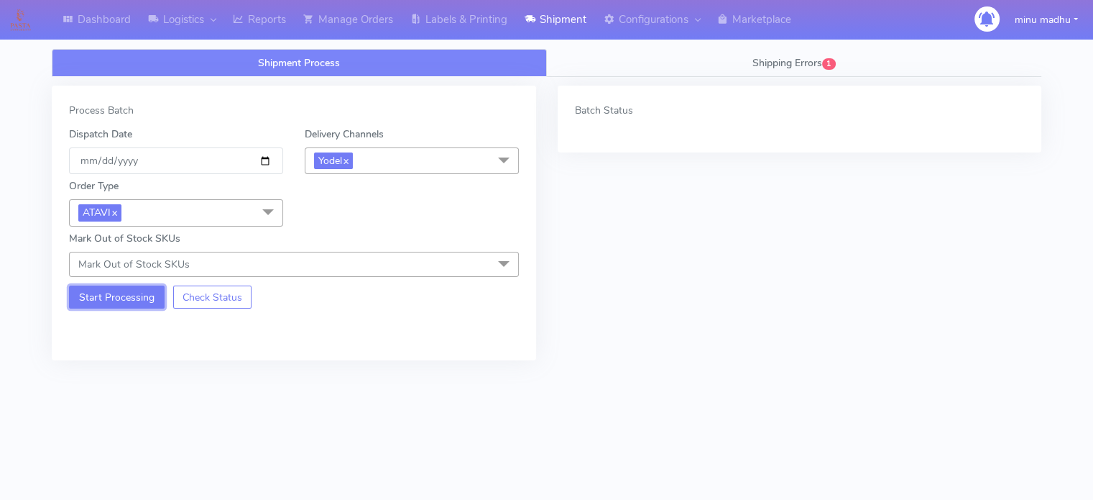
click at [115, 299] on button "Start Processing" at bounding box center [117, 296] width 96 height 23
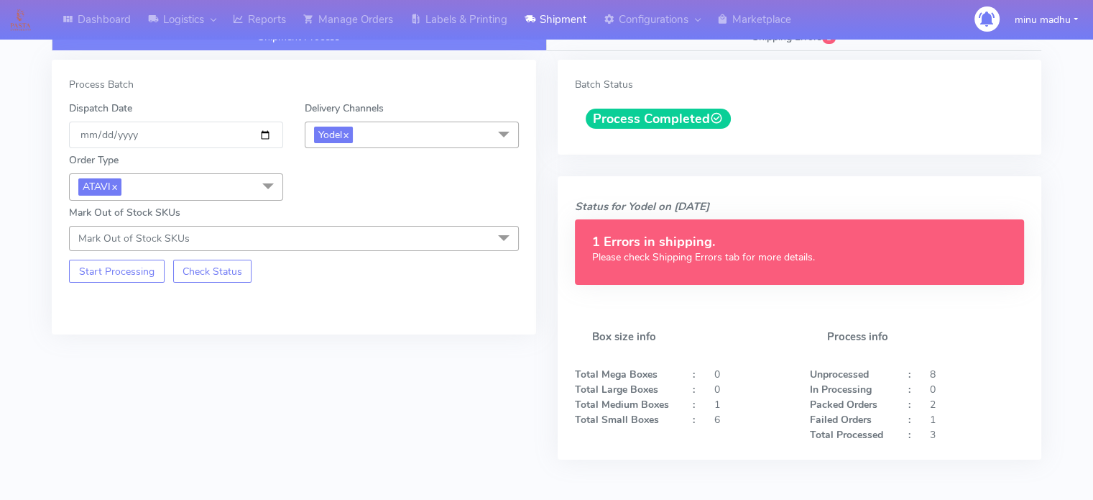
scroll to position [0, 0]
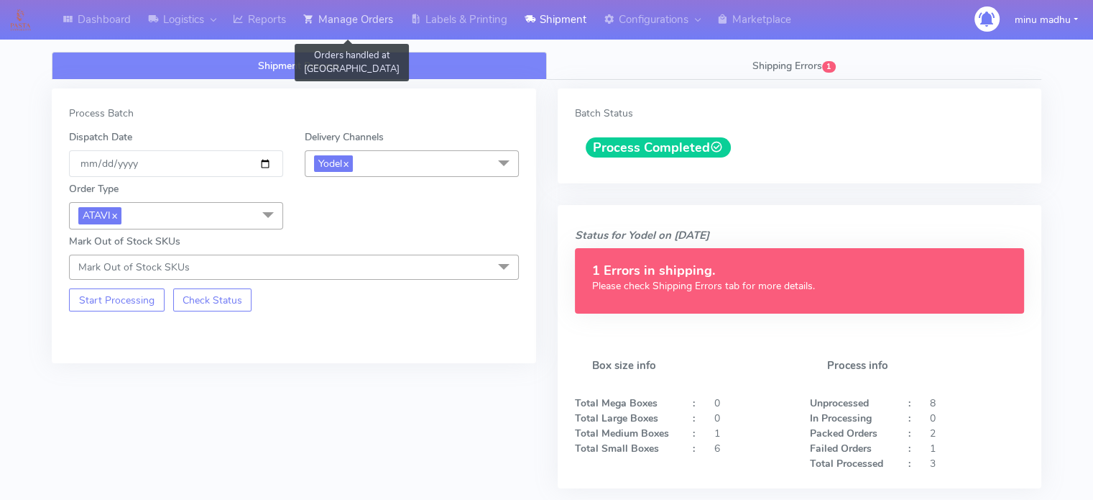
click at [354, 15] on link "Manage Orders" at bounding box center [348, 20] width 107 height 40
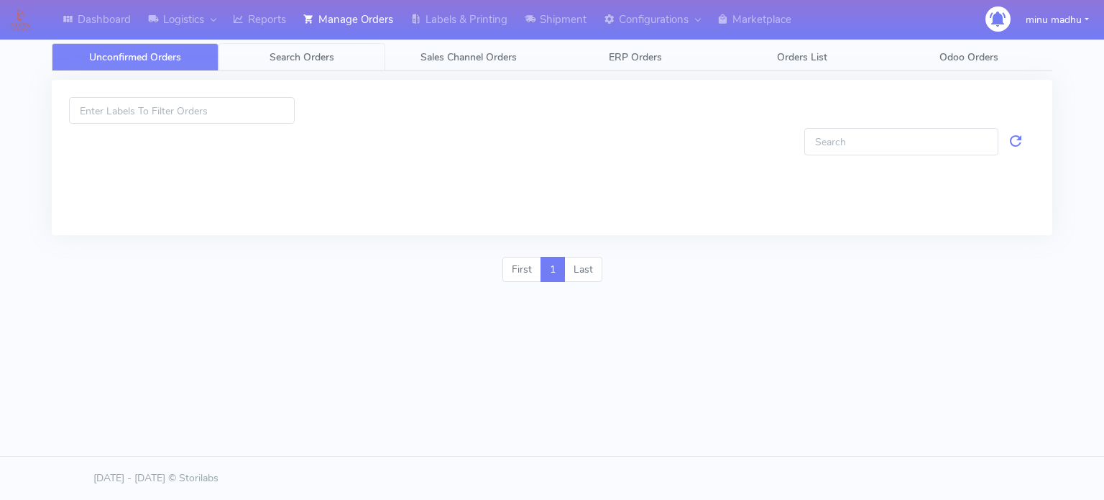
click at [292, 56] on span "Search Orders" at bounding box center [302, 57] width 65 height 14
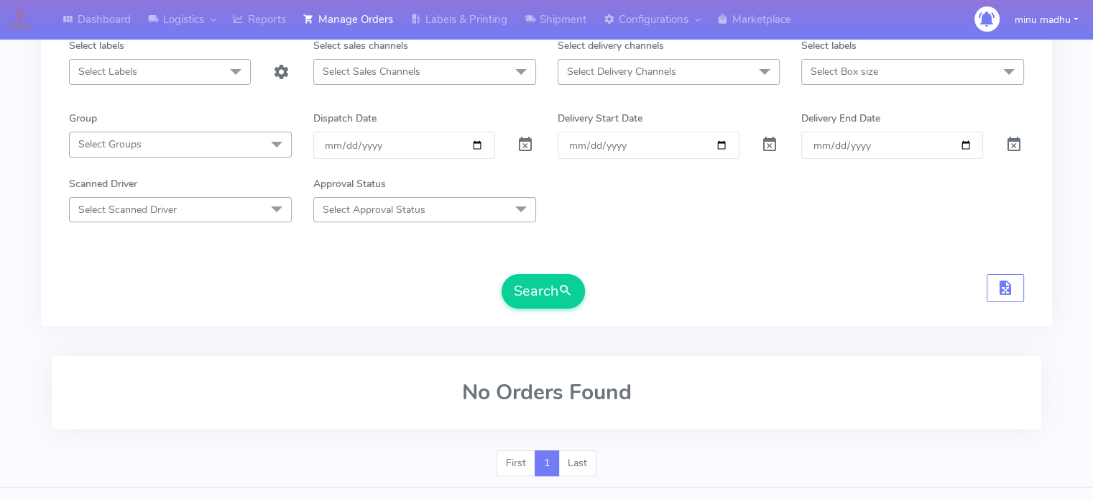
scroll to position [144, 0]
click at [538, 295] on button "Search" at bounding box center [543, 290] width 83 height 35
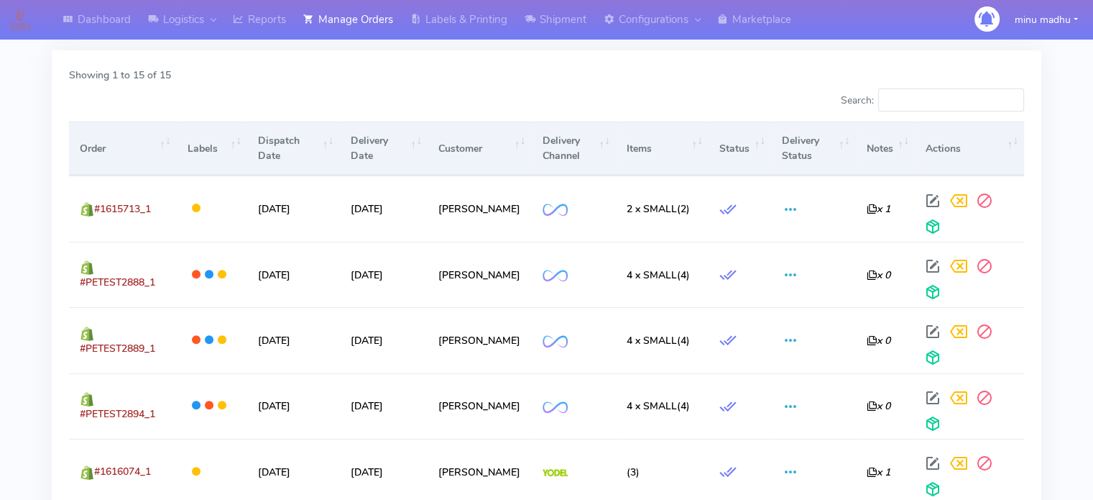
scroll to position [0, 0]
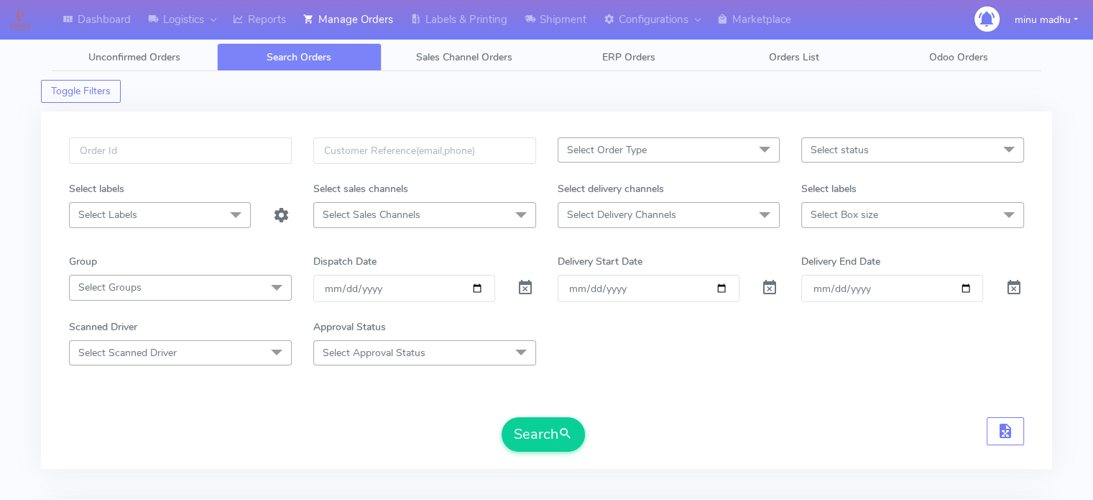
click at [707, 152] on span "Select Order Type" at bounding box center [669, 149] width 223 height 25
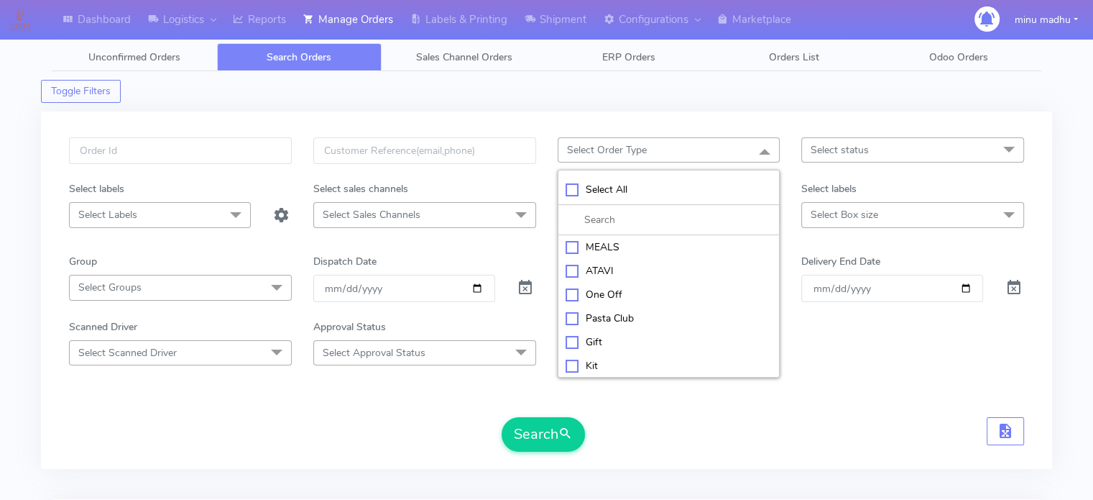
click at [569, 275] on div "ATAVI" at bounding box center [669, 270] width 207 height 15
checkbox input "true"
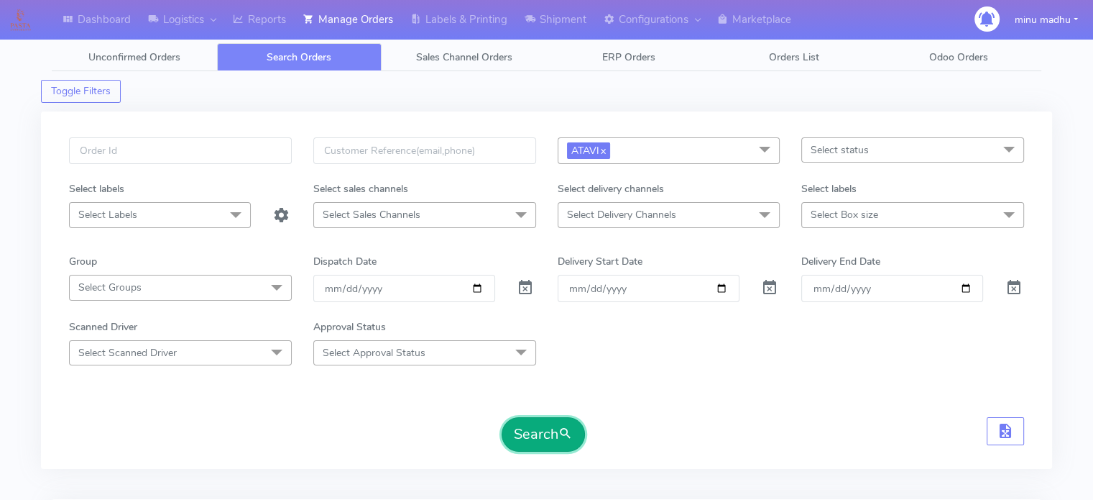
click at [534, 439] on button "Search" at bounding box center [543, 434] width 83 height 35
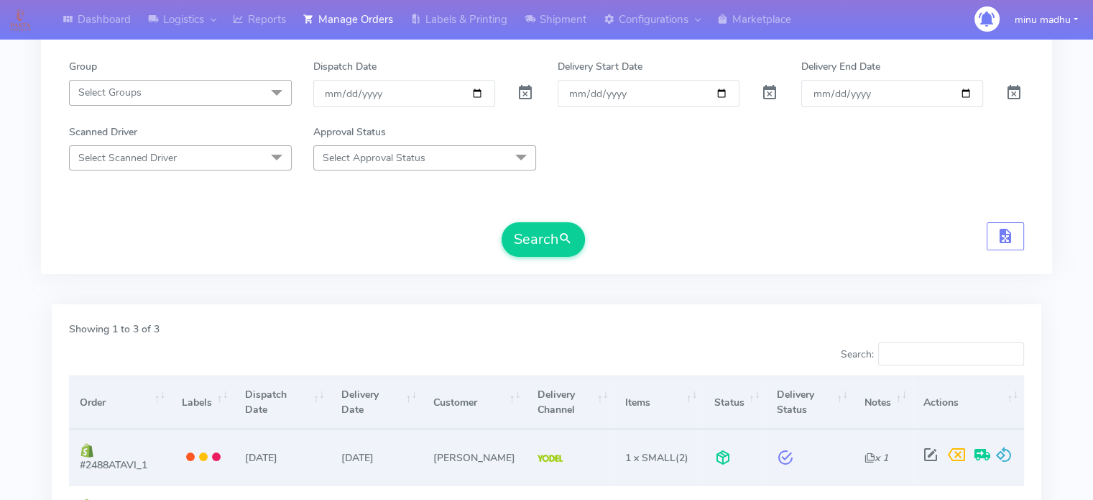
scroll to position [194, 0]
